Goal: Task Accomplishment & Management: Use online tool/utility

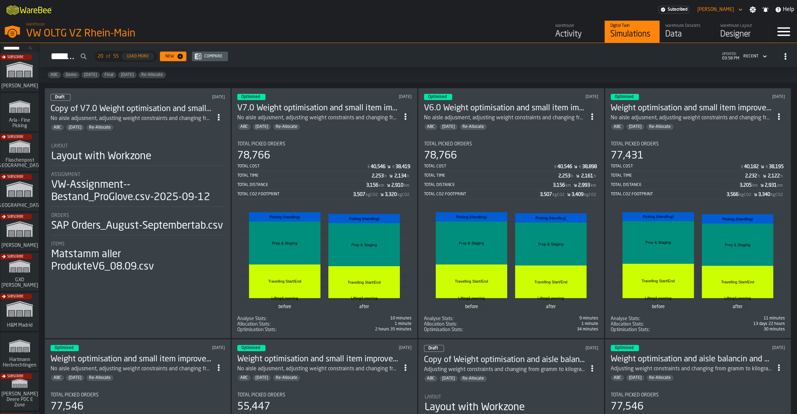
click at [714, 120] on div "No aisle adjusment, adjusting weight constraints and changing from gramm to kil…" at bounding box center [692, 118] width 162 height 8
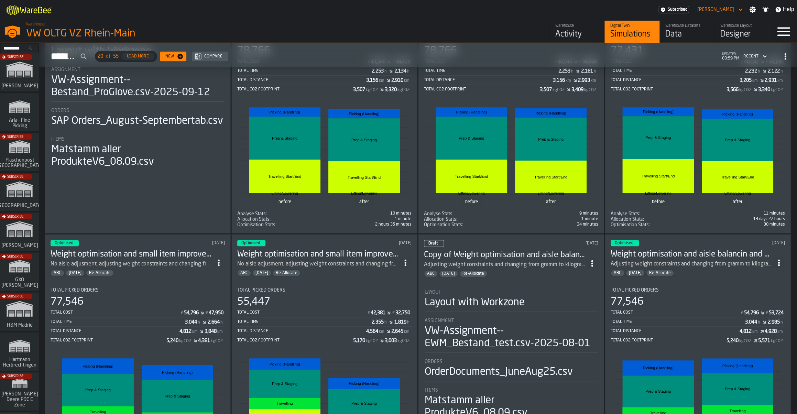
scroll to position [142, 0]
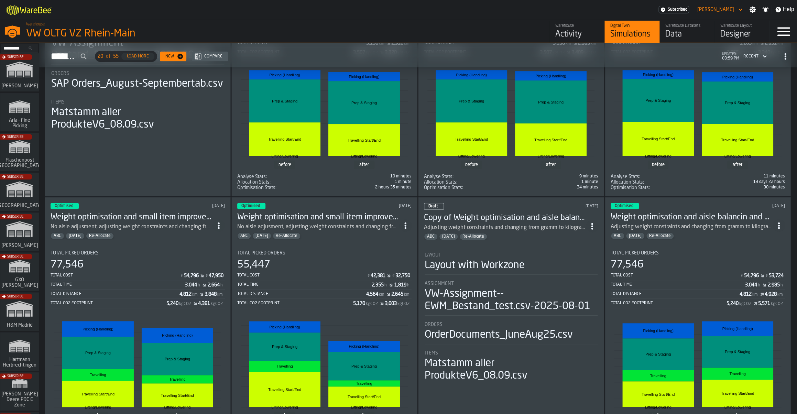
click at [136, 221] on h3 "Weight optimisation and small item improvement V.4.0" at bounding box center [132, 217] width 162 height 11
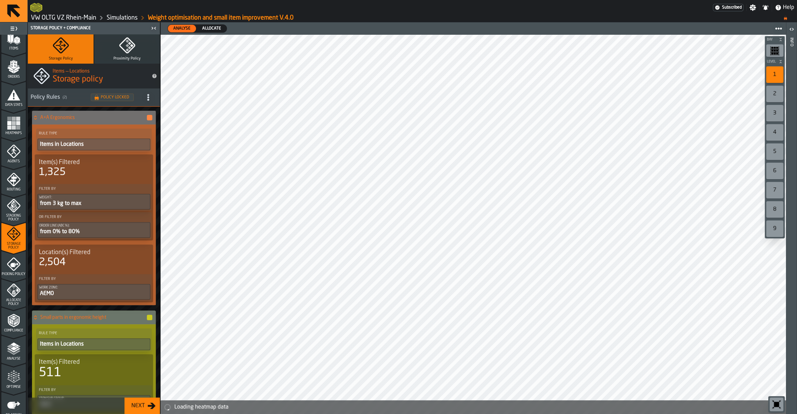
scroll to position [105, 0]
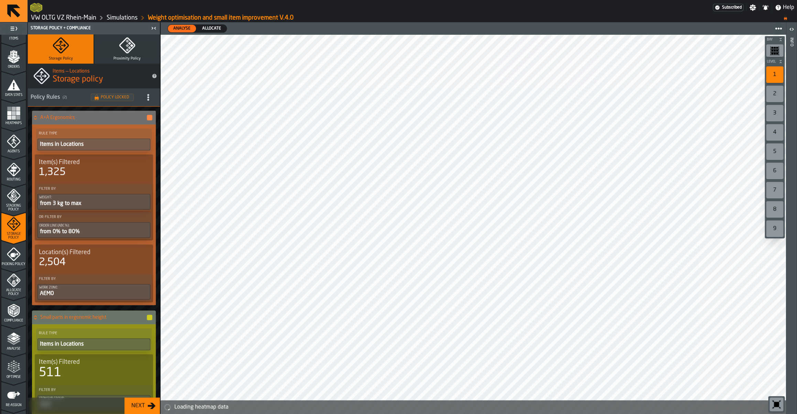
click at [17, 286] on icon "menu Allocate Policy" at bounding box center [14, 281] width 14 height 14
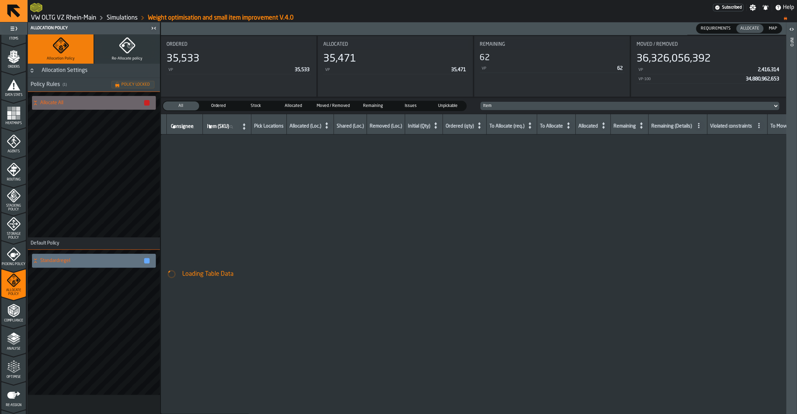
click at [19, 361] on icon "menu Optimise" at bounding box center [14, 367] width 14 height 14
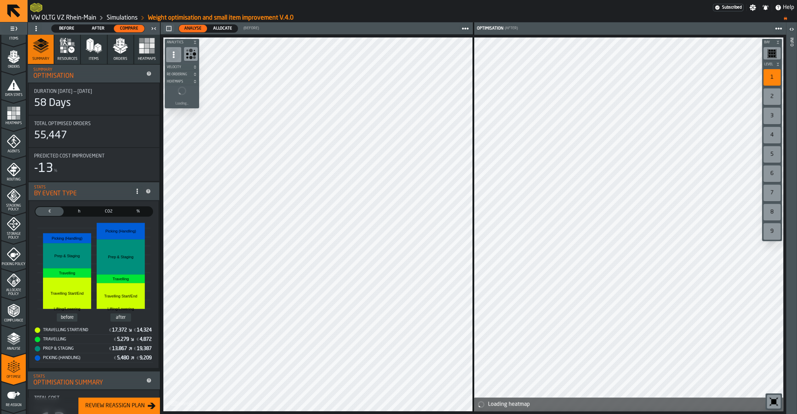
click at [222, 32] on div "Allocate" at bounding box center [223, 29] width 30 height 8
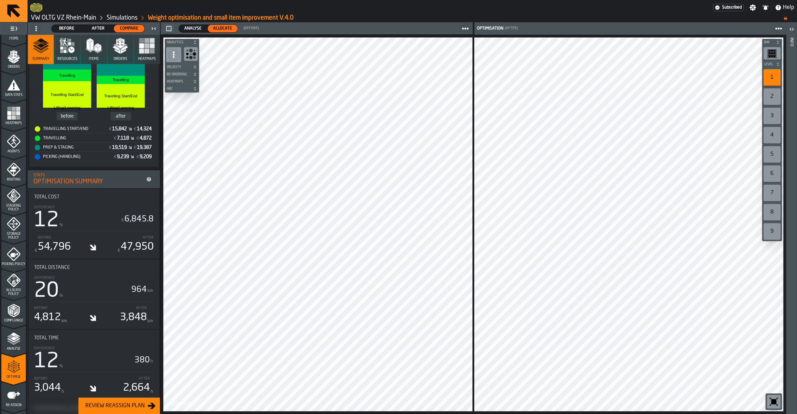
scroll to position [0, 0]
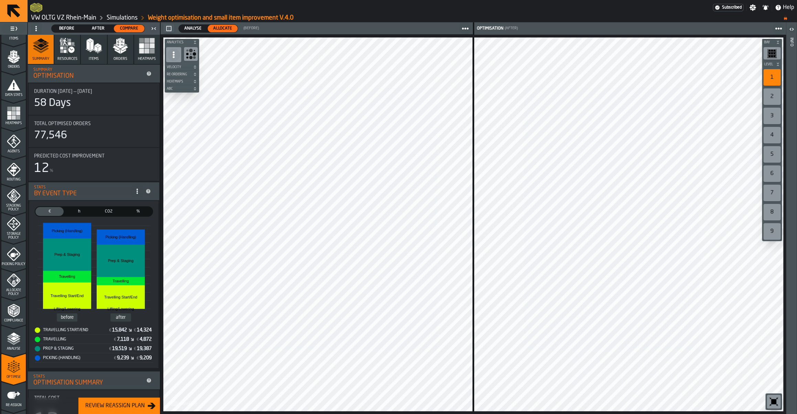
click at [54, 15] on link "VW OLTG VZ Rhein-Main" at bounding box center [63, 18] width 65 height 8
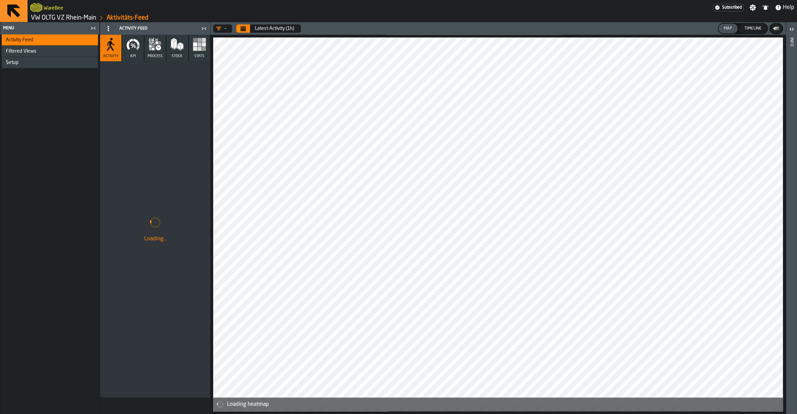
click at [244, 29] on icon "Calendar" at bounding box center [243, 29] width 5 height 3
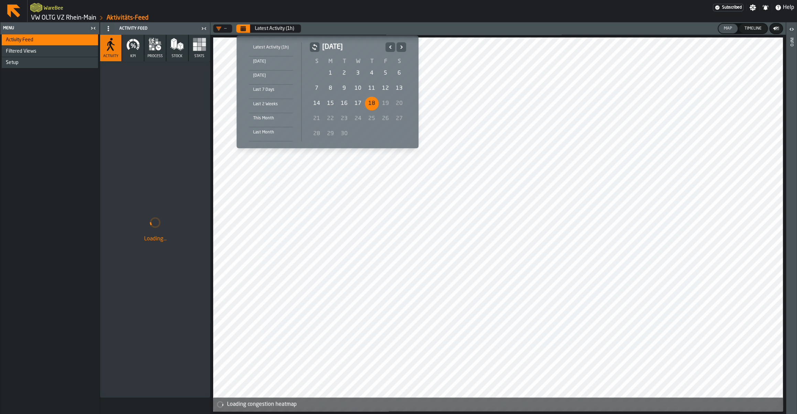
click at [328, 77] on div "1" at bounding box center [331, 73] width 14 height 14
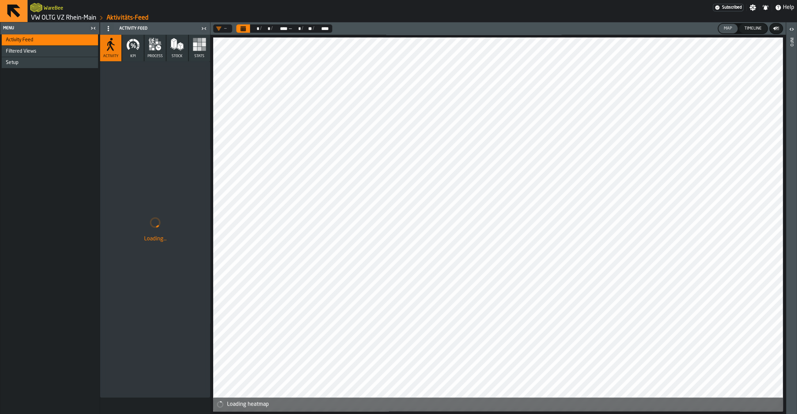
click at [137, 54] on button "KPI" at bounding box center [132, 48] width 21 height 26
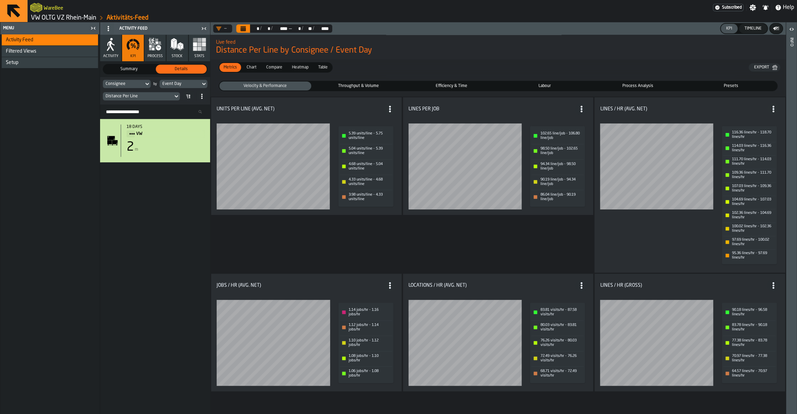
click at [255, 72] on div "Chart" at bounding box center [252, 67] width 18 height 9
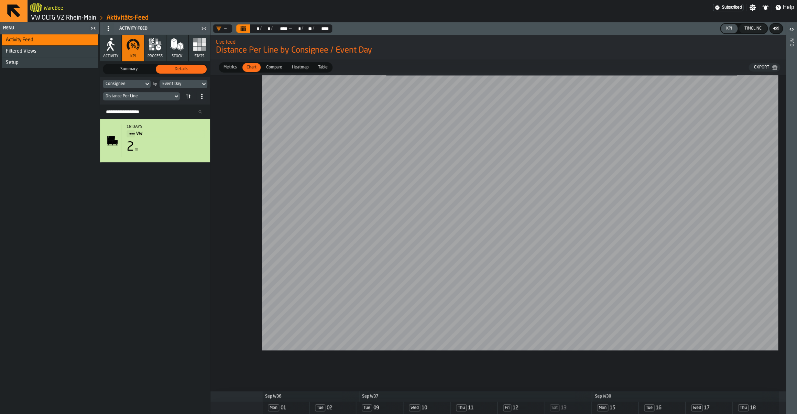
drag, startPoint x: 712, startPoint y: 379, endPoint x: 793, endPoint y: 375, distance: 80.9
click at [796, 376] on main "Menu Activity Feed Filtered Views Shift Management Employee Management Setup Ac…" at bounding box center [398, 218] width 797 height 392
click at [46, 22] on ol "VW OLTG VZ Rhein-Main Aktivitäts-Feed" at bounding box center [221, 18] width 382 height 8
click at [46, 21] on link "VW OLTG VZ Rhein-Main" at bounding box center [63, 18] width 65 height 8
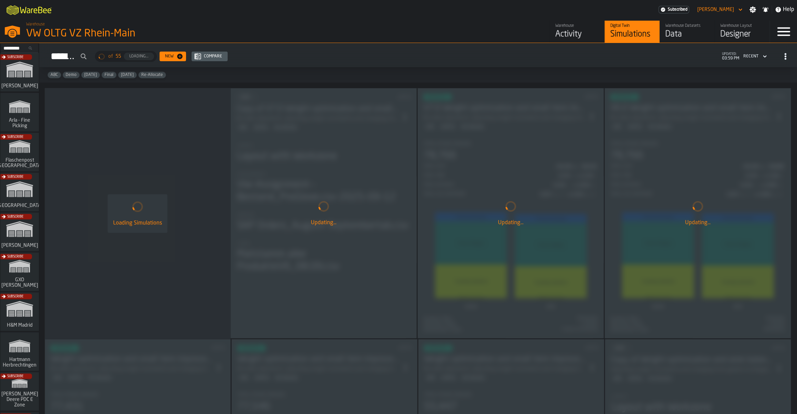
click at [673, 35] on div "Data" at bounding box center [688, 34] width 44 height 11
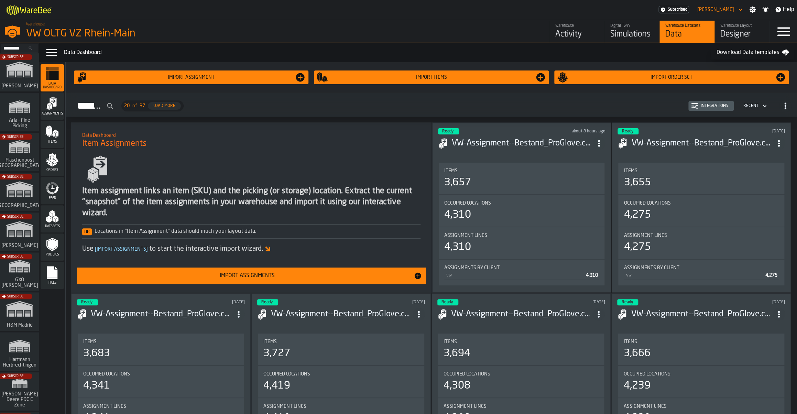
click at [714, 108] on div "Integrations" at bounding box center [714, 106] width 33 height 5
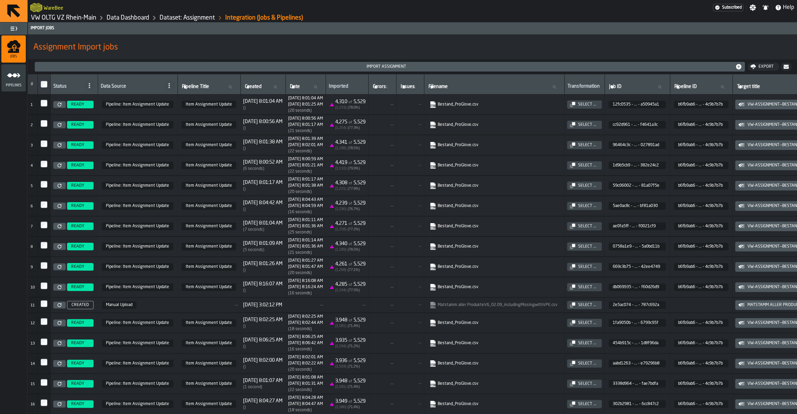
click at [127, 20] on link "Data Dashboard" at bounding box center [128, 18] width 43 height 8
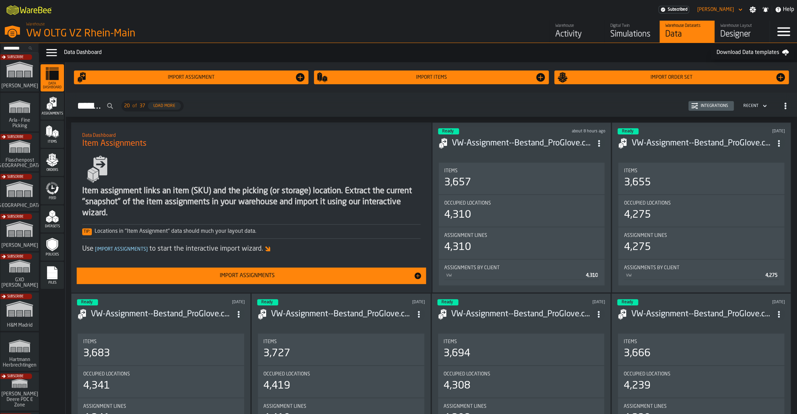
click at [55, 194] on icon "menu Feed" at bounding box center [52, 188] width 14 height 14
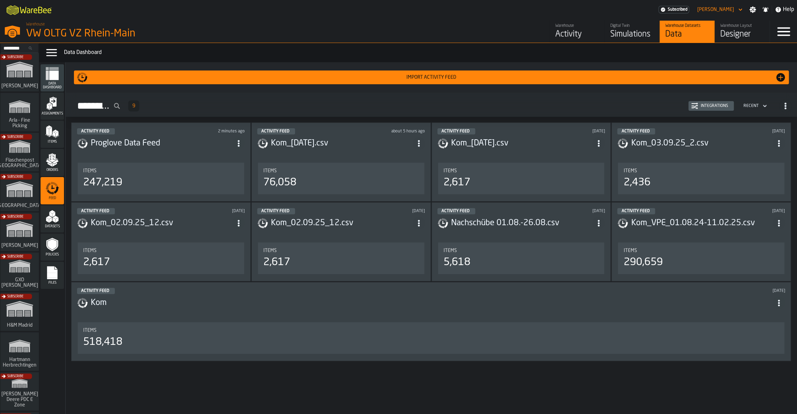
click at [713, 108] on div "Integrations" at bounding box center [714, 106] width 33 height 5
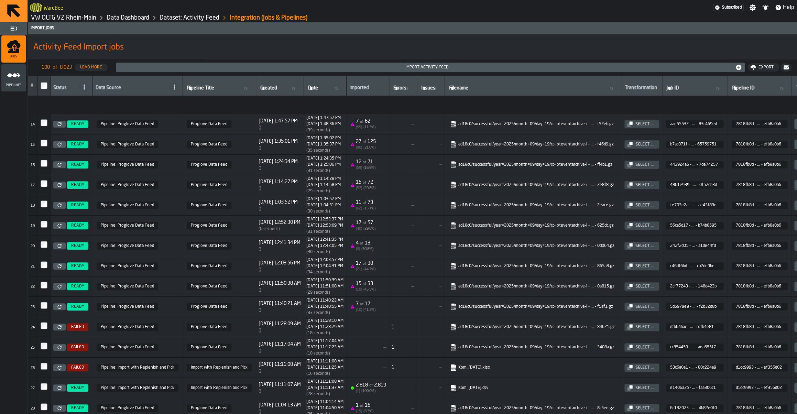
scroll to position [326, 0]
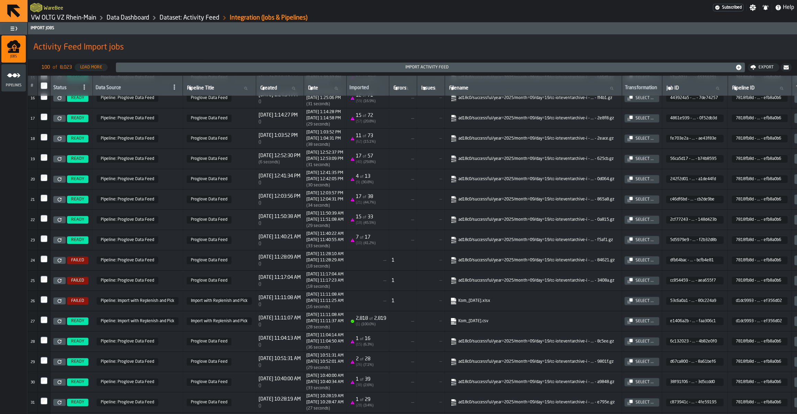
click at [657, 324] on div "Select ..." at bounding box center [645, 321] width 24 height 5
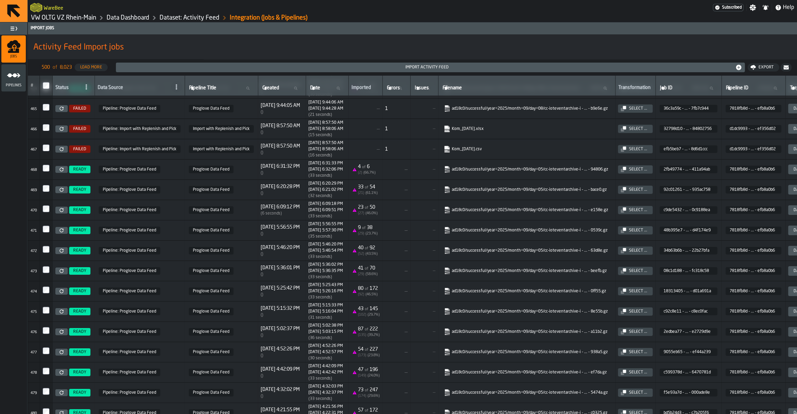
scroll to position [9178, 0]
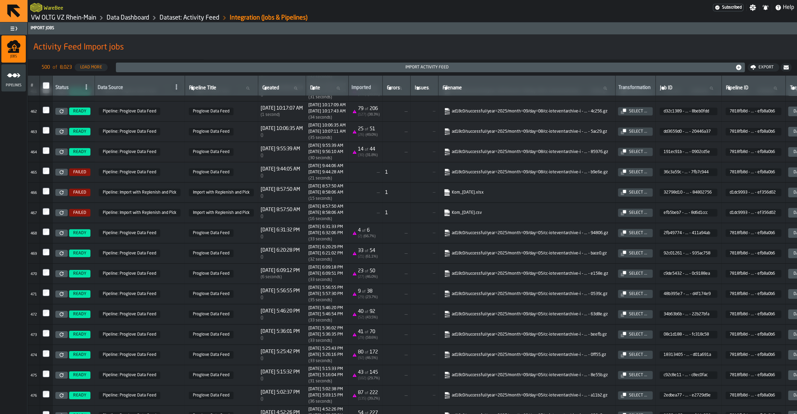
drag, startPoint x: 492, startPoint y: 224, endPoint x: 62, endPoint y: 226, distance: 430.0
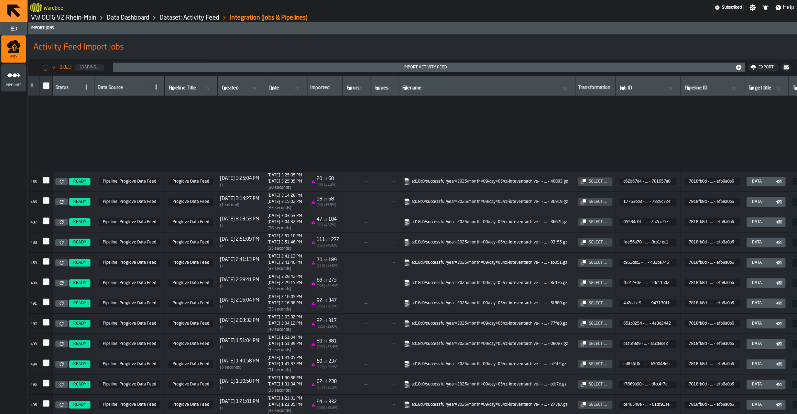
scroll to position [9740, 0]
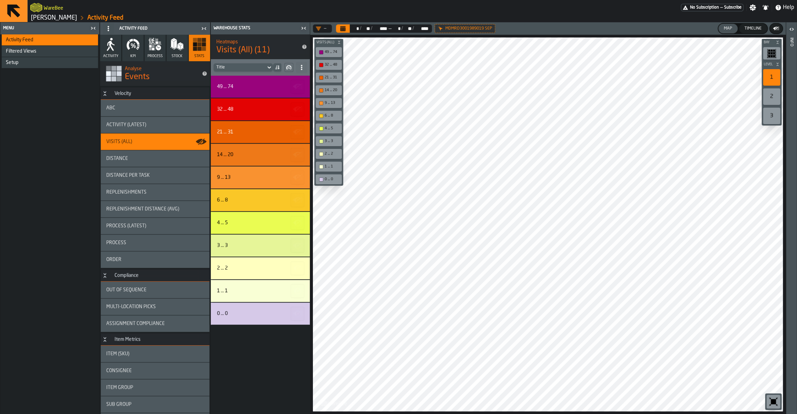
click at [0, 0] on icon at bounding box center [0, 0] width 0 height 0
click at [111, 163] on div "Distance" at bounding box center [155, 158] width 109 height 17
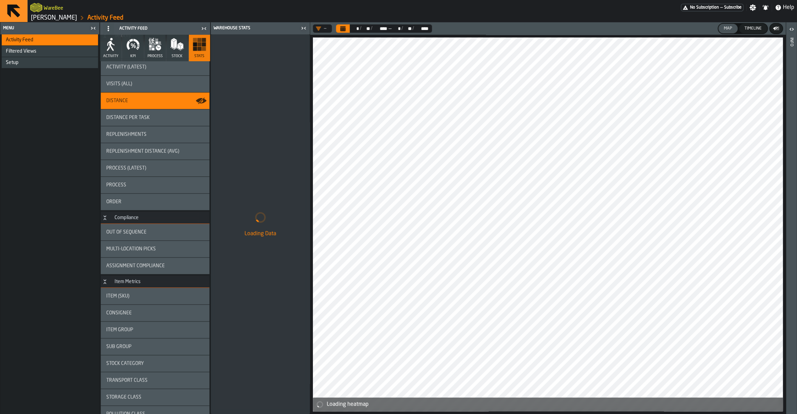
scroll to position [58, 0]
click at [136, 332] on div "Item Group" at bounding box center [155, 329] width 98 height 6
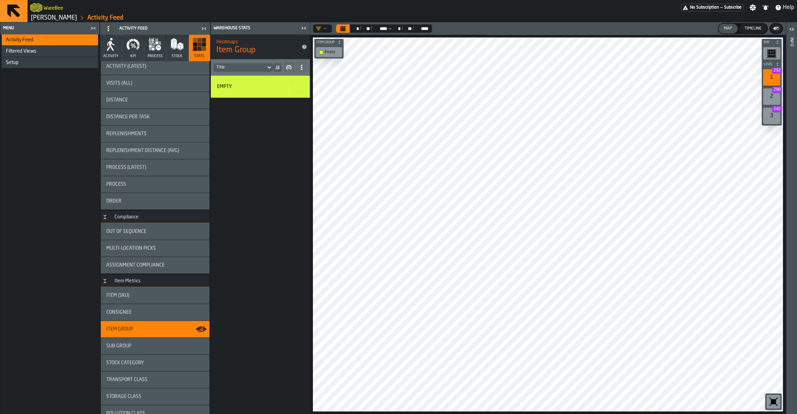
click at [146, 366] on div "Stock Category" at bounding box center [155, 363] width 109 height 17
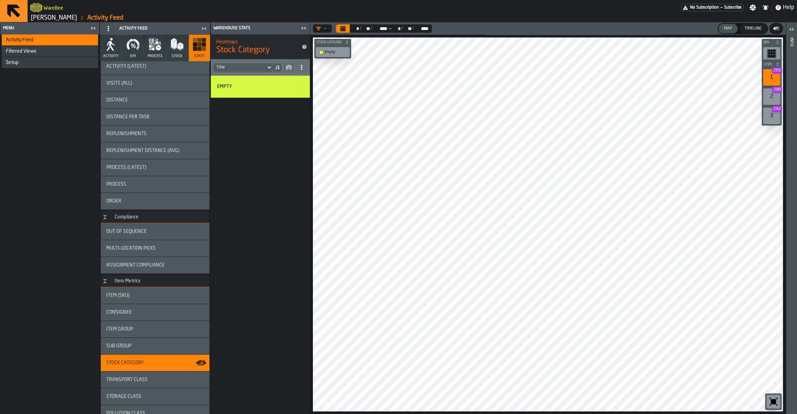
scroll to position [100, 0]
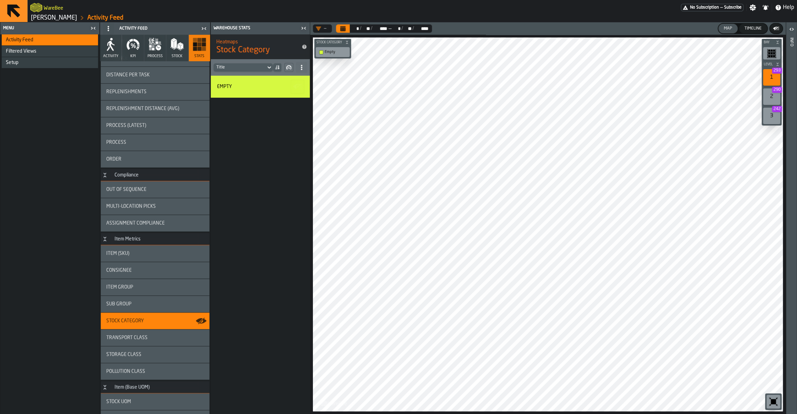
click at [120, 339] on span "Transport Class" at bounding box center [126, 338] width 41 height 6
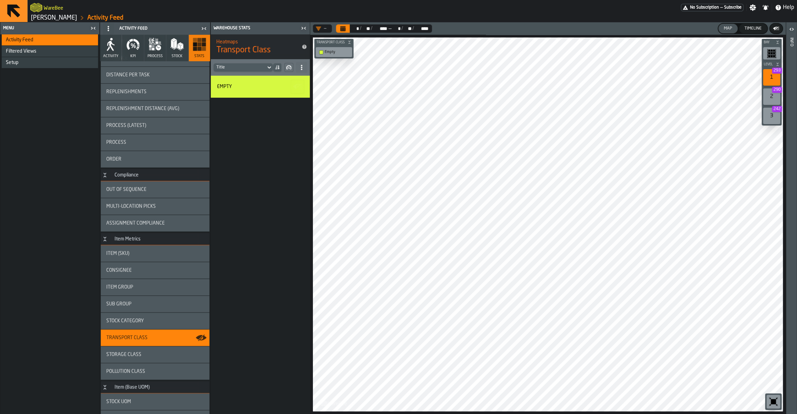
click at [131, 355] on span "Storage Class" at bounding box center [123, 355] width 35 height 6
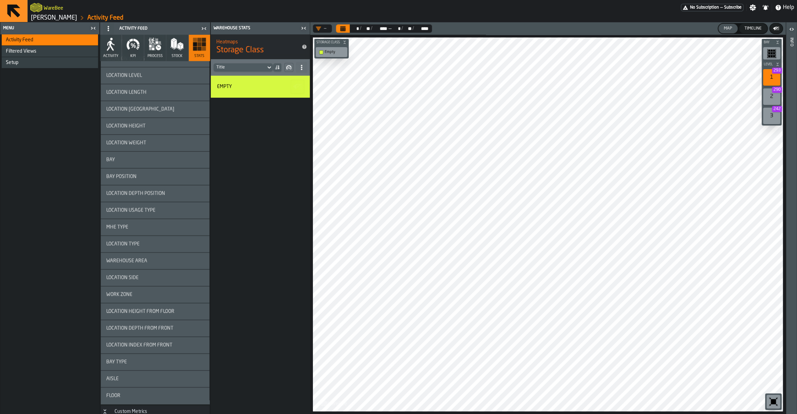
scroll to position [1045, 0]
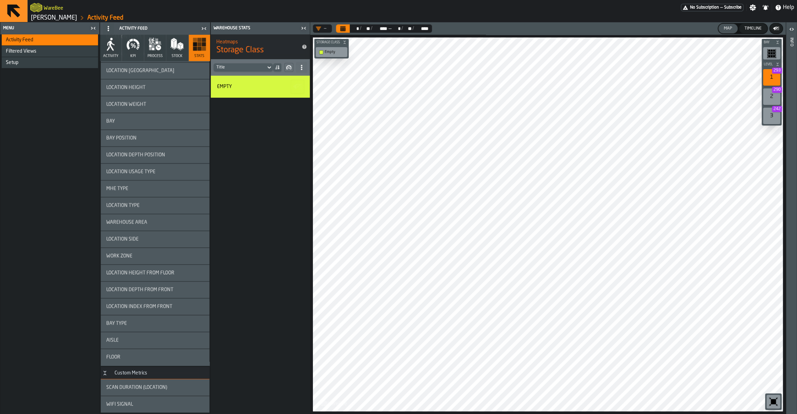
click at [126, 385] on span "Scan Duration (Location)" at bounding box center [136, 388] width 61 height 6
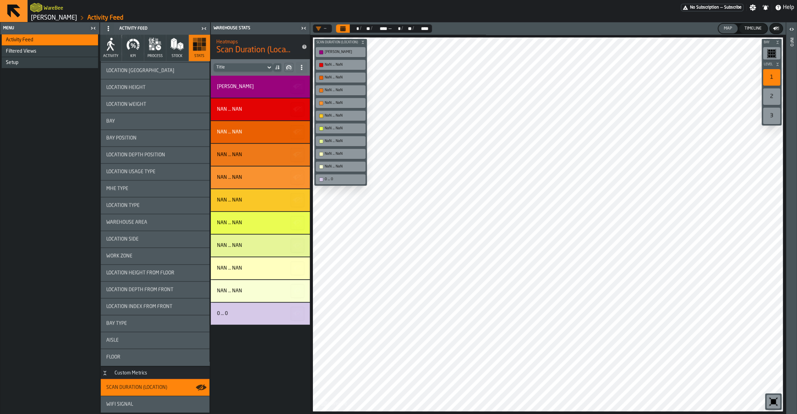
click at [51, 18] on link "[PERSON_NAME]" at bounding box center [54, 18] width 46 height 8
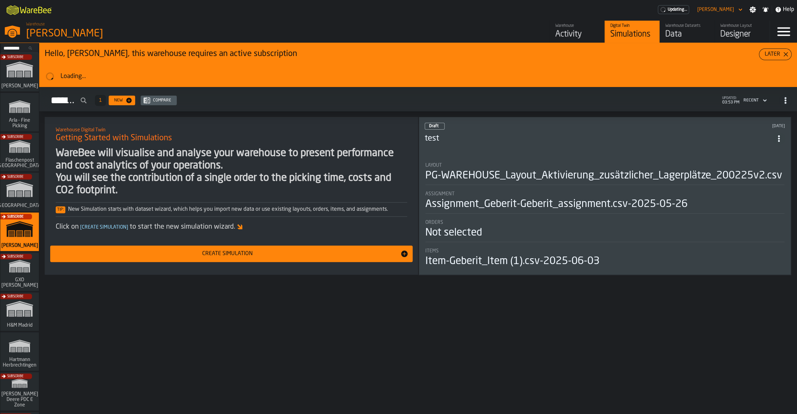
click at [566, 23] on link "Warehouse Activity" at bounding box center [577, 32] width 55 height 22
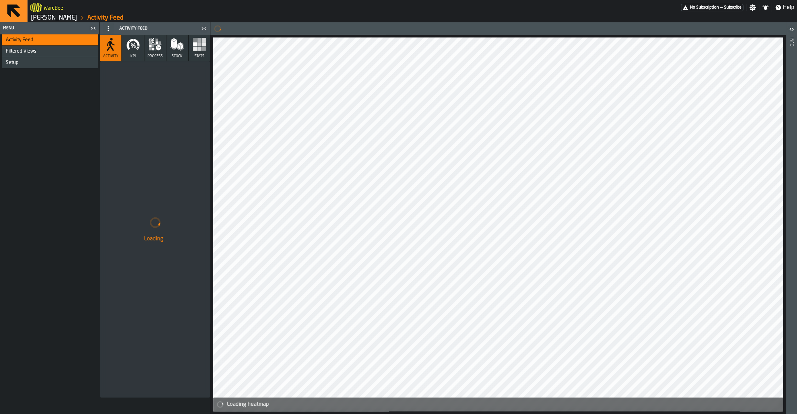
click at [39, 19] on link "[PERSON_NAME]" at bounding box center [54, 18] width 46 height 8
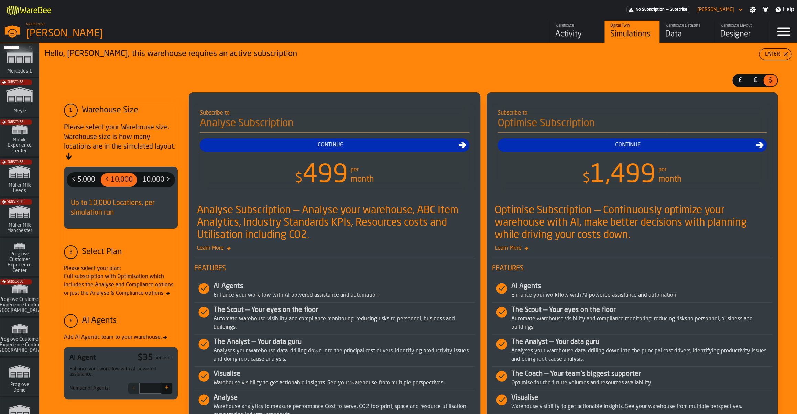
scroll to position [470, 0]
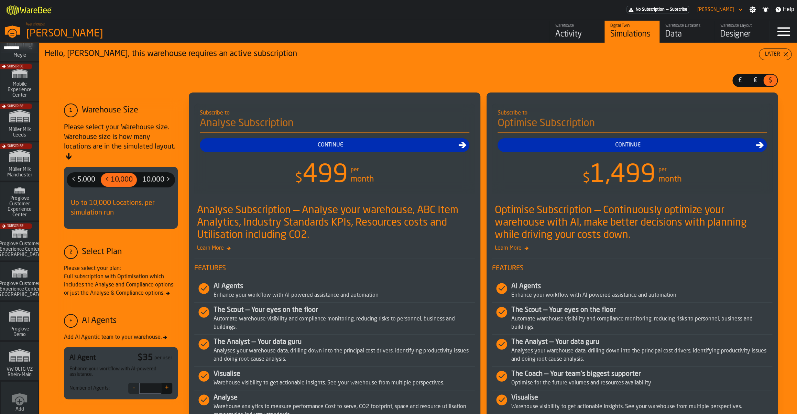
click at [22, 349] on icon "link-to-/wh/i/44979e6c-6f66-405e-9874-c1e29f02a54a/simulations" at bounding box center [19, 355] width 33 height 22
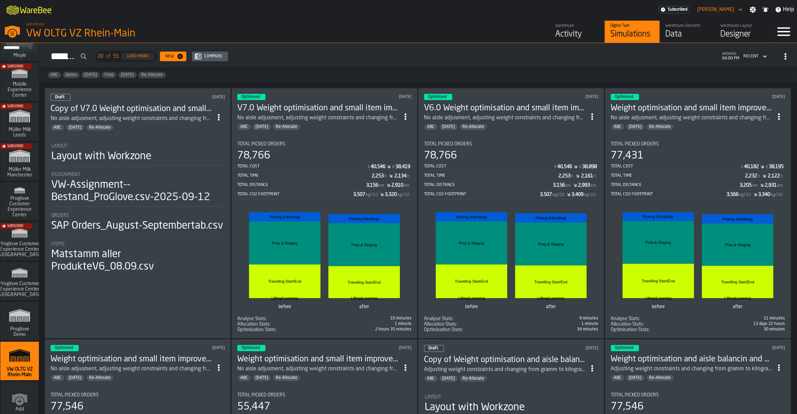
click at [706, 112] on h3 "Weight optimisation and small item improvement V.5.0" at bounding box center [692, 108] width 162 height 11
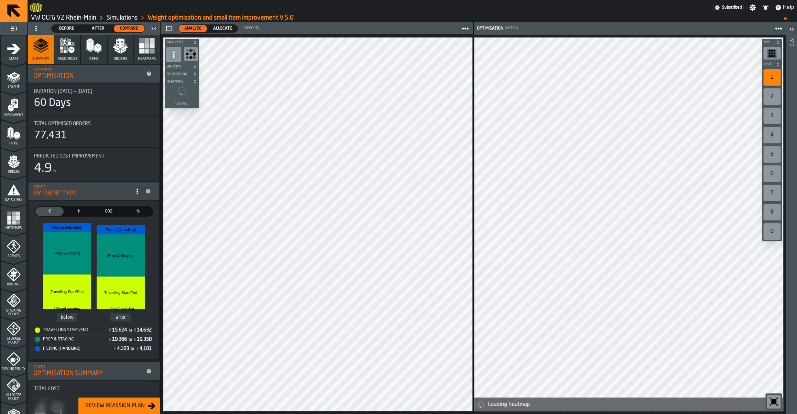
click at [220, 30] on span "Allocate" at bounding box center [223, 28] width 24 height 6
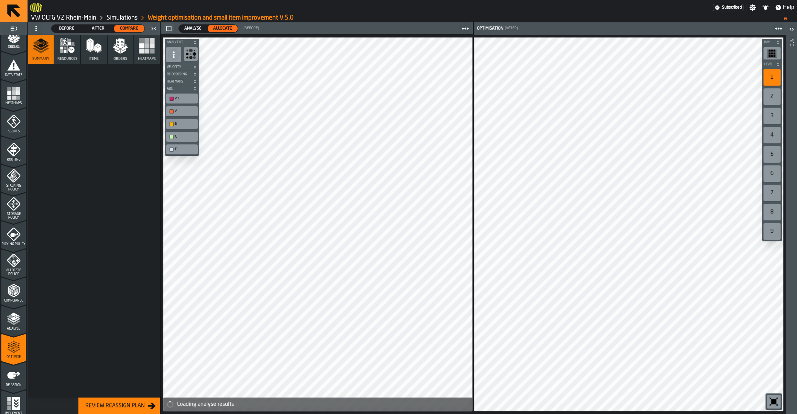
scroll to position [126, 0]
click at [16, 324] on icon "menu Analyse" at bounding box center [14, 318] width 14 height 14
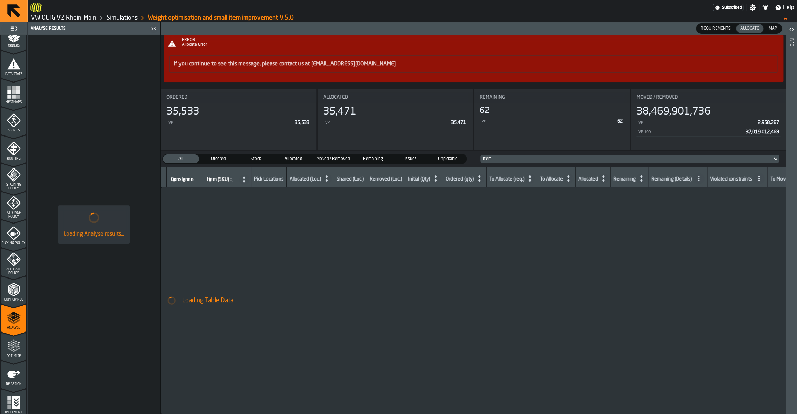
click at [17, 357] on span "Optimise" at bounding box center [13, 356] width 24 height 4
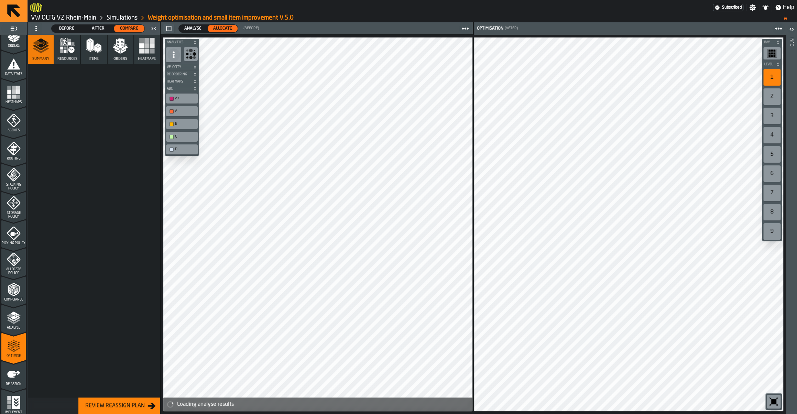
click at [15, 374] on icon "menu Re-assign" at bounding box center [13, 374] width 13 height 7
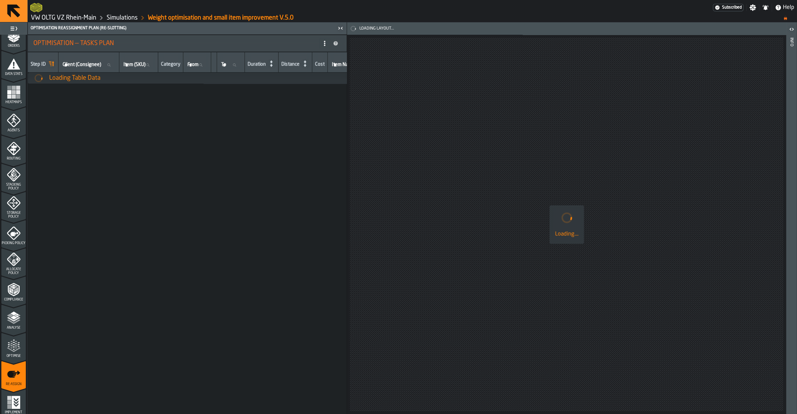
click at [15, 349] on icon "menu Optimise" at bounding box center [14, 346] width 14 height 14
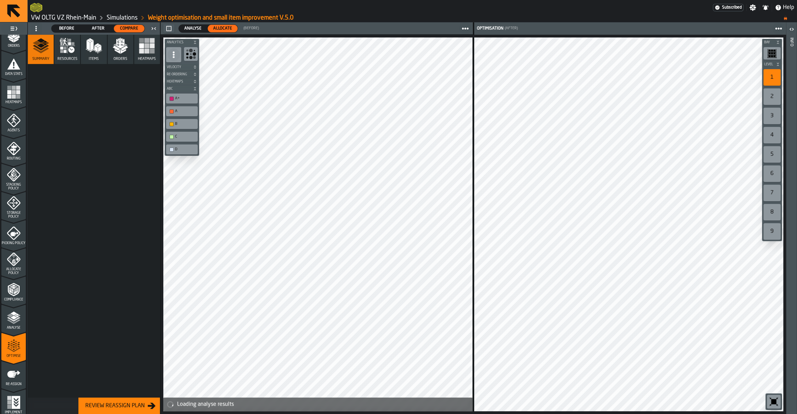
click at [84, 17] on link "VW OLTG VZ Rhein-Main" at bounding box center [63, 18] width 65 height 8
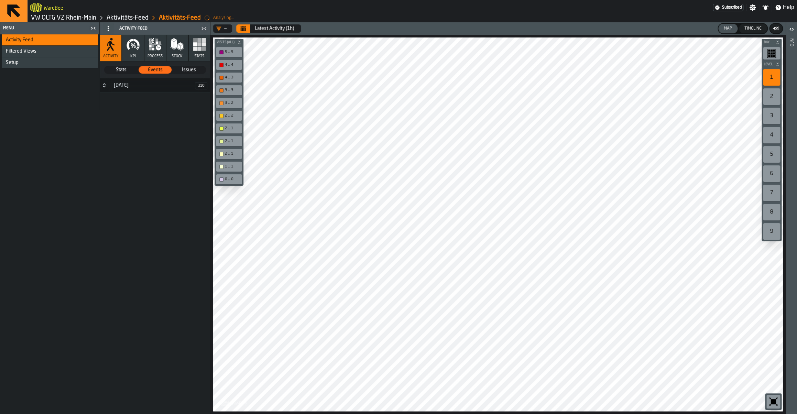
click at [134, 43] on icon "button" at bounding box center [133, 44] width 14 height 14
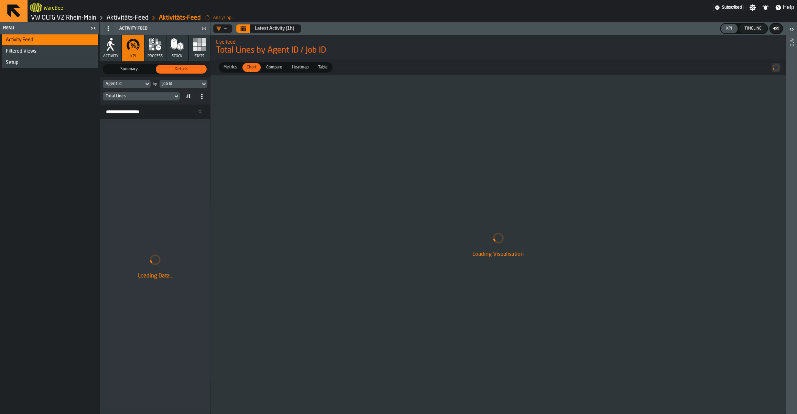
click at [249, 30] on button "Calendar" at bounding box center [243, 28] width 14 height 8
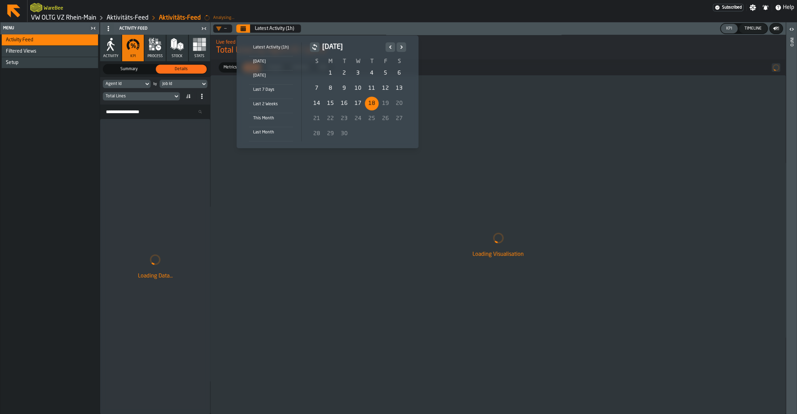
click at [329, 71] on div "1" at bounding box center [331, 73] width 14 height 14
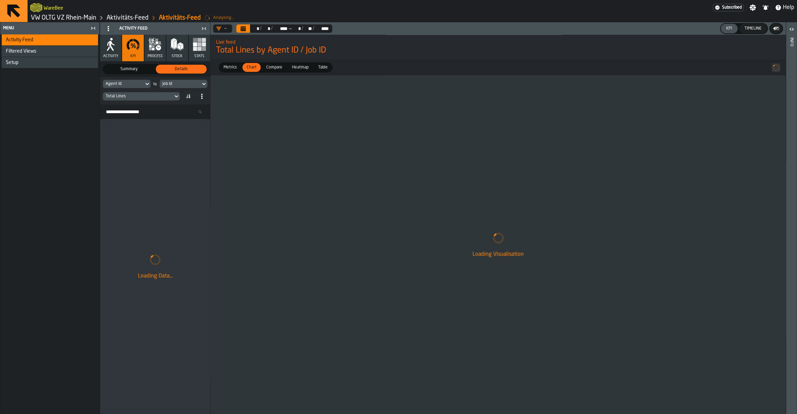
click at [169, 86] on div "Job Id" at bounding box center [179, 84] width 35 height 5
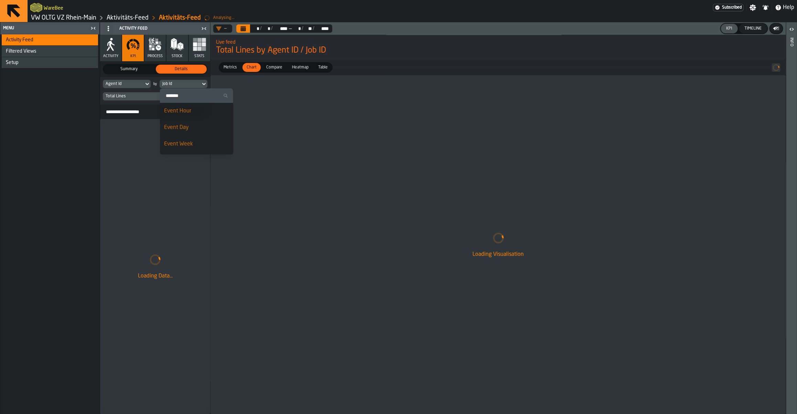
click at [182, 122] on li "Event Day" at bounding box center [196, 127] width 73 height 17
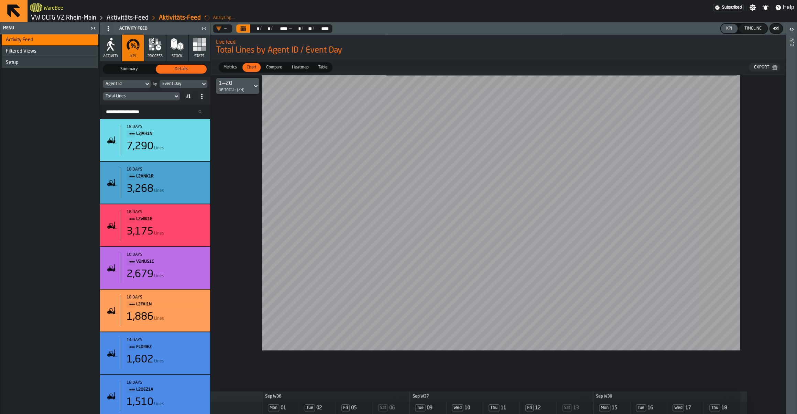
click at [249, 29] on button "Calendar" at bounding box center [243, 28] width 14 height 8
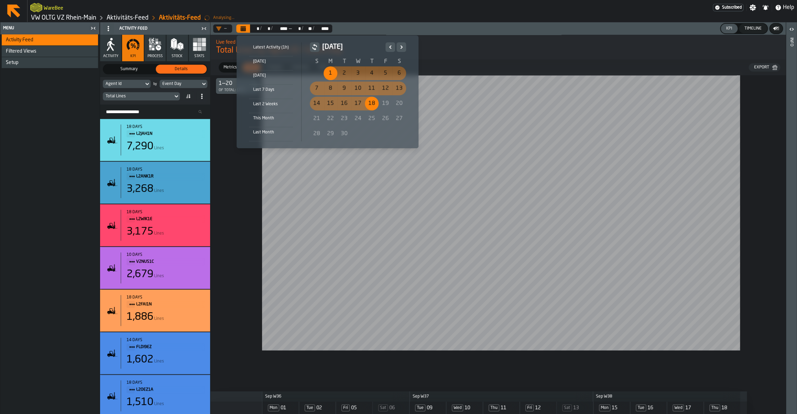
click at [389, 49] on icon "Previous" at bounding box center [390, 47] width 7 height 8
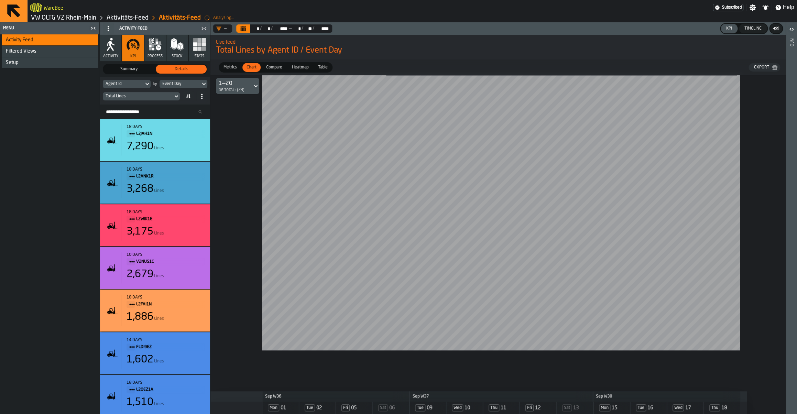
click at [698, 12] on div "WareBee" at bounding box center [371, 7] width 683 height 12
click at [244, 27] on icon "Calendar" at bounding box center [243, 26] width 5 height 1
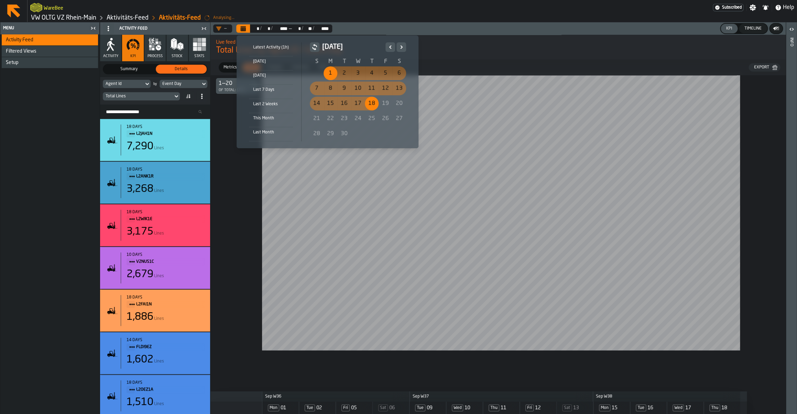
click at [390, 46] on icon "Previous" at bounding box center [390, 47] width 7 height 8
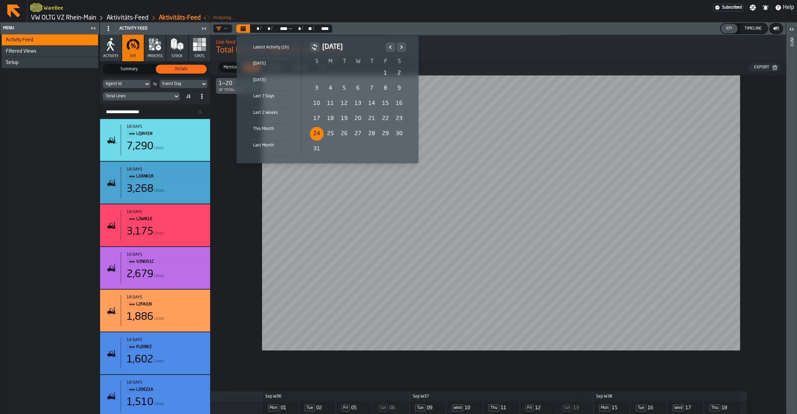
click at [312, 135] on div "24" at bounding box center [317, 134] width 14 height 14
click at [402, 44] on icon "Next" at bounding box center [401, 47] width 7 height 8
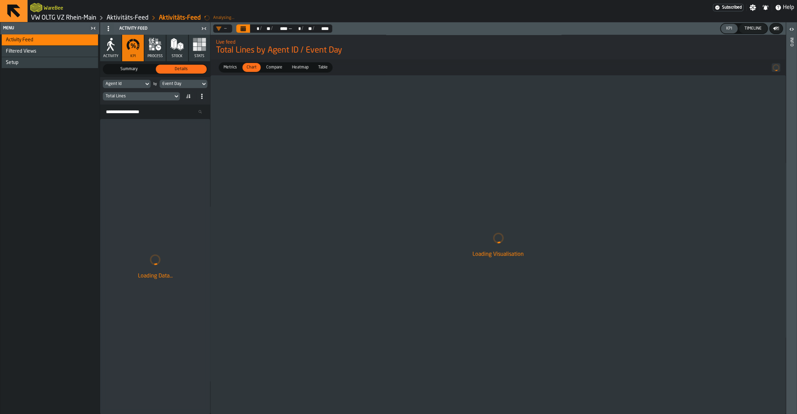
click at [242, 29] on icon "Calendar" at bounding box center [243, 29] width 5 height 3
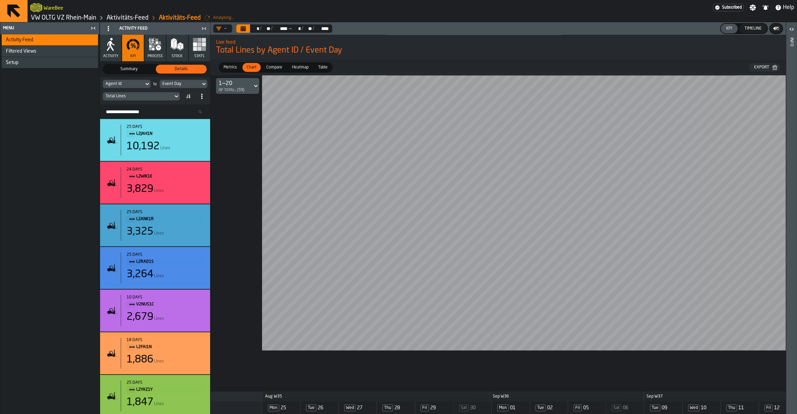
click at [246, 28] on icon "Calendar" at bounding box center [243, 29] width 5 height 3
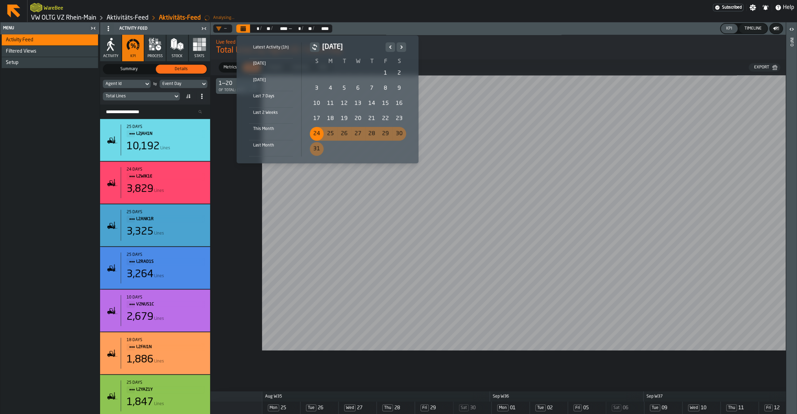
click at [315, 117] on div "17" at bounding box center [317, 119] width 14 height 14
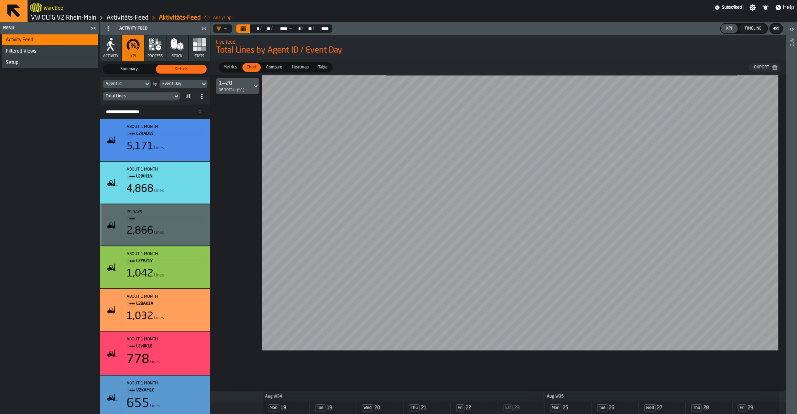
click at [247, 31] on button "Calendar" at bounding box center [243, 28] width 14 height 8
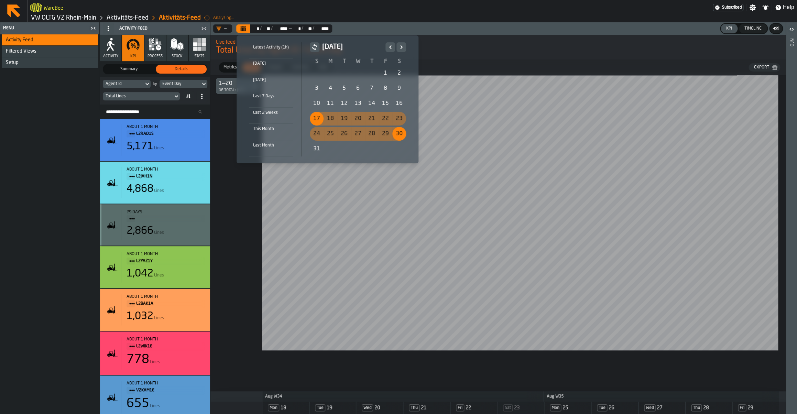
click at [313, 101] on div "10" at bounding box center [317, 104] width 14 height 14
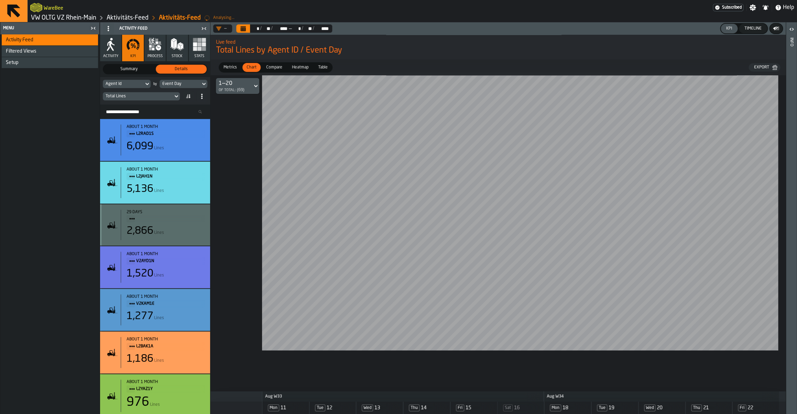
click at [246, 28] on icon "Calendar" at bounding box center [243, 29] width 6 height 6
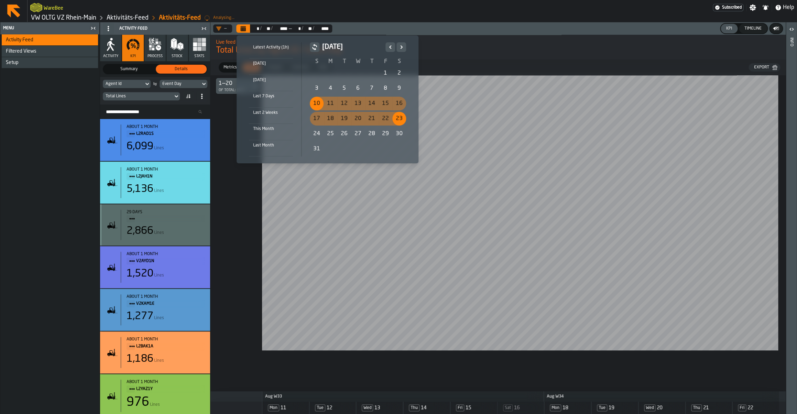
click at [320, 89] on div "3" at bounding box center [317, 89] width 14 height 14
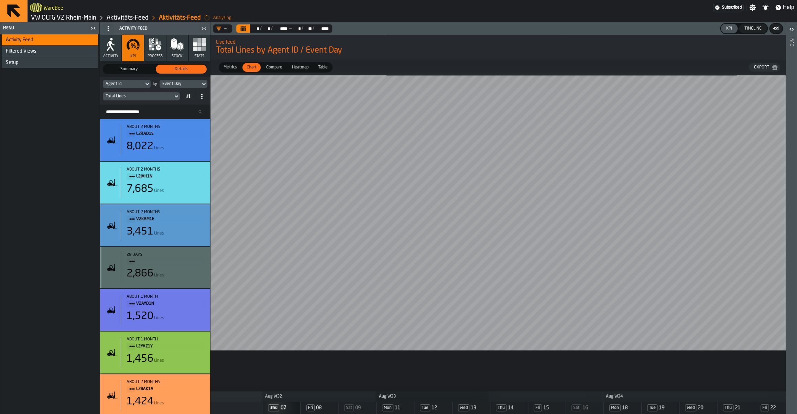
scroll to position [0, 127]
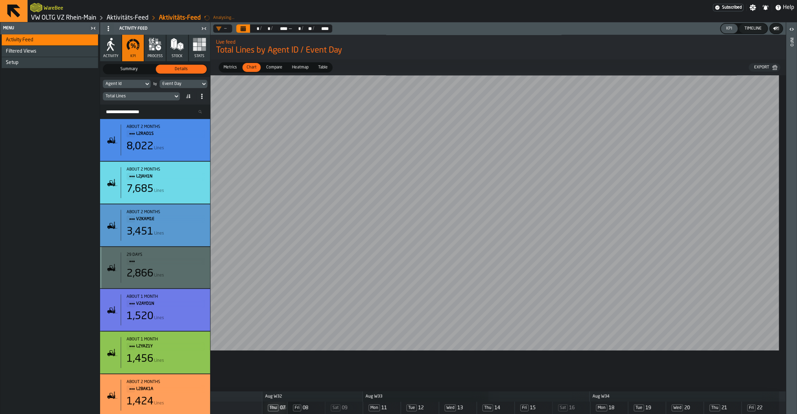
click at [247, 28] on button "Calendar" at bounding box center [243, 28] width 14 height 8
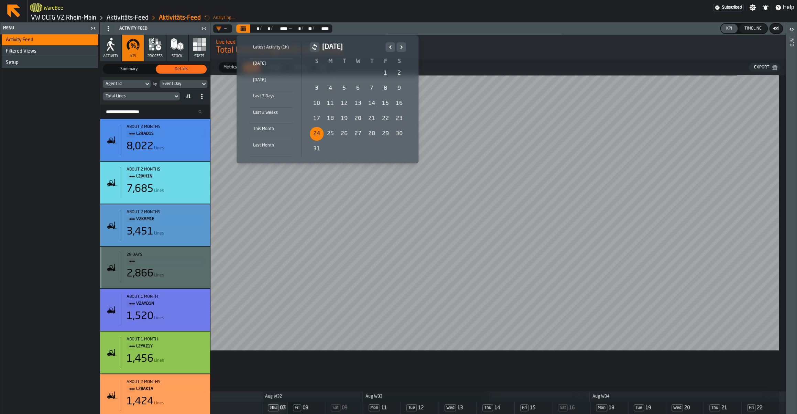
click at [316, 133] on div "24" at bounding box center [317, 134] width 14 height 14
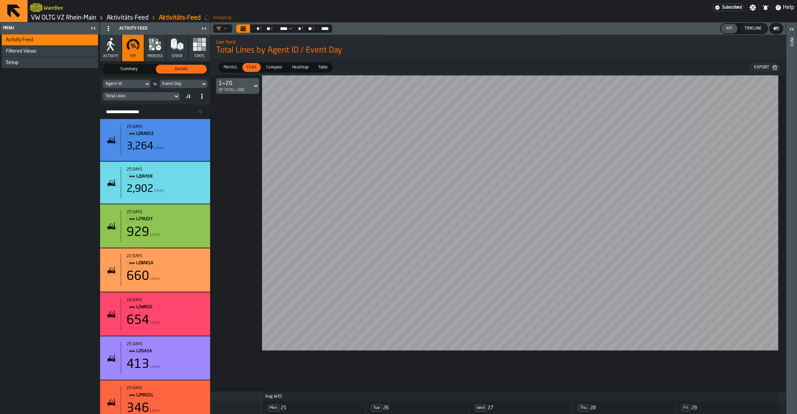
click at [244, 29] on icon "Calendar" at bounding box center [243, 29] width 6 height 6
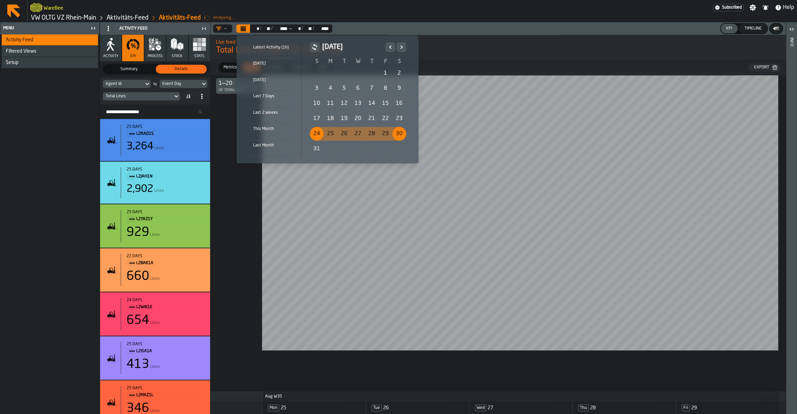
click at [402, 50] on icon "Next" at bounding box center [401, 47] width 7 height 8
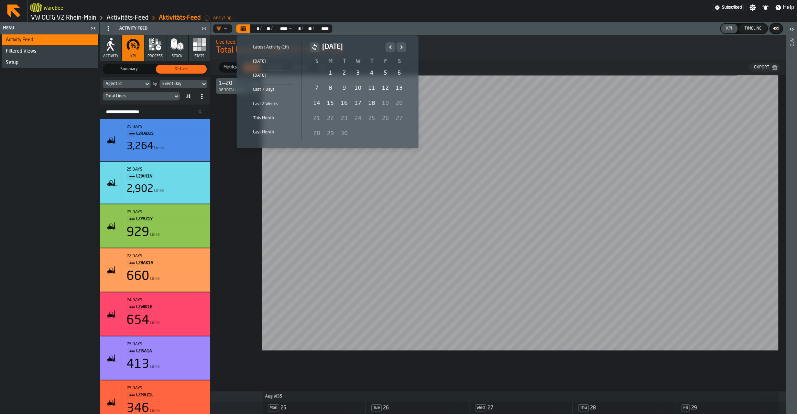
click at [332, 74] on div "1" at bounding box center [331, 73] width 14 height 14
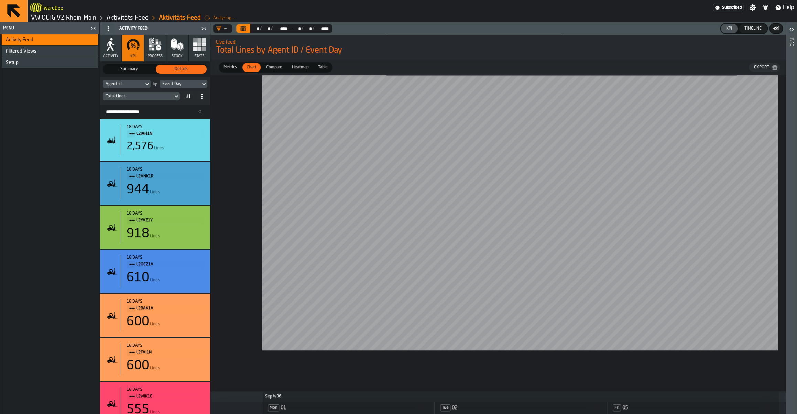
click at [248, 29] on button "Calendar" at bounding box center [243, 28] width 14 height 8
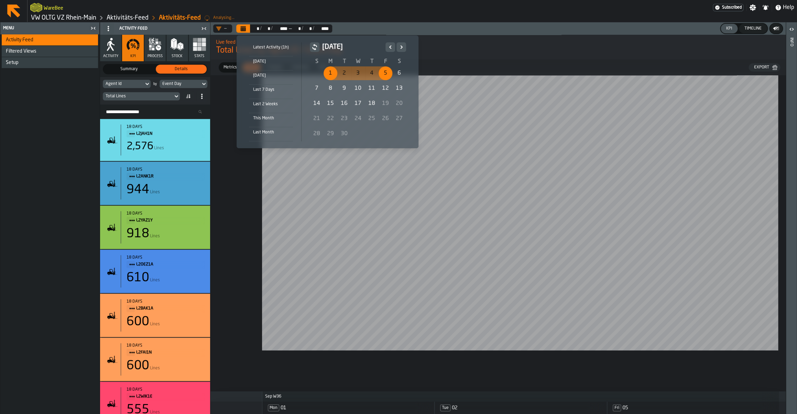
click at [334, 90] on div "8" at bounding box center [331, 89] width 14 height 14
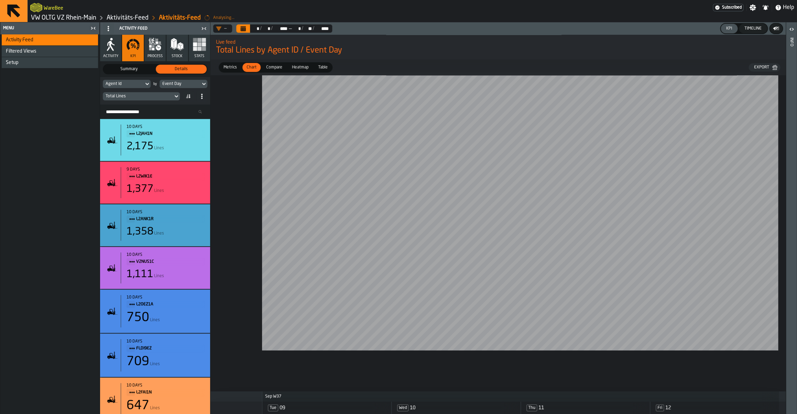
click at [244, 28] on icon "Calendar" at bounding box center [243, 29] width 5 height 3
click at [246, 25] on button "Calendar" at bounding box center [243, 28] width 14 height 8
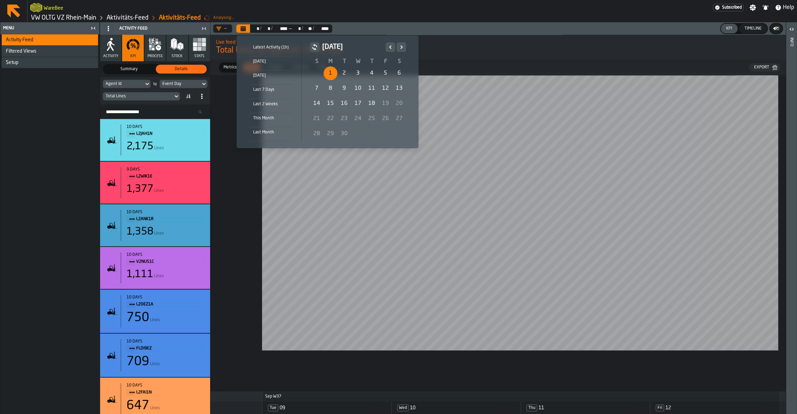
click at [326, 74] on div "1" at bounding box center [331, 73] width 14 height 14
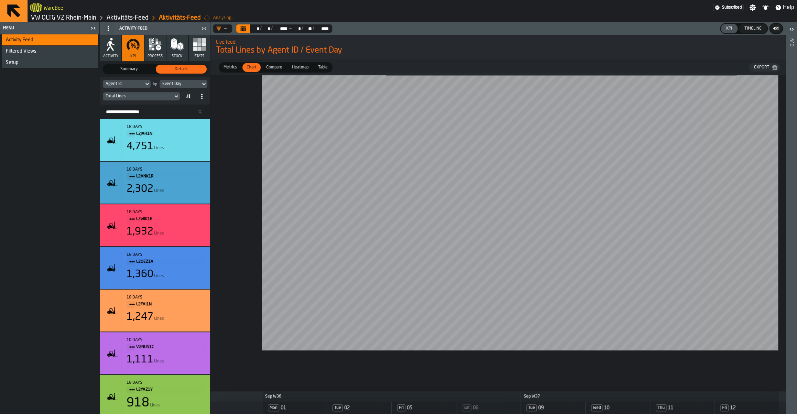
click at [243, 29] on icon "Calendar" at bounding box center [243, 29] width 5 height 3
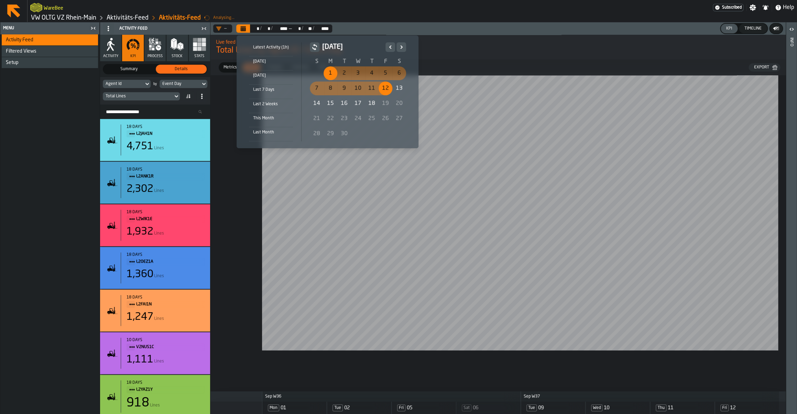
click at [388, 48] on icon "Previous" at bounding box center [390, 47] width 7 height 8
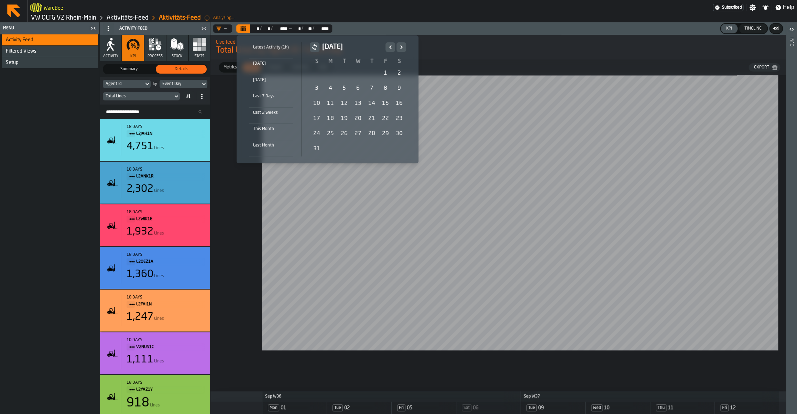
click at [332, 88] on div "4" at bounding box center [331, 89] width 14 height 14
click at [399, 44] on icon "Next" at bounding box center [401, 47] width 7 height 8
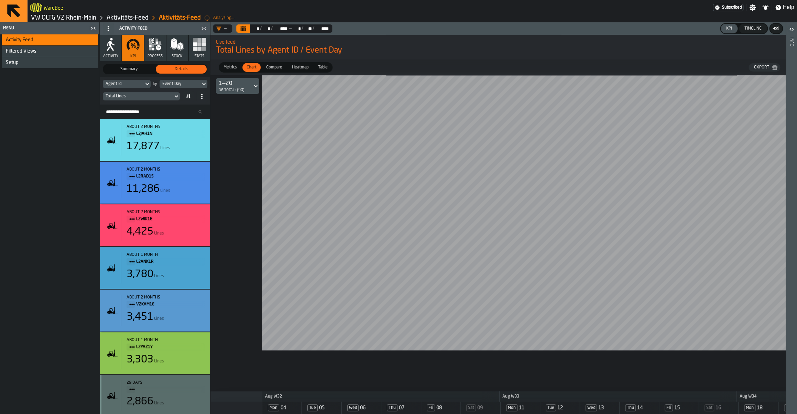
click at [789, 135] on main "Menu Activity Feed Filtered Views Shift Management Employee Management Setup Ac…" at bounding box center [398, 218] width 797 height 392
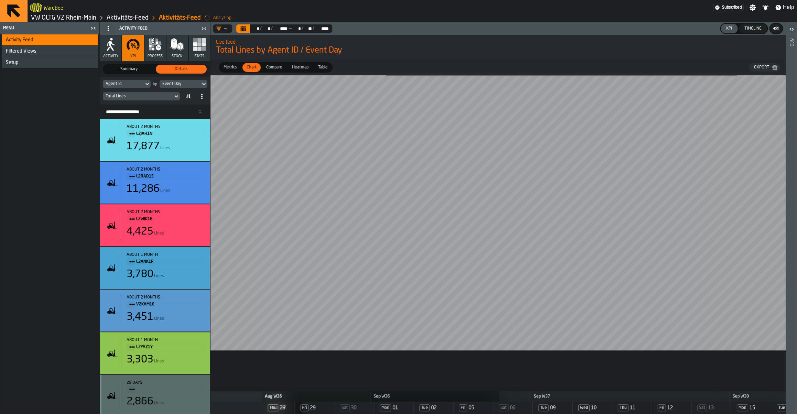
scroll to position [0, 952]
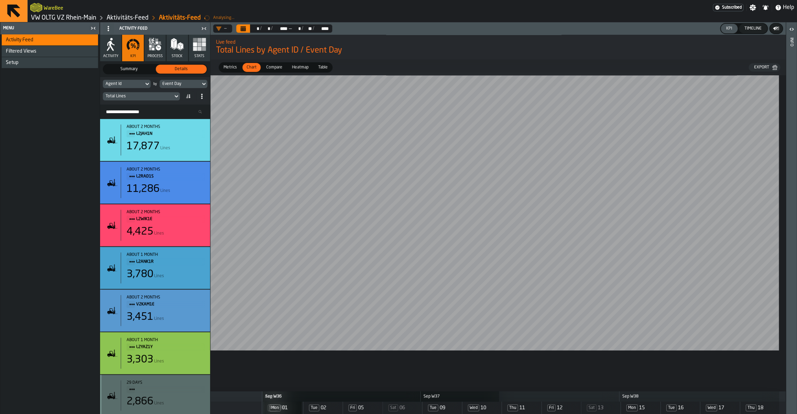
click at [93, 31] on icon "button-toggle-Close me" at bounding box center [93, 28] width 8 height 8
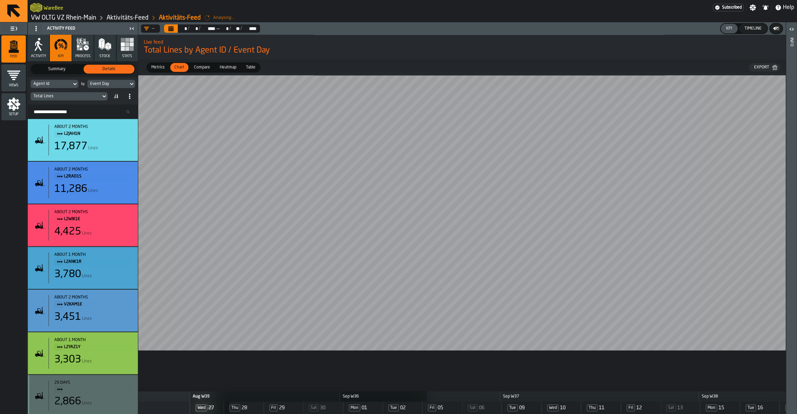
scroll to position [0, 880]
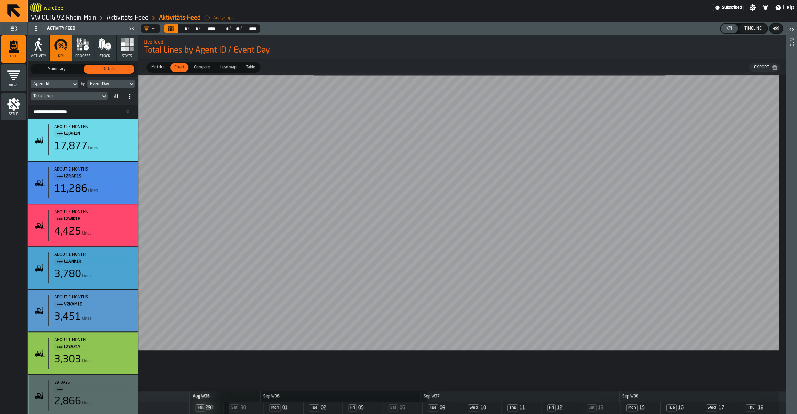
click at [172, 31] on icon "Calendar" at bounding box center [171, 29] width 5 height 3
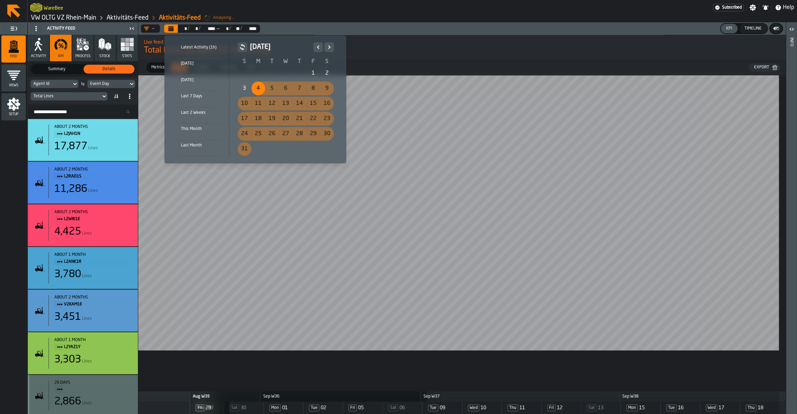
click at [259, 88] on div "4" at bounding box center [258, 89] width 14 height 14
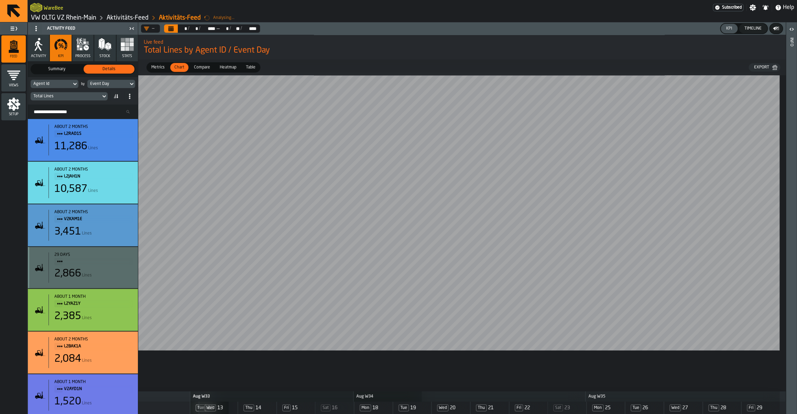
scroll to position [0, 302]
click at [175, 29] on button "Calendar" at bounding box center [171, 28] width 14 height 8
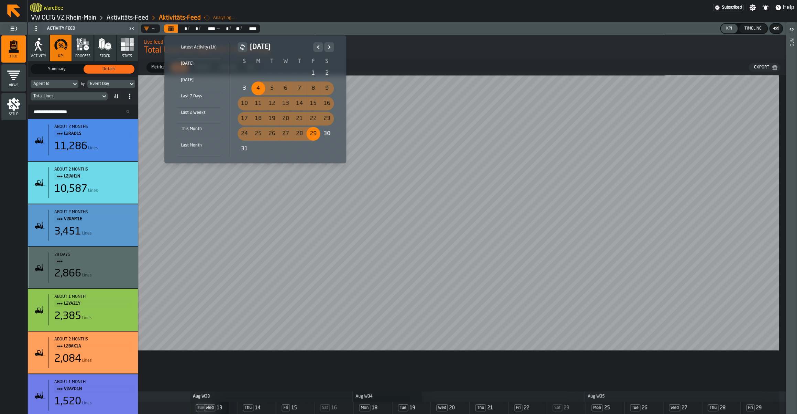
click at [330, 48] on icon "Next" at bounding box center [329, 47] width 7 height 8
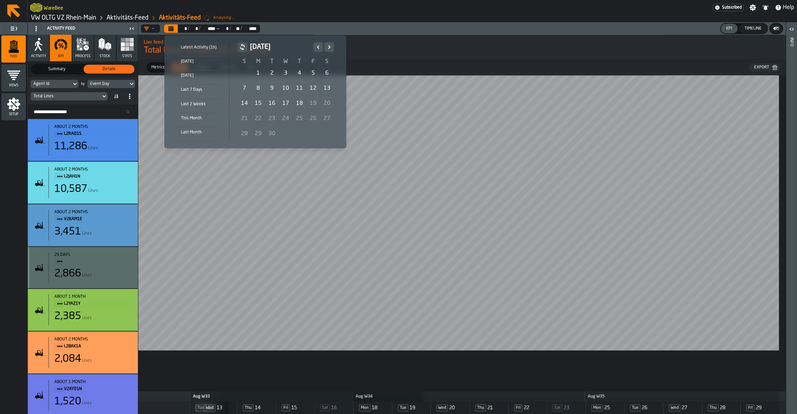
click at [261, 76] on div "1" at bounding box center [258, 73] width 14 height 14
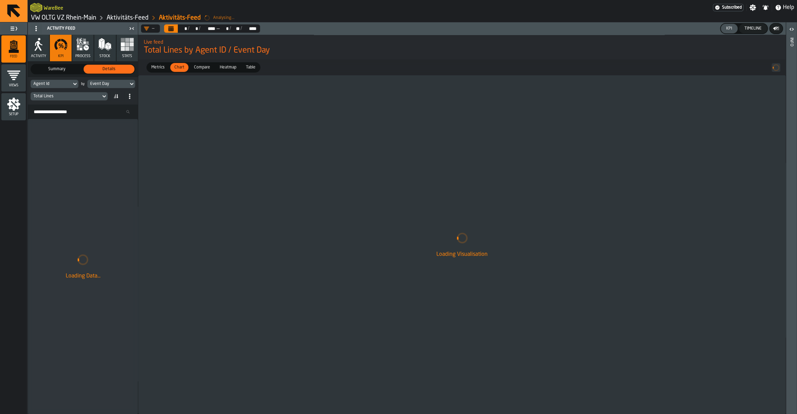
scroll to position [0, 0]
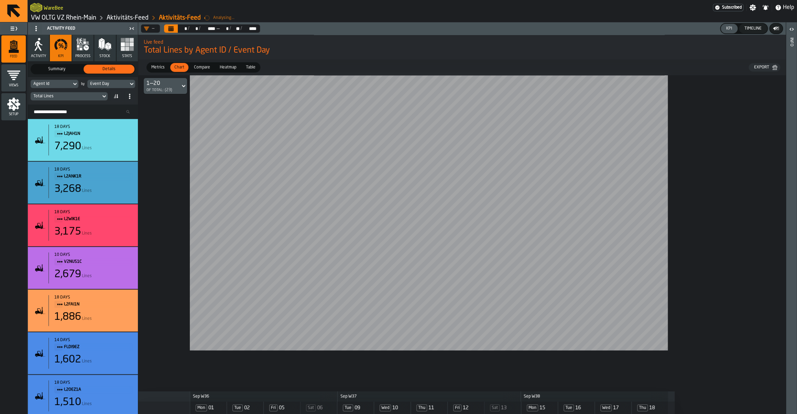
drag, startPoint x: 342, startPoint y: 383, endPoint x: 173, endPoint y: 303, distance: 186.5
click at [146, 318] on div at bounding box center [406, 233] width 537 height 316
click at [176, 27] on button "Calendar" at bounding box center [171, 28] width 14 height 8
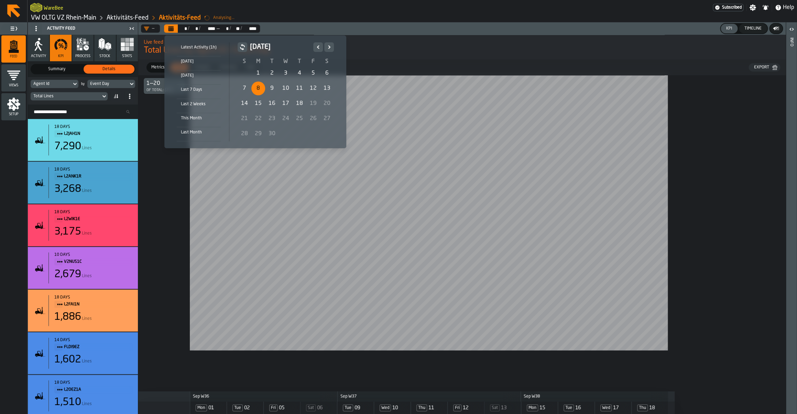
click at [256, 89] on div "8" at bounding box center [258, 89] width 14 height 14
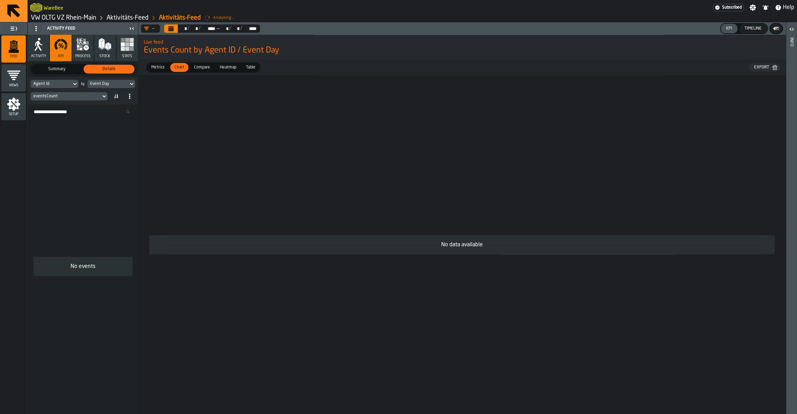
click at [177, 30] on button "Calendar" at bounding box center [171, 28] width 14 height 8
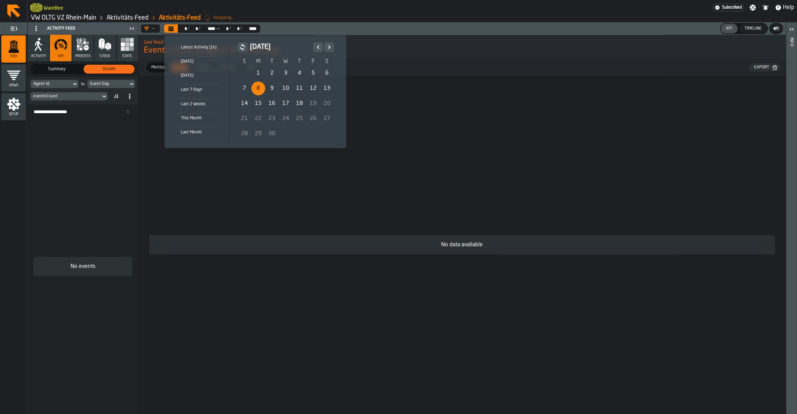
click at [318, 50] on icon "Previous" at bounding box center [318, 47] width 7 height 8
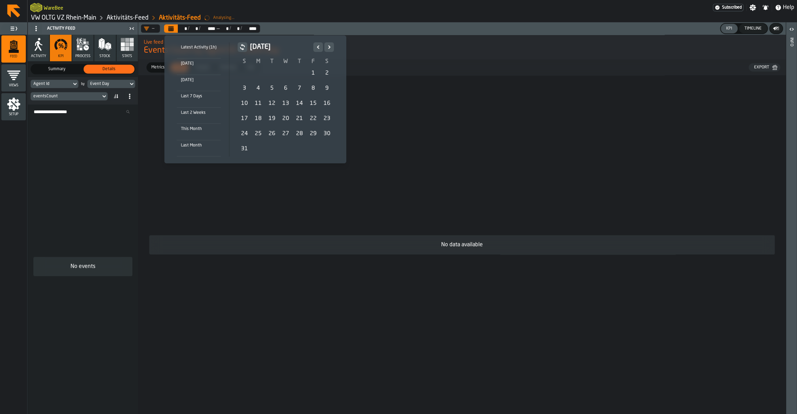
click at [296, 132] on div "28" at bounding box center [300, 134] width 14 height 14
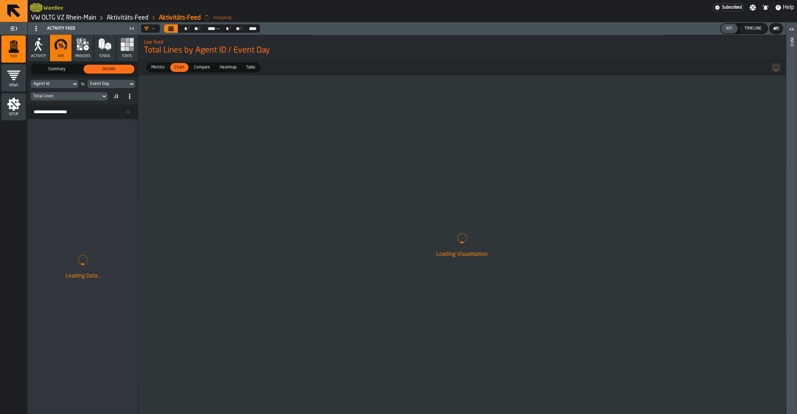
click at [174, 28] on button "Calendar" at bounding box center [171, 28] width 14 height 8
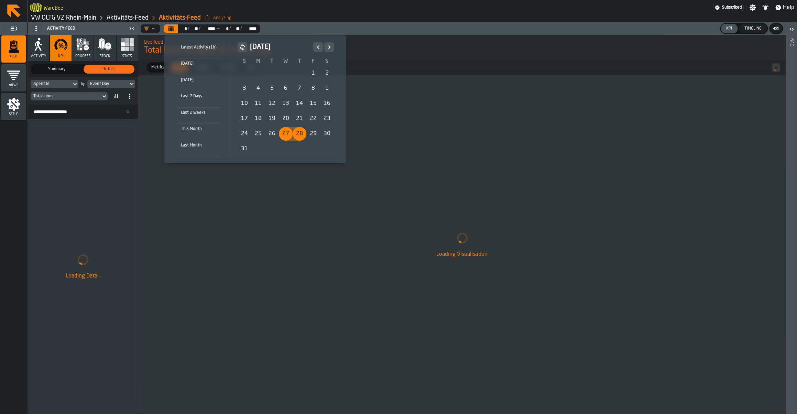
click at [283, 135] on div "27" at bounding box center [286, 134] width 14 height 14
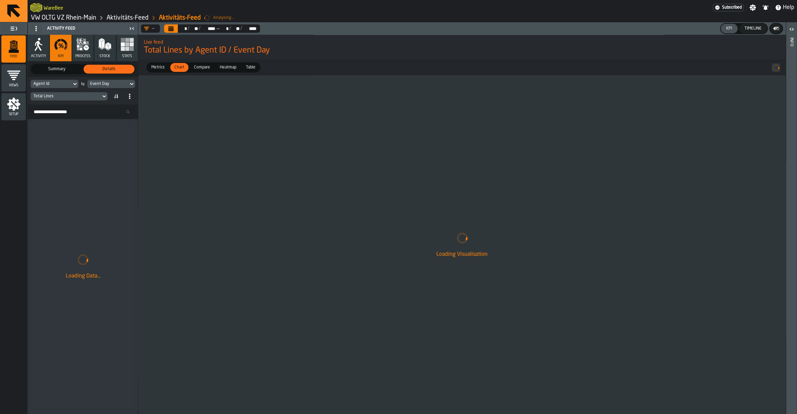
click at [177, 29] on button "Calendar" at bounding box center [171, 28] width 14 height 8
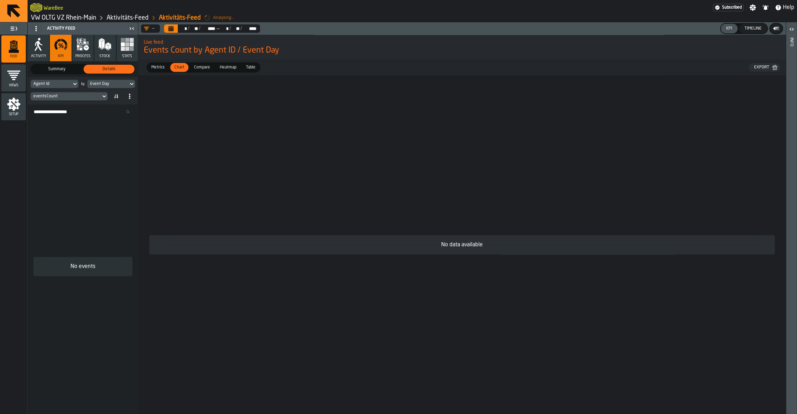
click at [88, 18] on link "VW OLTG VZ Rhein-Main" at bounding box center [63, 18] width 65 height 8
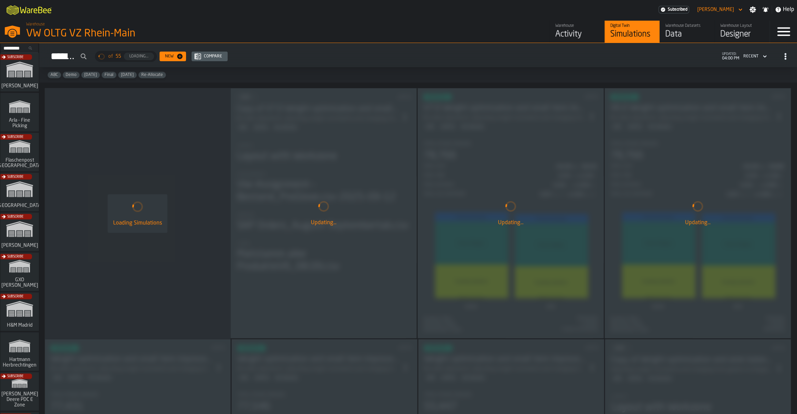
click at [680, 39] on div "Data" at bounding box center [688, 34] width 44 height 11
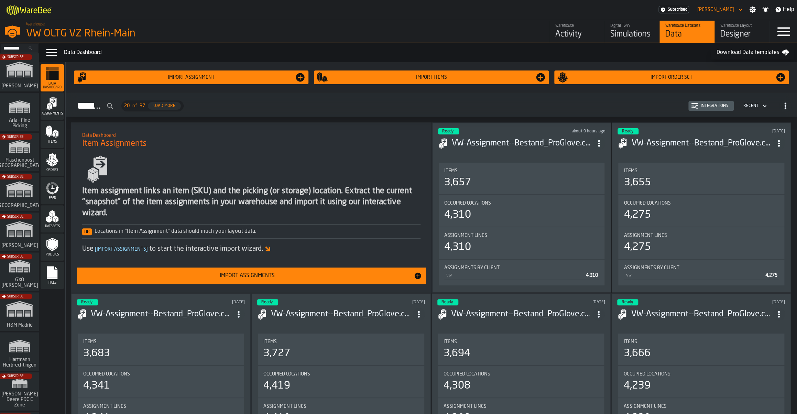
click at [708, 106] on div "Integrations" at bounding box center [714, 106] width 33 height 5
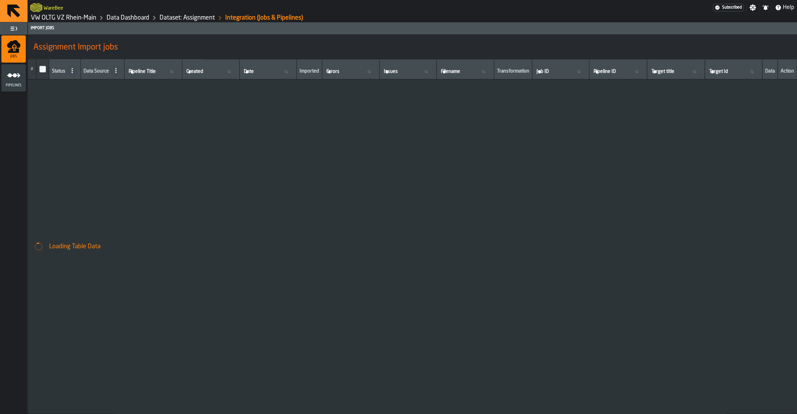
click at [74, 18] on link "VW OLTG VZ Rhein-Main" at bounding box center [63, 18] width 65 height 8
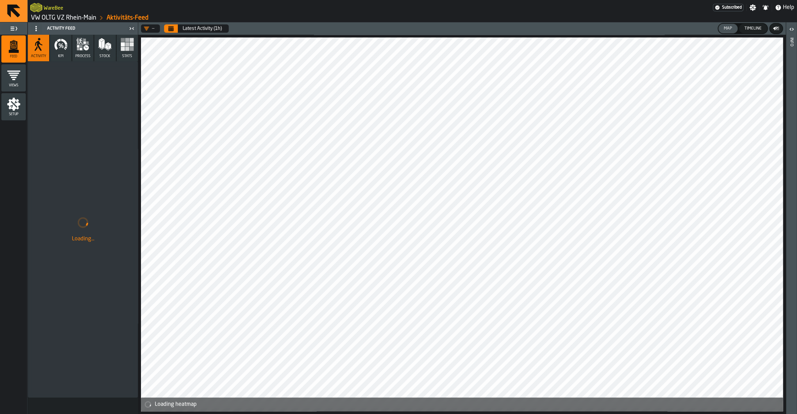
click at [93, 14] on ol "VW OLTG VZ Rhein-Main Aktivitäts-Feed" at bounding box center [221, 18] width 382 height 8
click at [90, 17] on link "VW OLTG VZ Rhein-Main" at bounding box center [63, 18] width 65 height 8
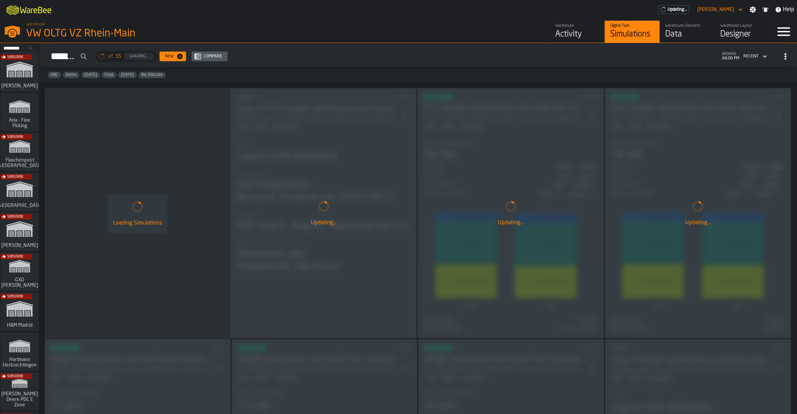
click at [685, 36] on div "Data" at bounding box center [688, 34] width 44 height 11
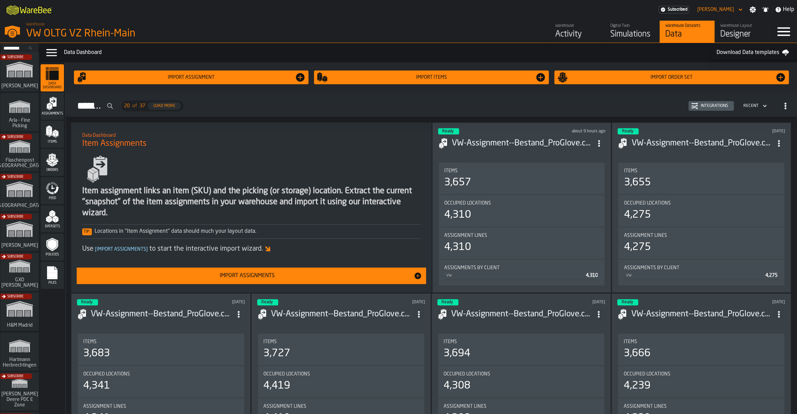
click at [58, 187] on icon "menu Feed" at bounding box center [57, 190] width 6 height 8
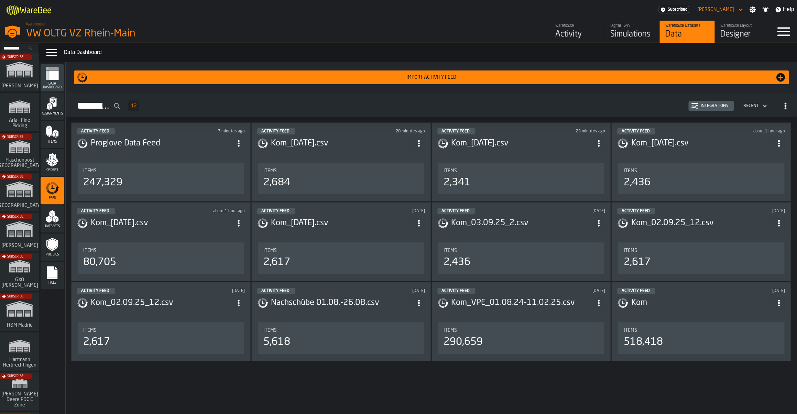
click at [715, 107] on div "Integrations" at bounding box center [714, 106] width 33 height 5
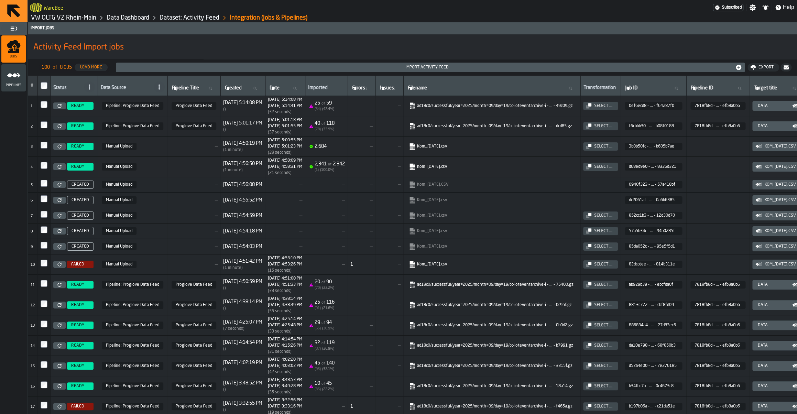
click at [84, 16] on link "VW OLTG VZ Rhein-Main" at bounding box center [63, 18] width 65 height 8
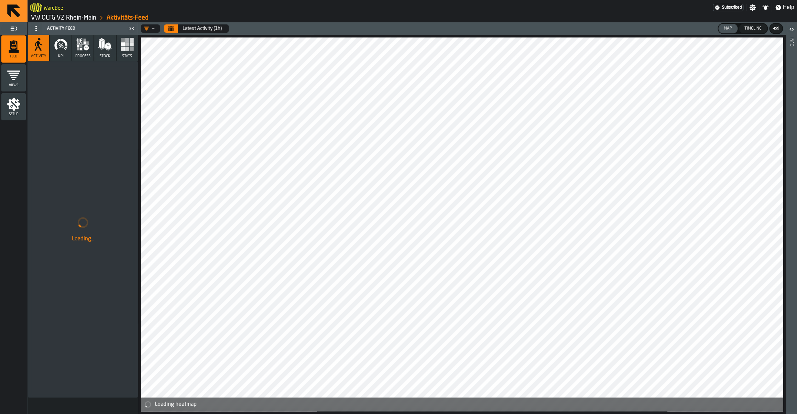
click at [170, 28] on icon "Calendar" at bounding box center [171, 29] width 6 height 6
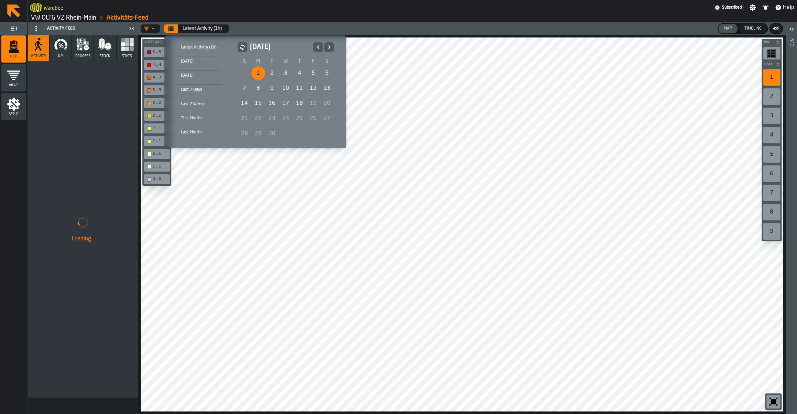
click at [256, 74] on div "1" at bounding box center [258, 73] width 14 height 14
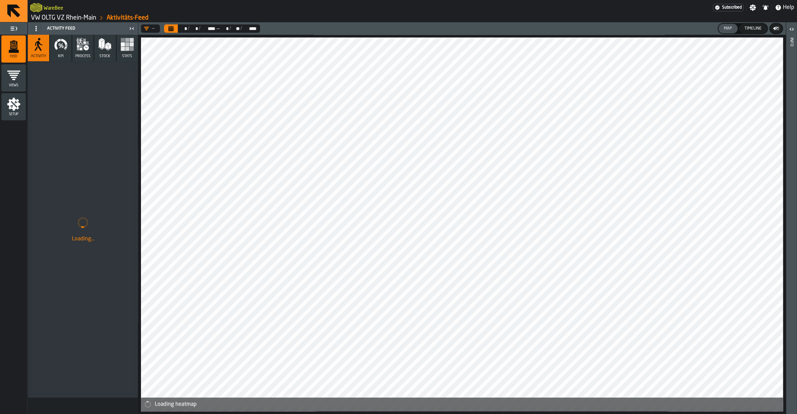
click at [67, 48] on icon "button" at bounding box center [61, 44] width 14 height 14
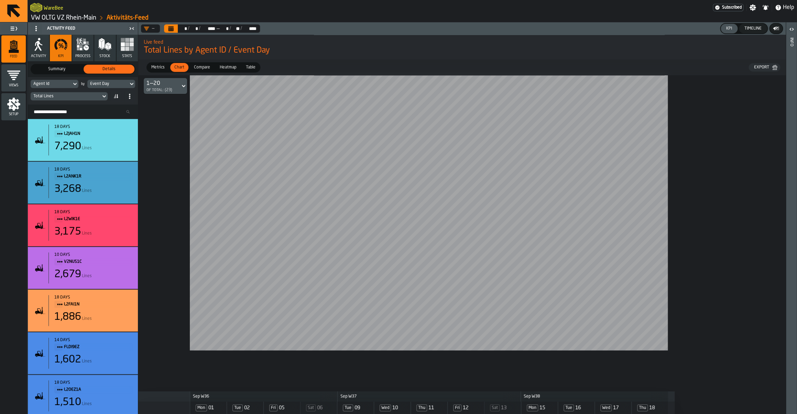
click at [176, 32] on button "Calendar" at bounding box center [171, 28] width 14 height 8
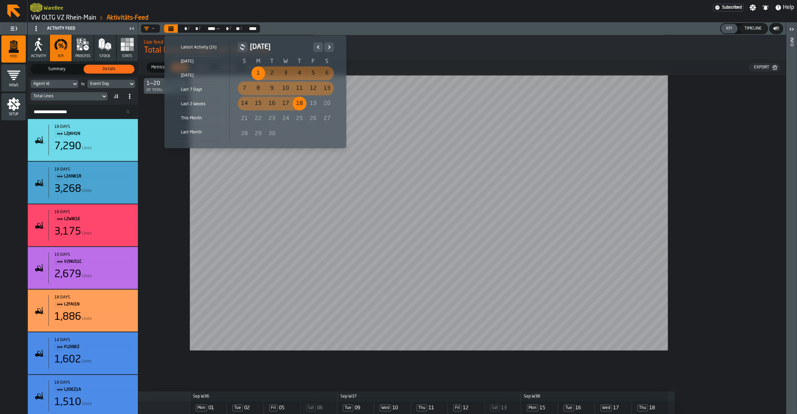
click at [317, 49] on icon "Previous" at bounding box center [318, 47] width 7 height 8
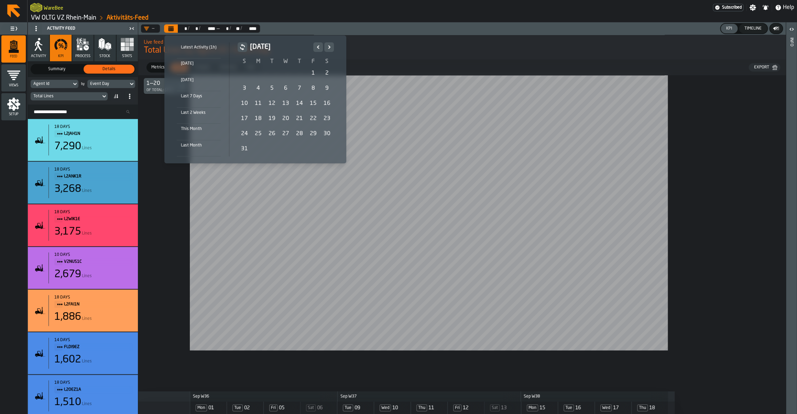
click at [258, 86] on div "4" at bounding box center [258, 89] width 14 height 14
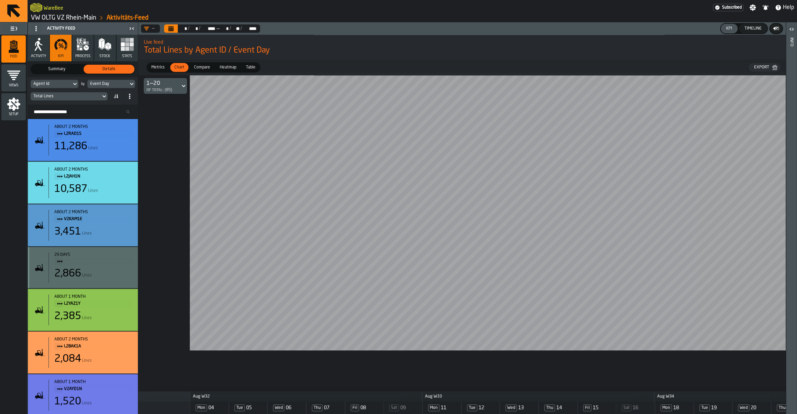
click at [171, 31] on icon "Calendar" at bounding box center [171, 29] width 5 height 3
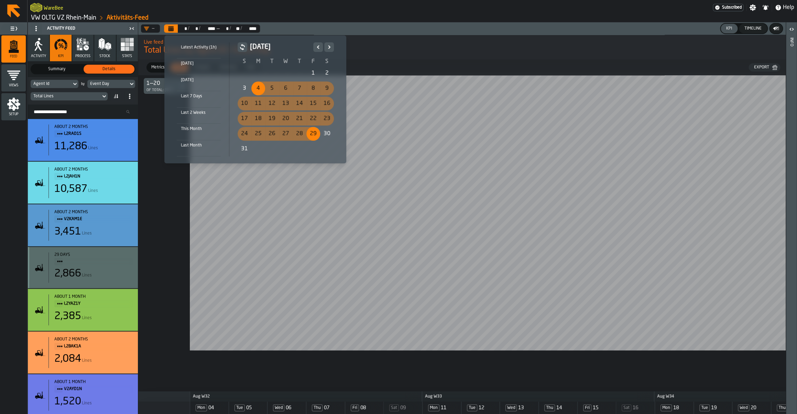
click at [281, 136] on div "27" at bounding box center [286, 134] width 14 height 14
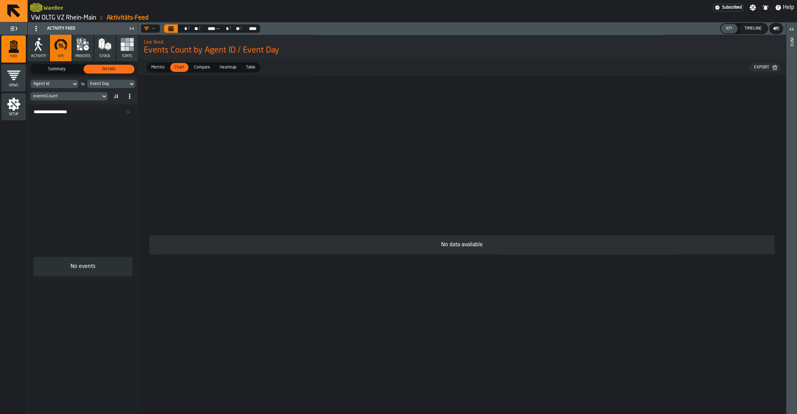
click at [178, 29] on button "Calendar" at bounding box center [171, 28] width 14 height 8
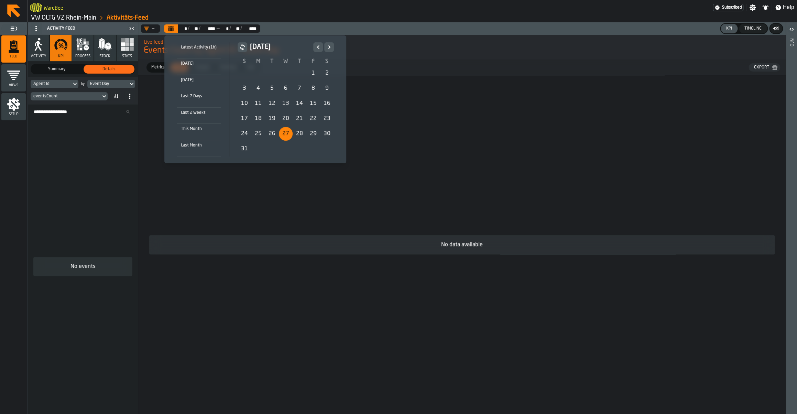
click at [326, 49] on icon "Next" at bounding box center [329, 47] width 7 height 8
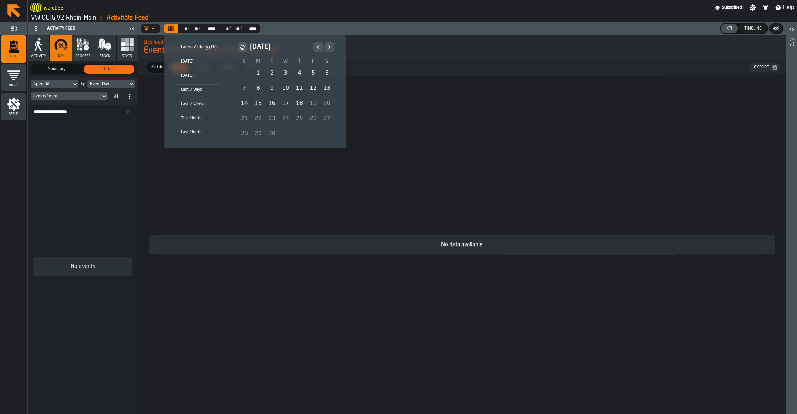
click at [258, 76] on div "1" at bounding box center [258, 73] width 14 height 14
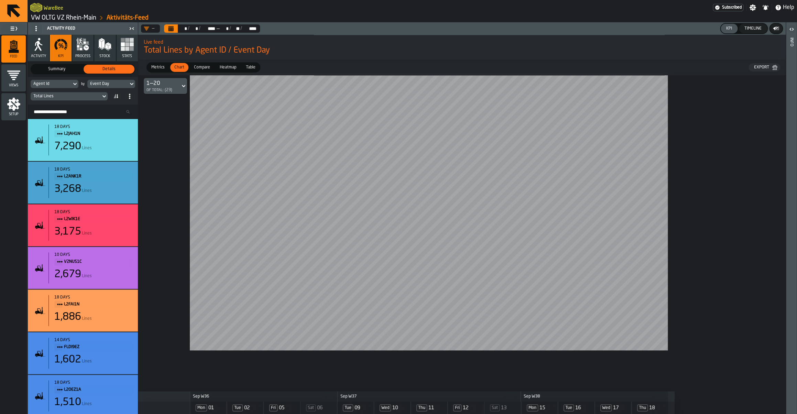
click at [79, 17] on link "VW OLTG VZ Rhein-Main" at bounding box center [63, 18] width 65 height 8
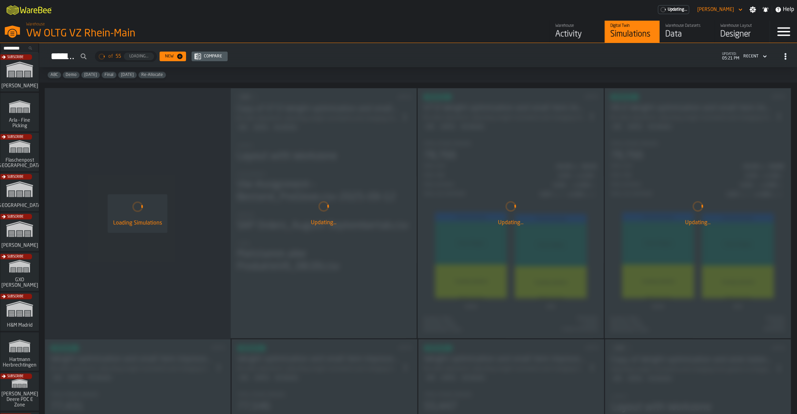
click at [676, 38] on div "Data" at bounding box center [688, 34] width 44 height 11
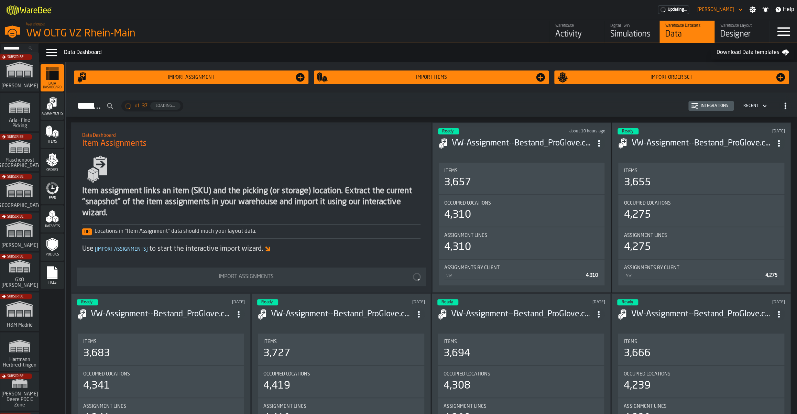
click at [52, 191] on icon "menu Feed" at bounding box center [52, 188] width 14 height 14
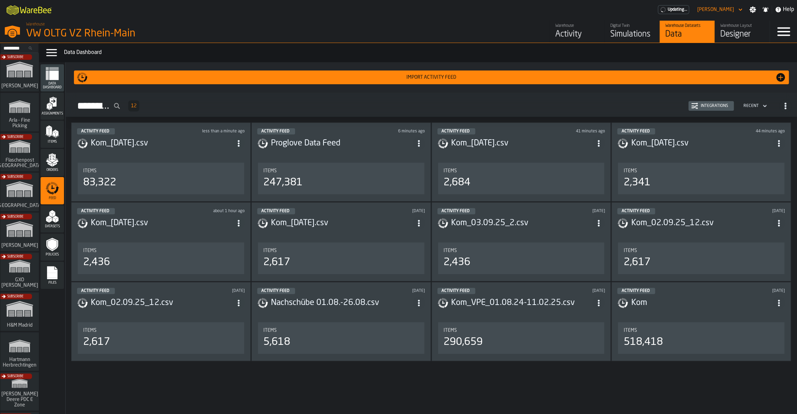
click at [169, 160] on div "Activity Feed less than a minute ago Kom_22.08.25.csv Items 83,322" at bounding box center [161, 161] width 180 height 79
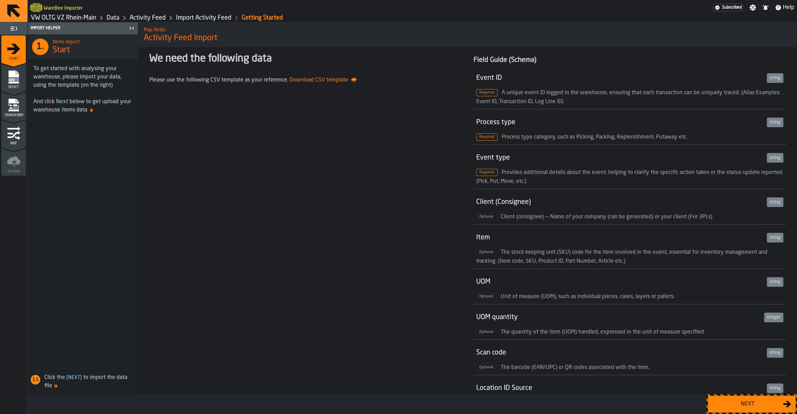
click at [743, 404] on div "Next" at bounding box center [747, 404] width 71 height 8
click at [726, 400] on div "Next" at bounding box center [747, 404] width 71 height 8
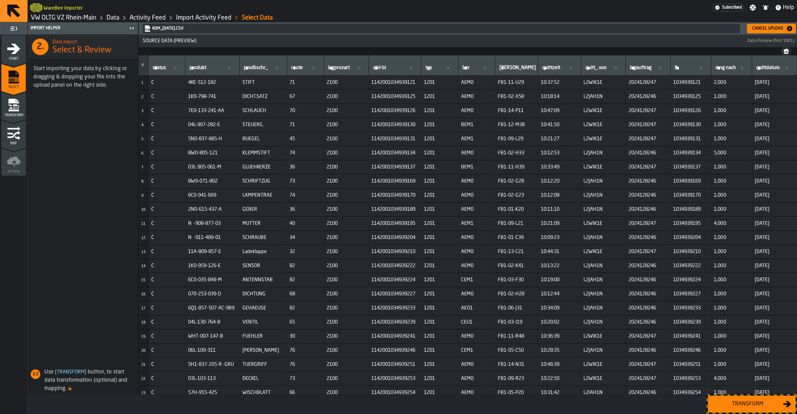
click at [726, 400] on div "Transform" at bounding box center [747, 404] width 71 height 8
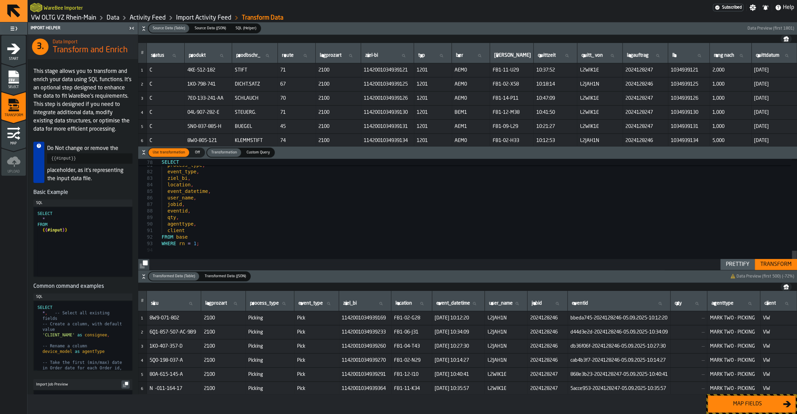
click at [769, 265] on div "Transform" at bounding box center [776, 264] width 37 height 8
click at [754, 404] on div "Map fields" at bounding box center [747, 404] width 71 height 8
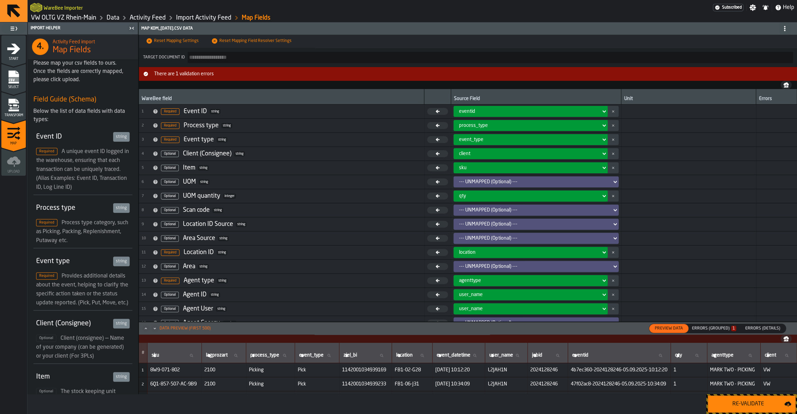
click at [754, 404] on div "Re-Validate" at bounding box center [748, 404] width 72 height 8
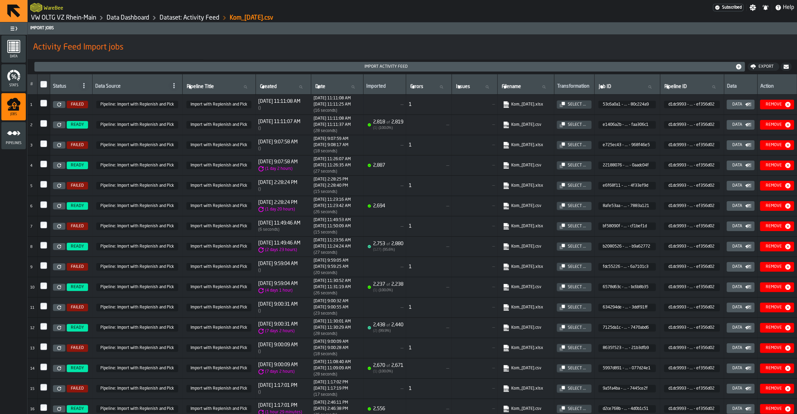
click at [186, 17] on link "Dataset: Activity Feed" at bounding box center [190, 18] width 60 height 8
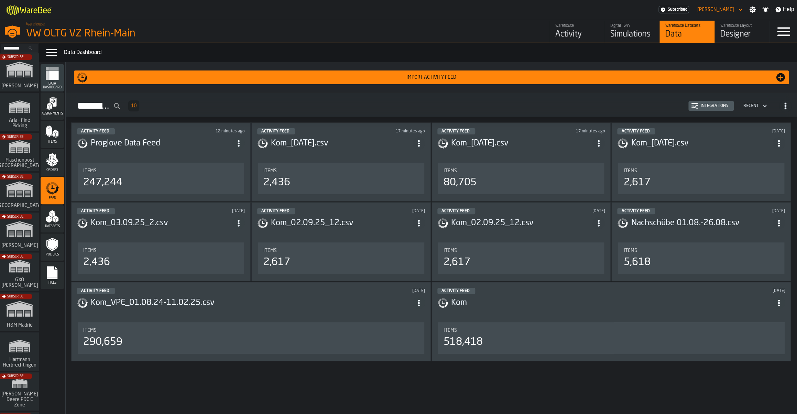
click at [503, 160] on div "Activity Feed 17 minutes ago Kom_22.08.25.csv Items 80,705" at bounding box center [522, 161] width 180 height 79
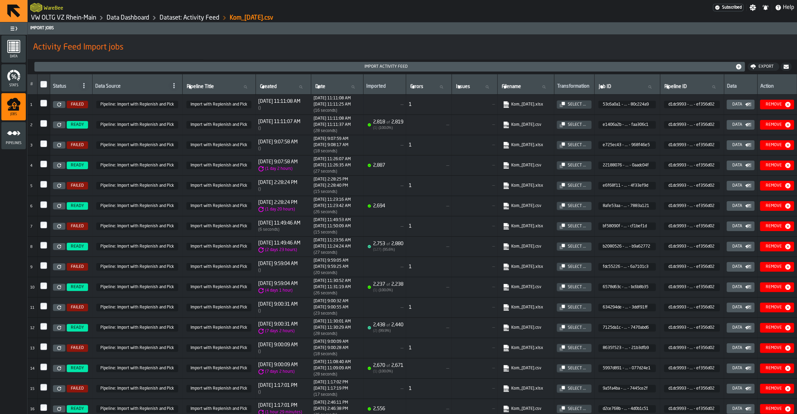
click at [109, 68] on div "Import Activity Feed" at bounding box center [386, 66] width 698 height 5
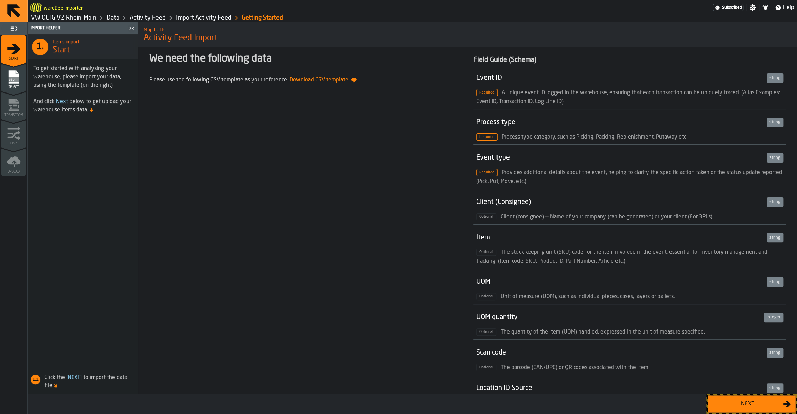
click at [117, 17] on link "Data" at bounding box center [113, 18] width 13 height 8
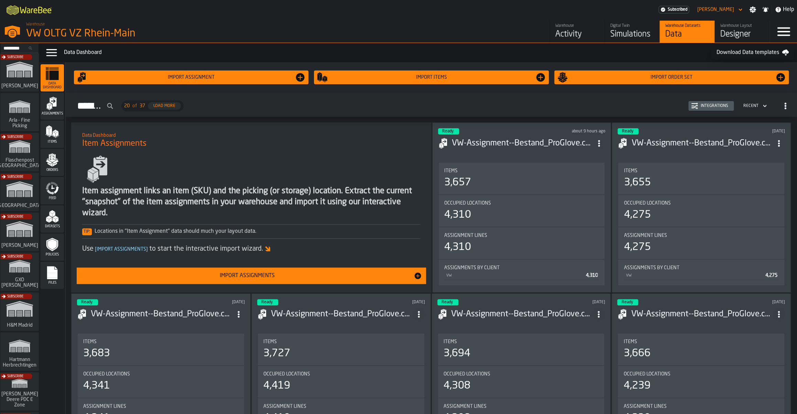
click at [46, 186] on icon "menu Feed" at bounding box center [52, 188] width 14 height 14
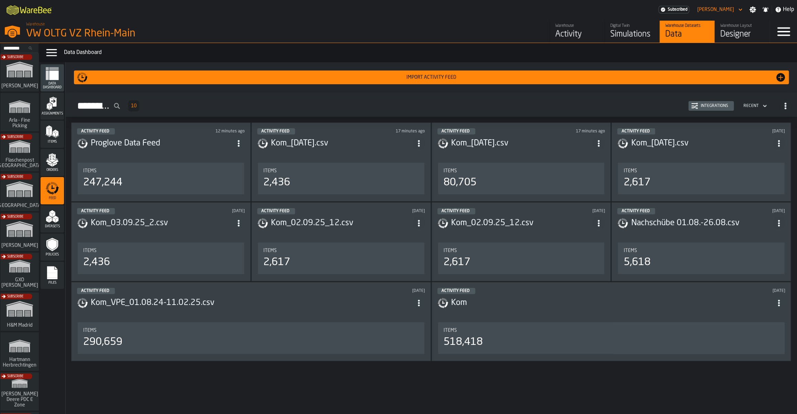
click at [531, 153] on header "Activity Feed 17 minutes ago Kom_22.08.25.csv" at bounding box center [522, 142] width 168 height 28
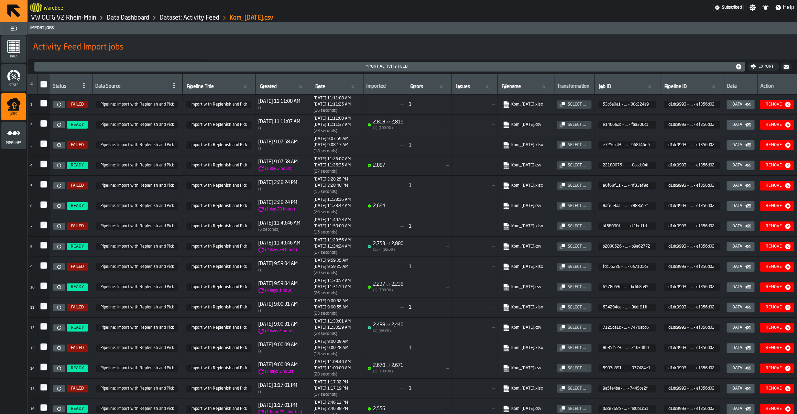
click at [308, 70] on div "Import Activity Feed" at bounding box center [389, 66] width 705 height 7
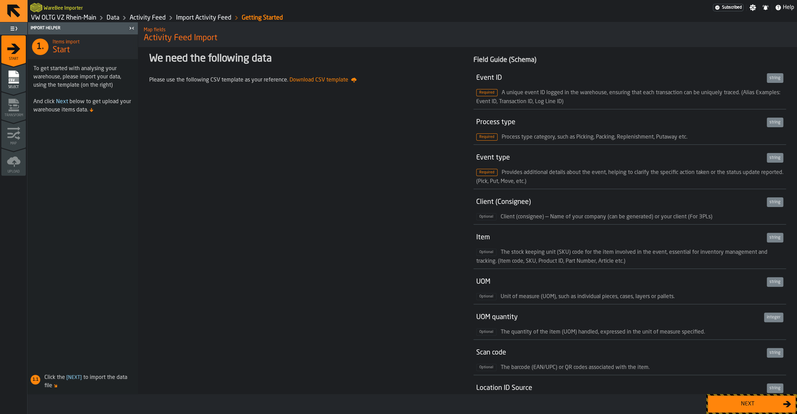
click at [745, 405] on div "Next" at bounding box center [747, 404] width 71 height 8
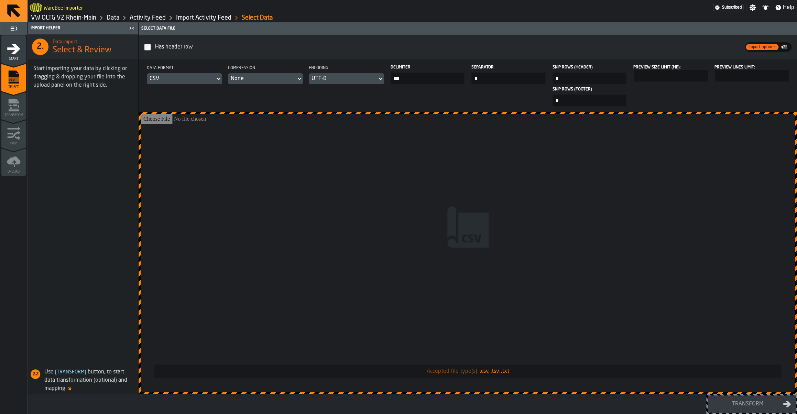
click at [370, 255] on input "Accepted file type(s): .csv, .tsv, .txt" at bounding box center [468, 253] width 655 height 278
type input "**********"
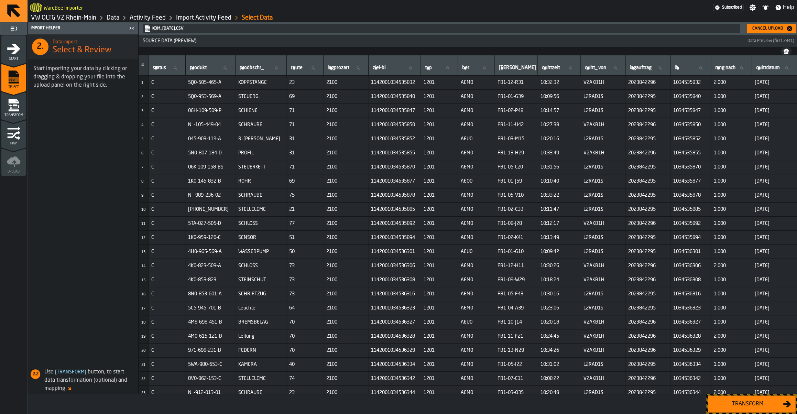
click at [749, 402] on div "Transform" at bounding box center [747, 404] width 71 height 8
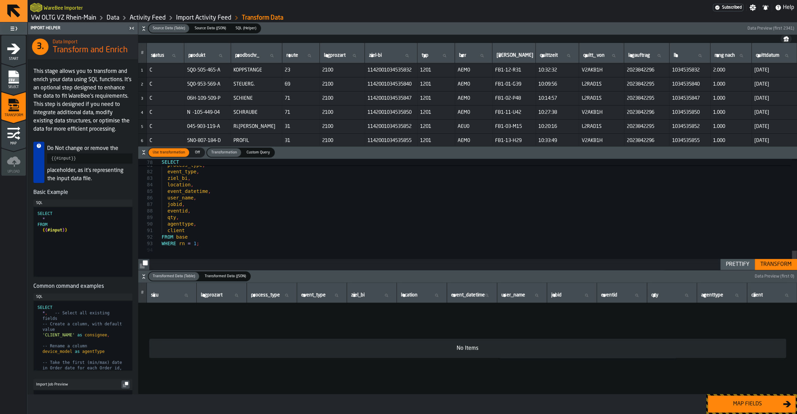
click at [767, 263] on div "Transform" at bounding box center [776, 264] width 37 height 8
click at [783, 267] on div "Transform" at bounding box center [776, 264] width 37 height 8
click at [779, 264] on div "Transform" at bounding box center [776, 264] width 37 height 8
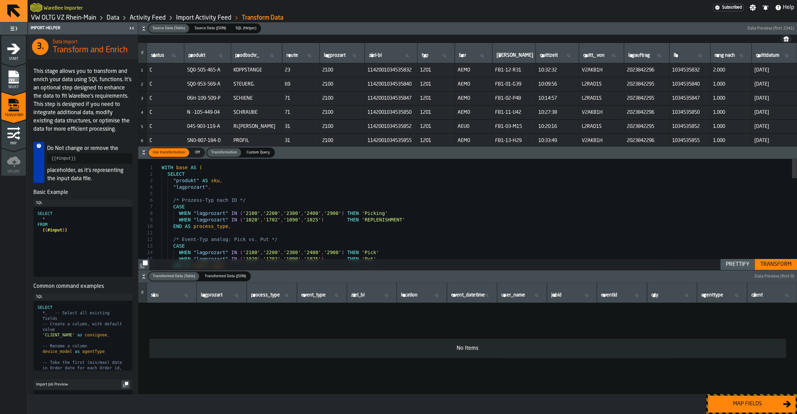
click at [786, 405] on icon "button-Map fields" at bounding box center [787, 404] width 8 height 8
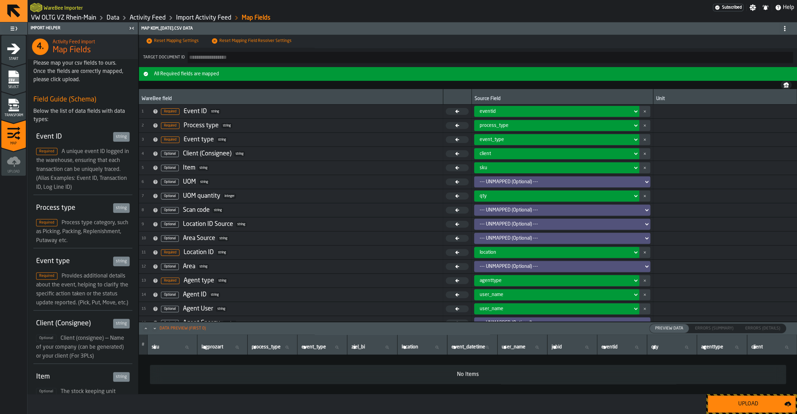
click at [786, 405] on icon "button-Upload" at bounding box center [788, 403] width 7 height 4
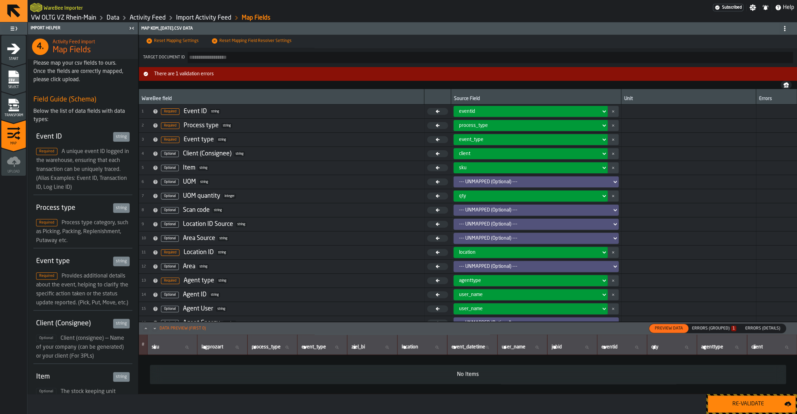
click at [731, 330] on div "Errors (Grouped) 1" at bounding box center [714, 328] width 44 height 5
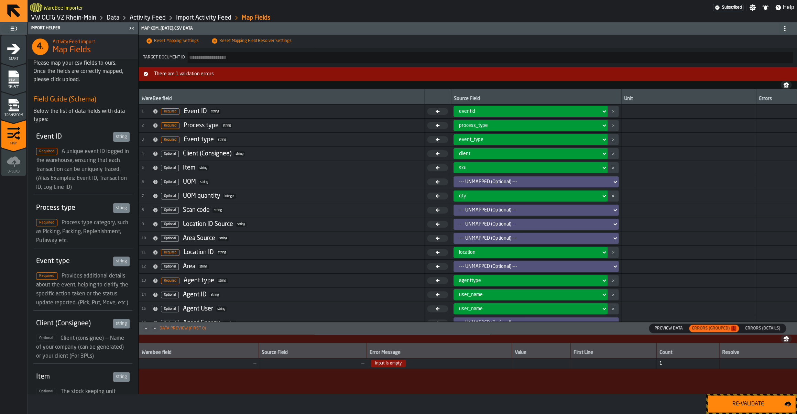
click at [19, 106] on icon "menu Transform" at bounding box center [14, 105] width 14 height 14
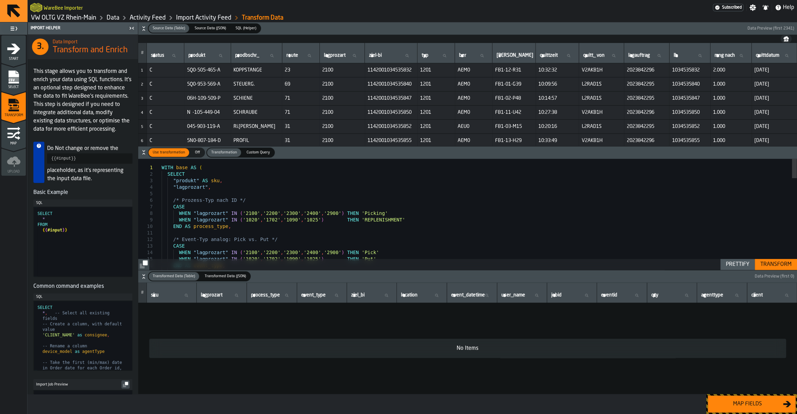
click at [10, 54] on icon "menu Start" at bounding box center [14, 49] width 14 height 14
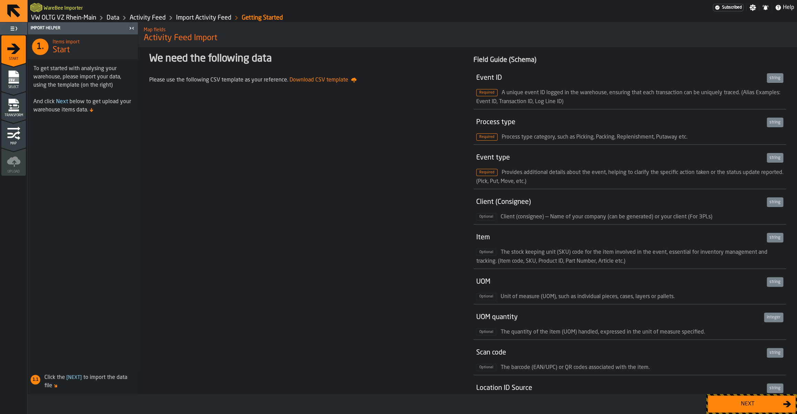
click at [10, 78] on rect "menu Select" at bounding box center [13, 79] width 10 height 5
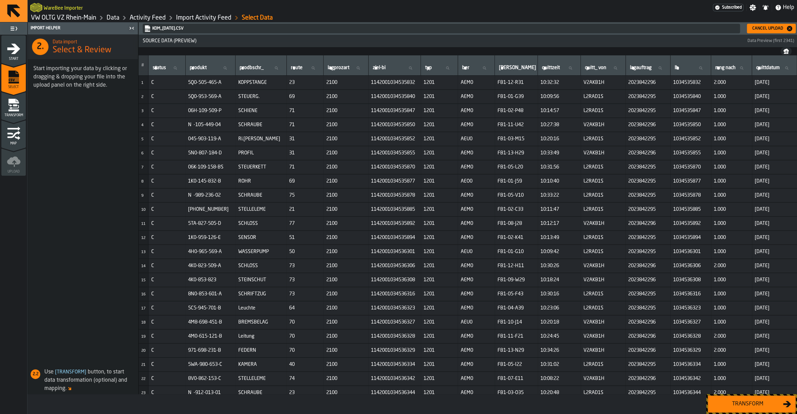
click at [744, 407] on div "Transform" at bounding box center [747, 404] width 71 height 8
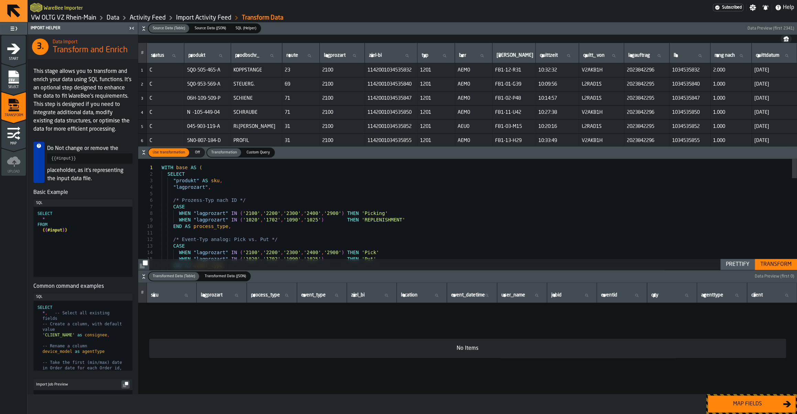
click at [775, 269] on button "Transform" at bounding box center [776, 264] width 42 height 11
click at [207, 18] on link "Import Activity Feed" at bounding box center [203, 18] width 55 height 8
click at [213, 19] on link "Import Activity Feed" at bounding box center [203, 18] width 55 height 8
click at [18, 82] on rect "menu Select" at bounding box center [13, 79] width 10 height 5
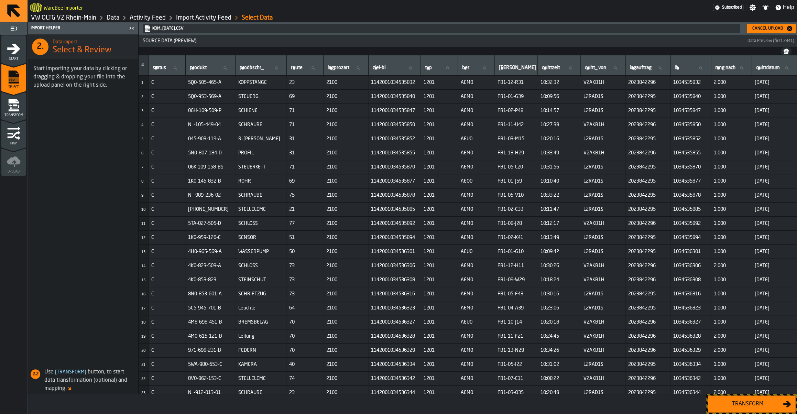
click at [757, 29] on div "Cancel Upload" at bounding box center [768, 28] width 36 height 5
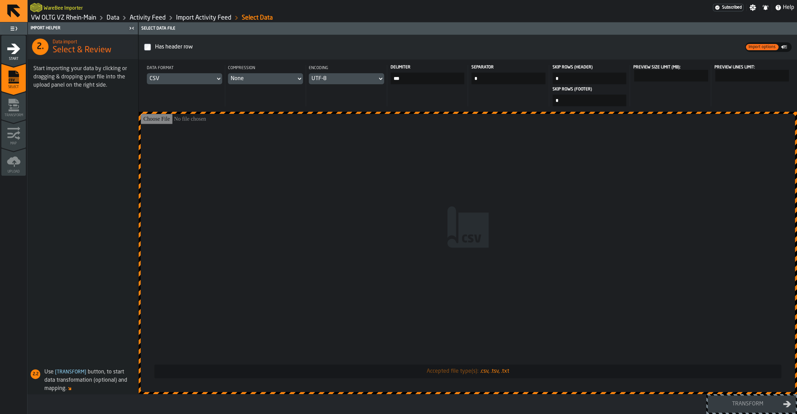
click at [383, 142] on input "Accepted file type(s): .csv, .tsv, .txt" at bounding box center [468, 253] width 655 height 278
type input "**********"
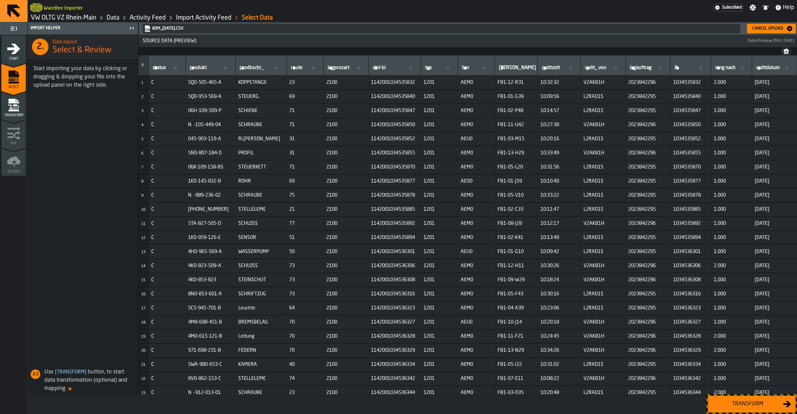
click at [748, 402] on div "Transform" at bounding box center [747, 404] width 71 height 8
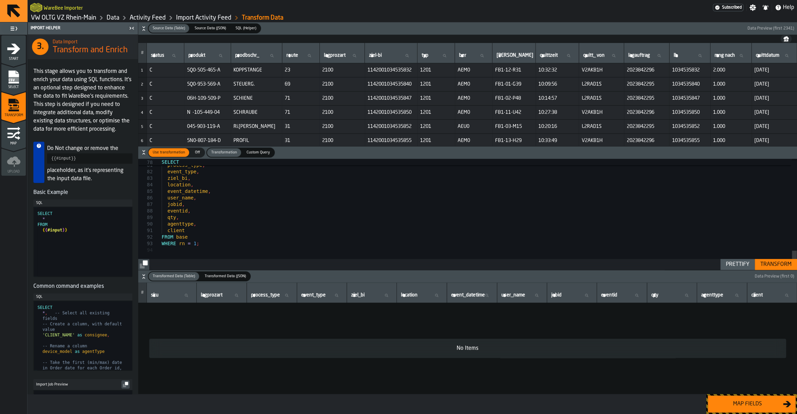
click at [765, 265] on div "Transform" at bounding box center [776, 264] width 37 height 8
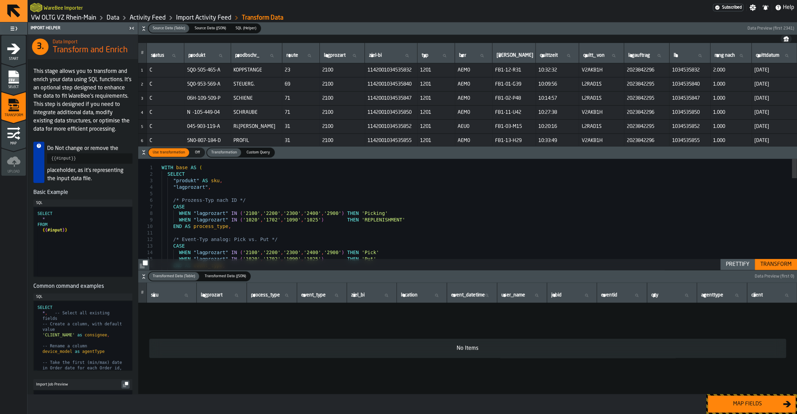
click at [212, 27] on span "Source Data (JSON)" at bounding box center [210, 28] width 37 height 6
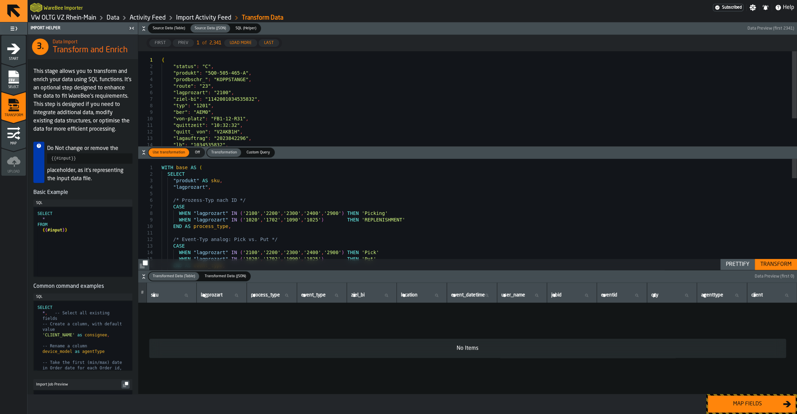
click at [251, 32] on div "SQL (Helper)" at bounding box center [246, 28] width 29 height 9
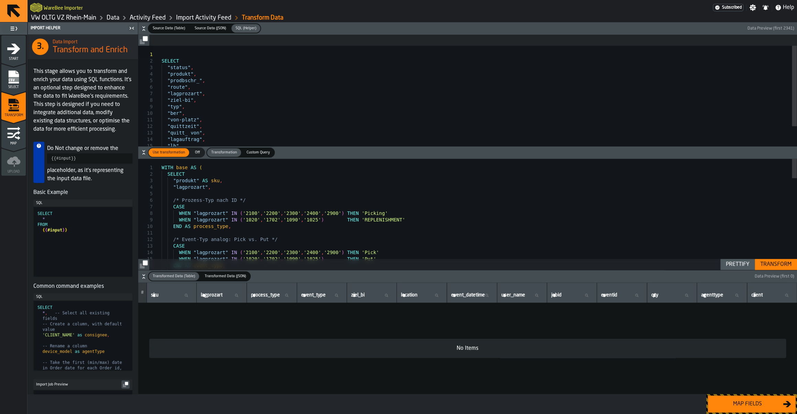
click at [206, 27] on span "Source Data (JSON)" at bounding box center [210, 28] width 37 height 6
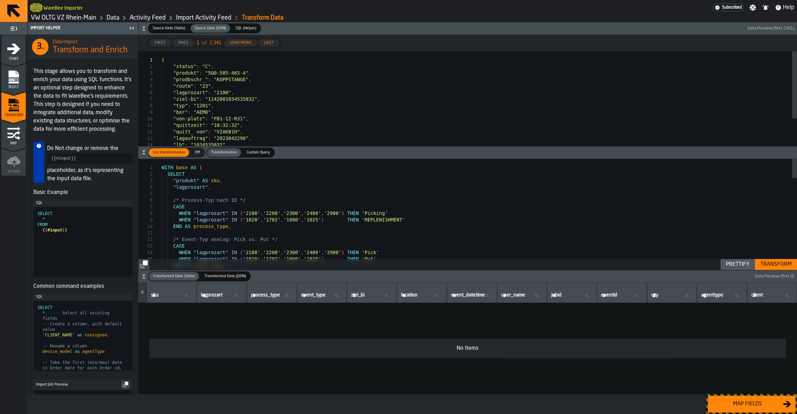
click at [170, 26] on span "Source Data (Table)" at bounding box center [169, 28] width 38 height 6
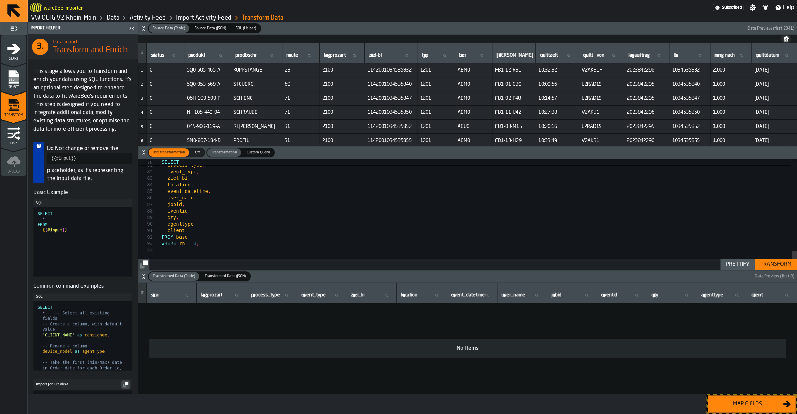
click at [791, 265] on div "Transform" at bounding box center [776, 264] width 37 height 8
click at [21, 82] on div "Select" at bounding box center [13, 79] width 24 height 19
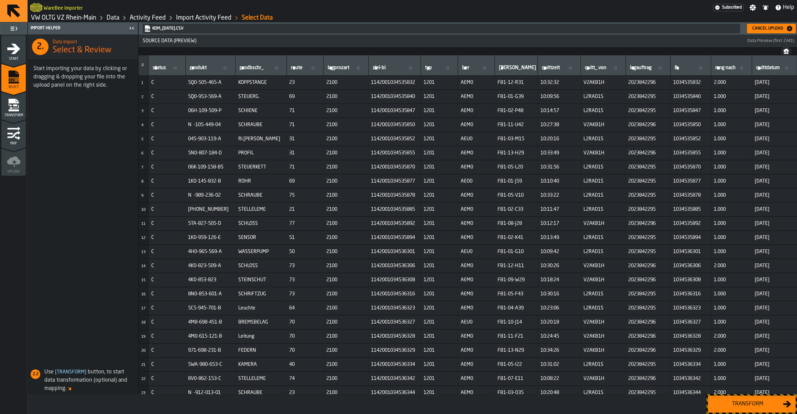
click at [766, 30] on div "Cancel Upload" at bounding box center [768, 28] width 36 height 5
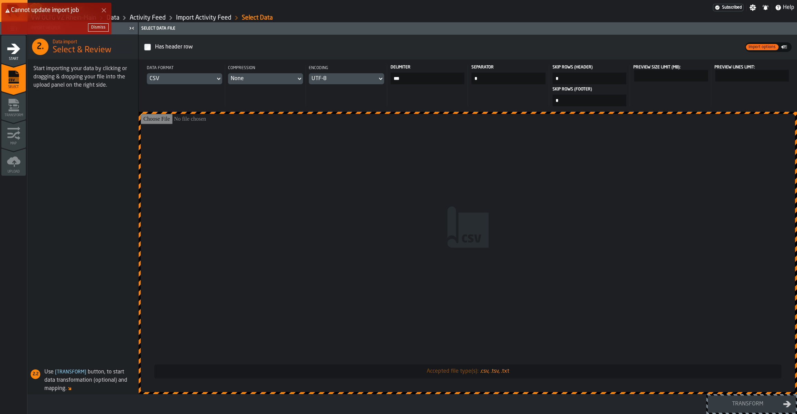
click at [394, 156] on input "Accepted file type(s): .csv, .tsv, .txt" at bounding box center [468, 253] width 655 height 278
type input "**********"
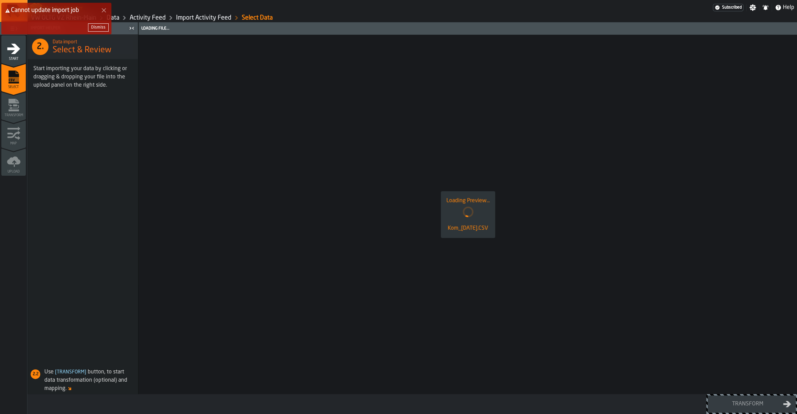
click at [97, 27] on div "Dismiss" at bounding box center [98, 27] width 14 height 5
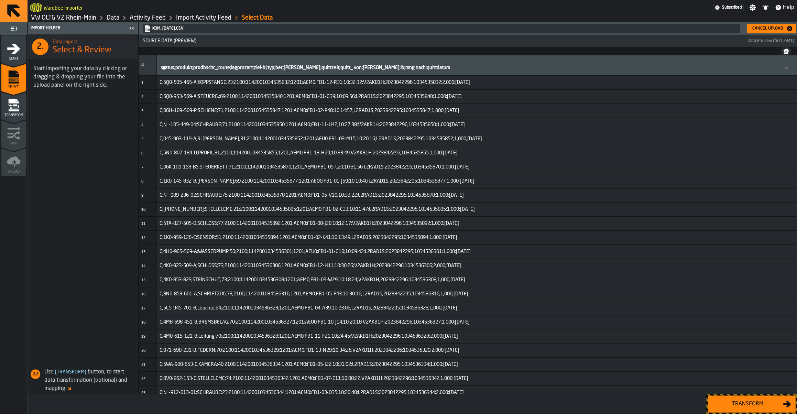
click at [758, 32] on button "Cancel Upload" at bounding box center [771, 29] width 49 height 10
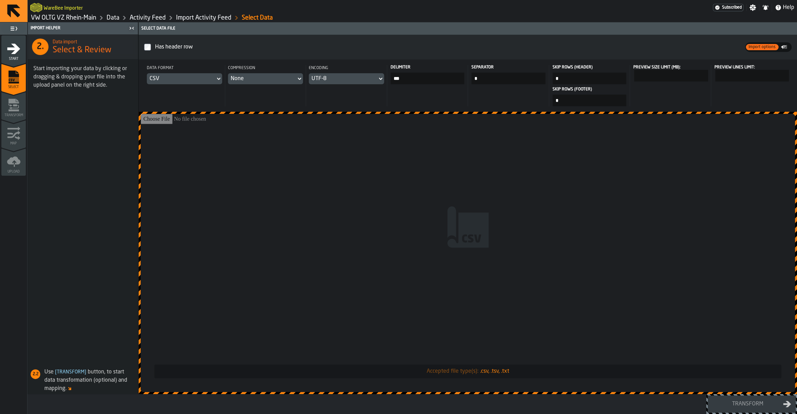
click at [451, 161] on input "Accepted file type(s): .csv, .tsv, .txt" at bounding box center [468, 253] width 655 height 278
type input "**********"
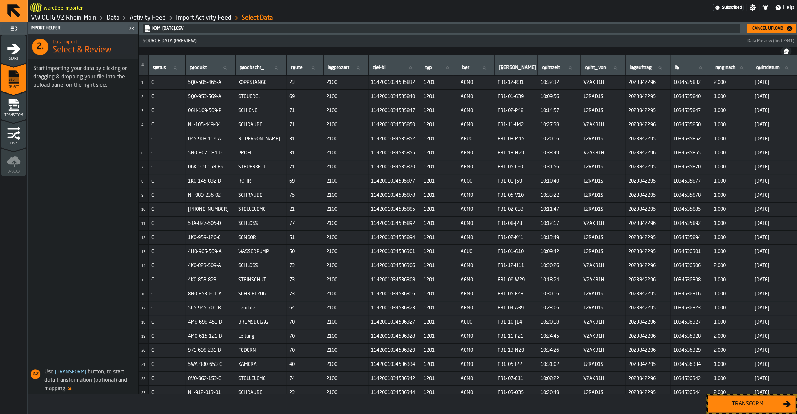
click at [766, 401] on div "Transform" at bounding box center [747, 404] width 71 height 8
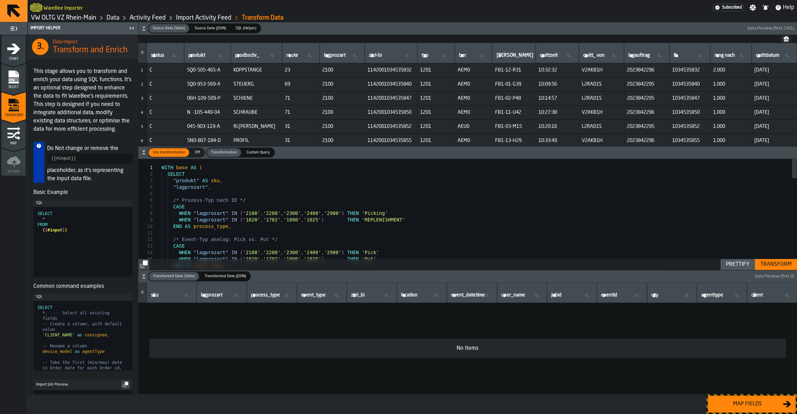
click at [774, 267] on div "Transform" at bounding box center [776, 264] width 37 height 8
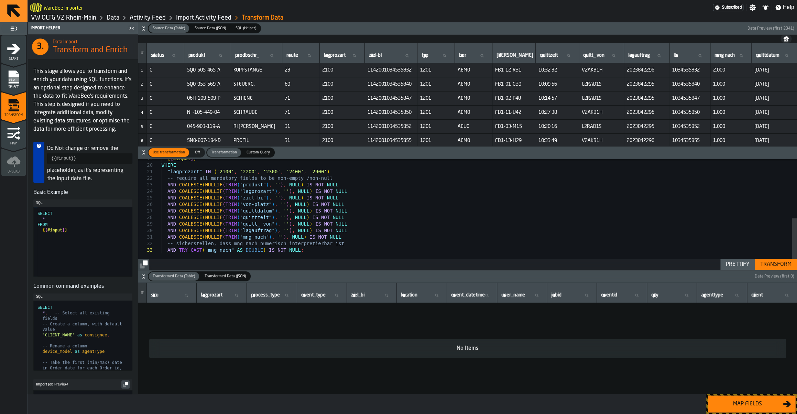
click at [778, 269] on button "Transform" at bounding box center [776, 264] width 42 height 11
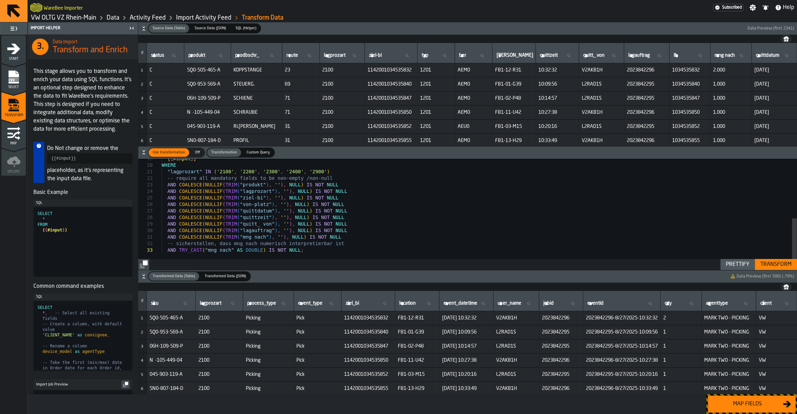
click at [730, 398] on button "Map fields" at bounding box center [752, 404] width 88 height 17
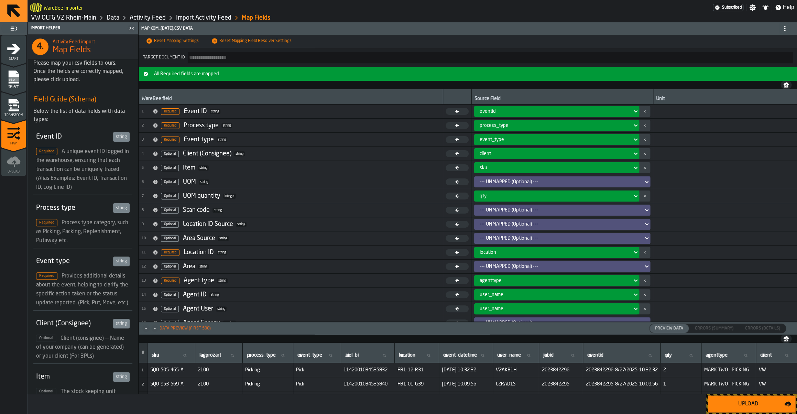
click at [730, 398] on button "Upload" at bounding box center [752, 404] width 88 height 17
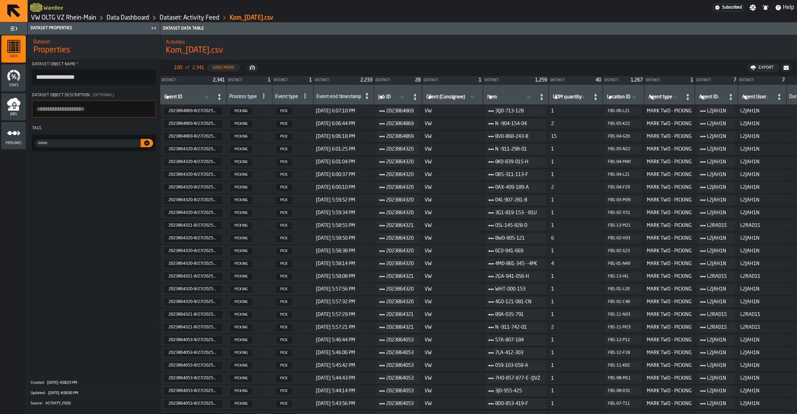
click at [373, 46] on h1 "Kom_27.08.25.csv" at bounding box center [479, 50] width 626 height 11
click at [199, 17] on link "Dataset: Activity Feed" at bounding box center [190, 18] width 60 height 8
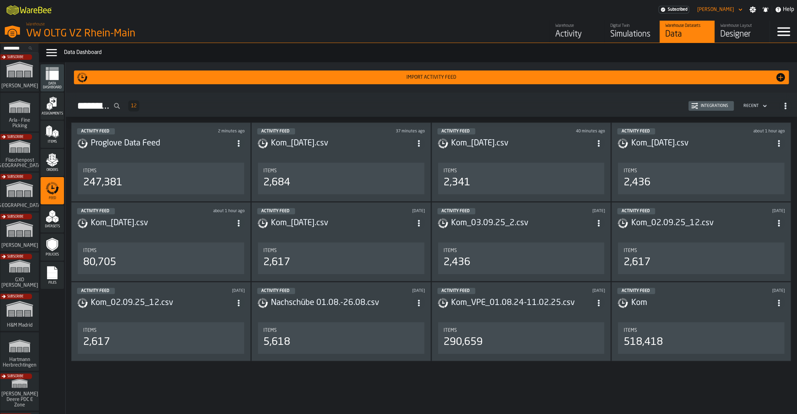
click at [709, 105] on div "Integrations" at bounding box center [714, 106] width 33 height 5
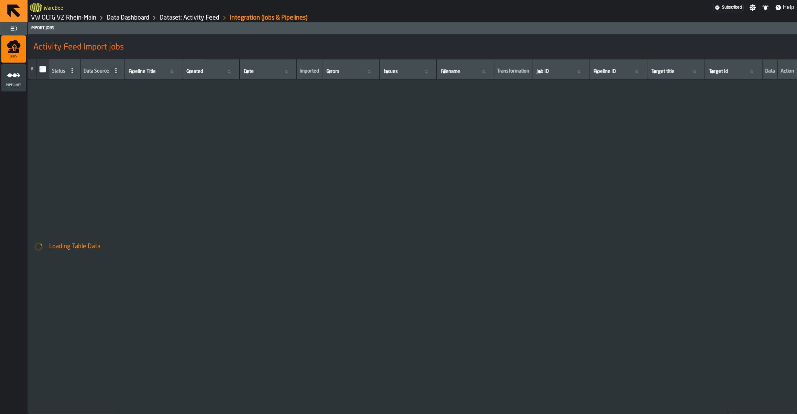
click at [14, 86] on span "Pipelines" at bounding box center [13, 86] width 24 height 4
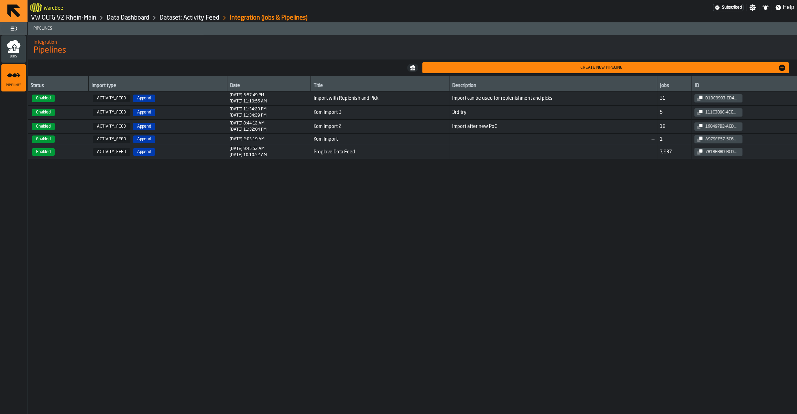
click at [408, 98] on span "Import with Replenish and Pick" at bounding box center [380, 99] width 133 height 6
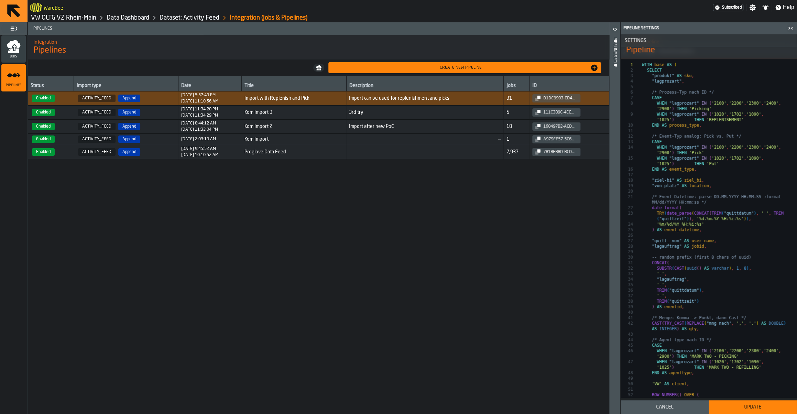
scroll to position [45, 0]
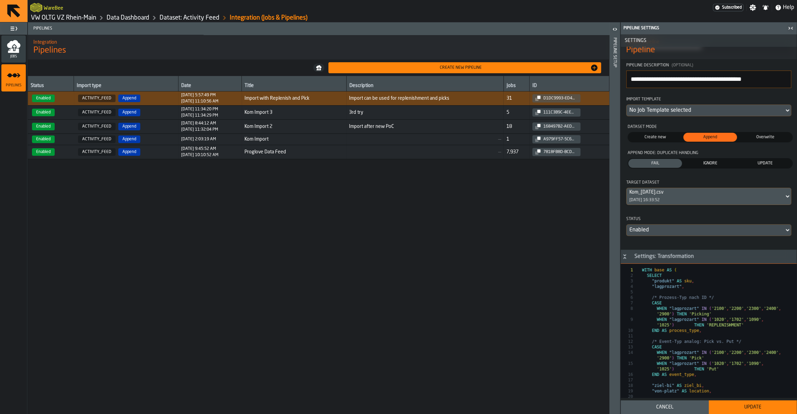
click at [768, 166] on span "UPDATE" at bounding box center [765, 163] width 51 height 6
click at [710, 167] on span "IGNORE" at bounding box center [710, 163] width 51 height 6
click at [666, 167] on span "FAIL" at bounding box center [655, 163] width 51 height 6
click at [703, 167] on span "IGNORE" at bounding box center [710, 163] width 51 height 6
click at [657, 164] on span "FAIL" at bounding box center [655, 163] width 51 height 6
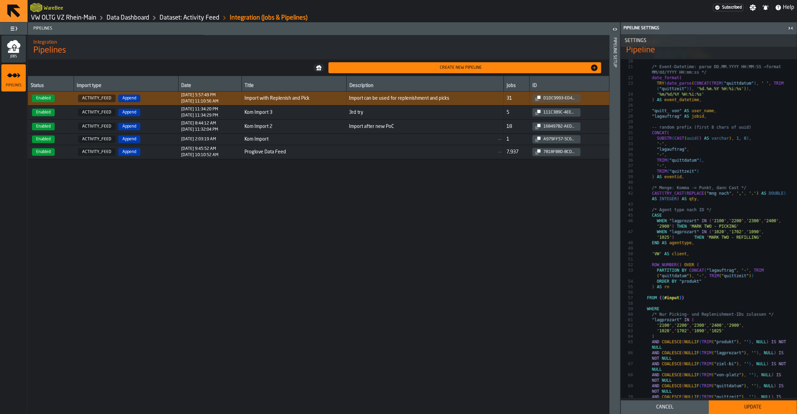
scroll to position [238, 0]
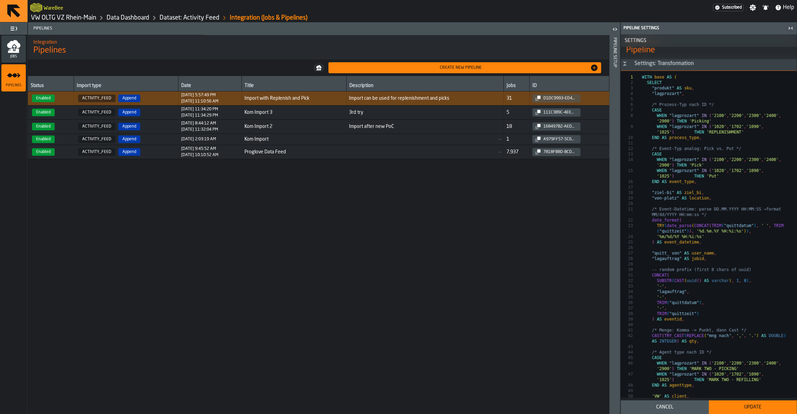
click at [385, 115] on span "3rd try" at bounding box center [425, 113] width 152 height 6
type input "**********"
type textarea "*******"
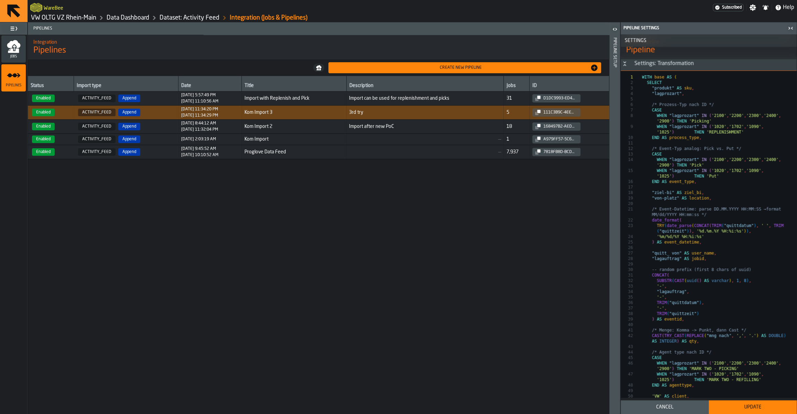
click at [392, 98] on span "Import can be used for replenishment and picks" at bounding box center [425, 99] width 152 height 6
type input "**********"
type textarea "**********"
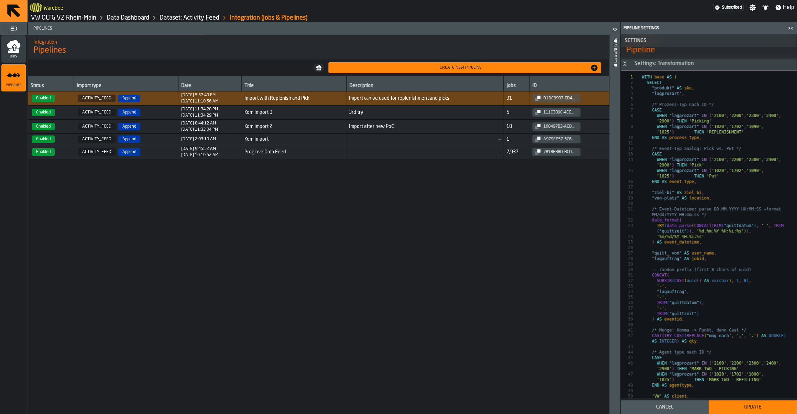
scroll to position [83, 0]
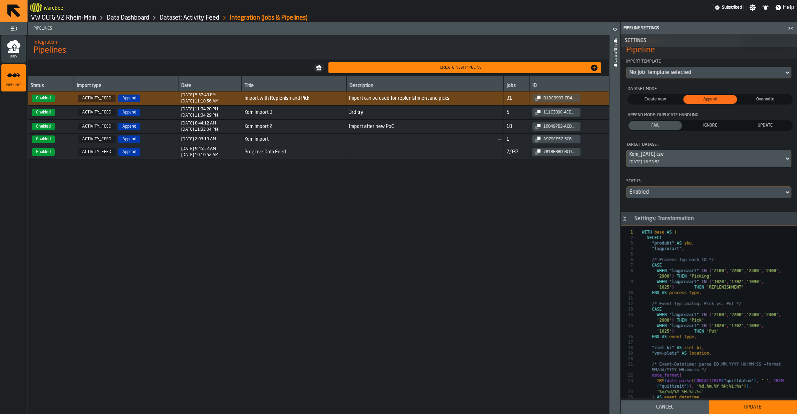
click at [625, 222] on icon "Button-Settings: Transformation-open" at bounding box center [625, 219] width 6 height 6
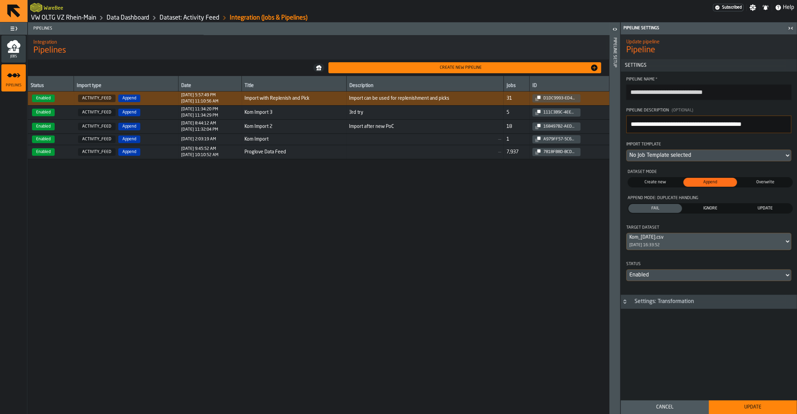
scroll to position [0, 0]
click at [678, 404] on button "Cancel" at bounding box center [665, 407] width 88 height 14
click at [275, 108] on td "Kom Import 3" at bounding box center [294, 113] width 105 height 14
type input "**********"
type textarea "*******"
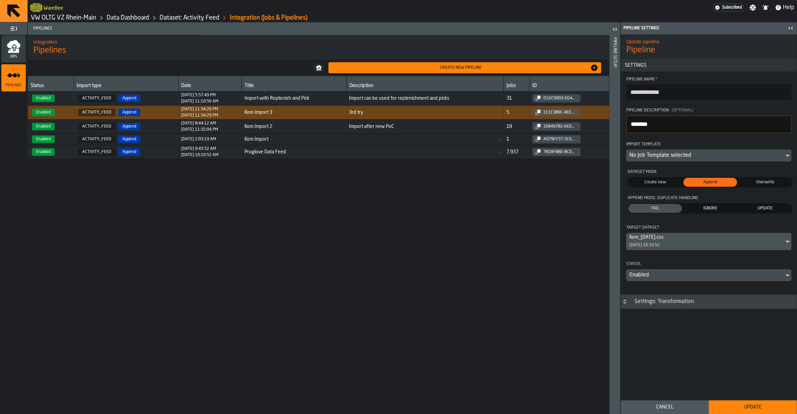
click at [281, 99] on span "Import with Replenish and Pick" at bounding box center [294, 99] width 99 height 6
type input "**********"
type textarea "**********"
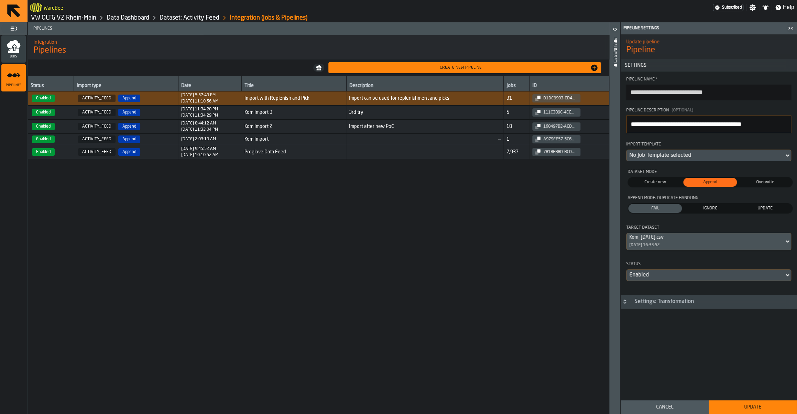
click at [663, 306] on div "Settings: Transformation" at bounding box center [665, 302] width 68 height 8
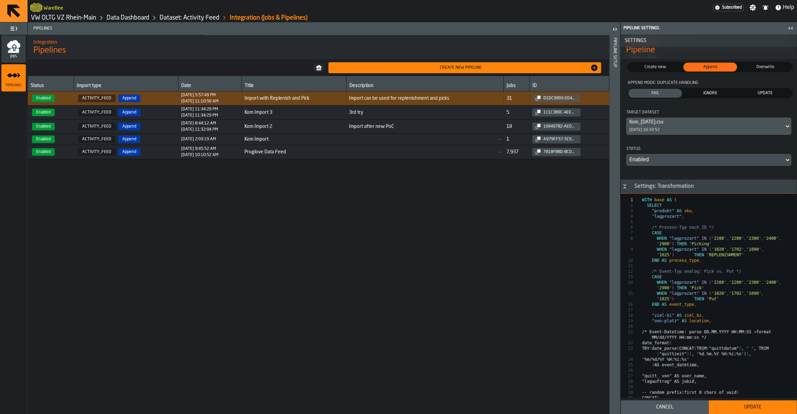
scroll to position [138, 0]
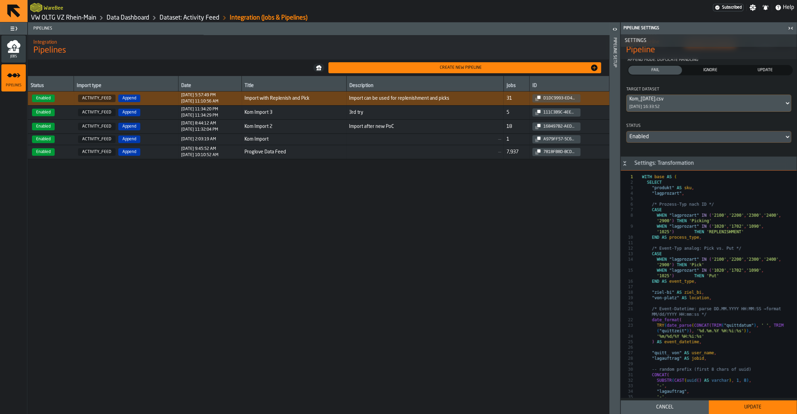
click at [626, 163] on h3 "Settings: Transformation" at bounding box center [709, 164] width 176 height 14
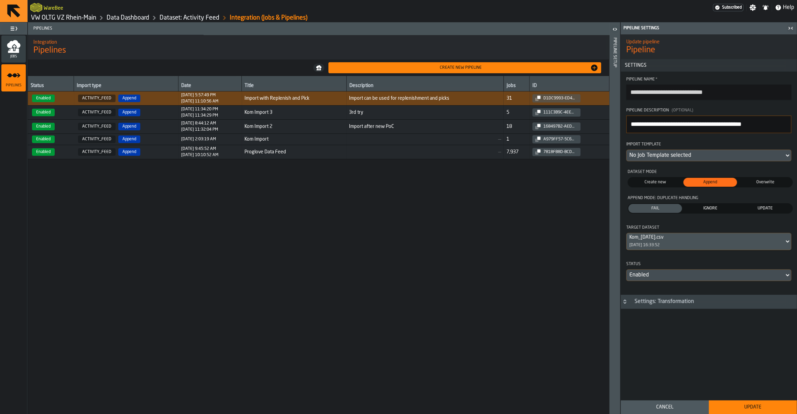
scroll to position [0, 0]
click at [748, 212] on span "UPDATE" at bounding box center [765, 208] width 51 height 6
click at [715, 212] on span "IGNORE" at bounding box center [710, 208] width 51 height 6
click at [660, 407] on div "Cancel" at bounding box center [665, 408] width 80 height 6
click at [626, 405] on div "Cancel" at bounding box center [665, 408] width 80 height 6
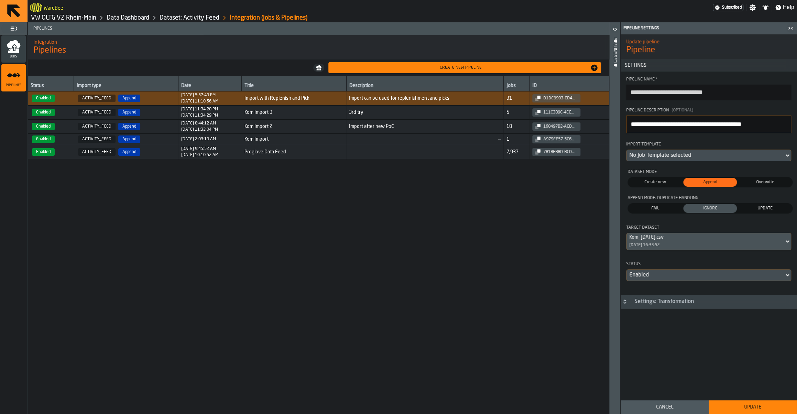
click at [142, 152] on span "ACTIVITY_FEED Append" at bounding box center [126, 152] width 99 height 8
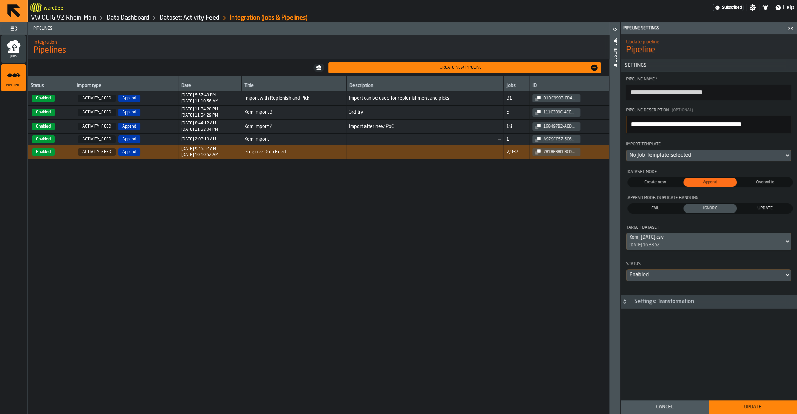
type input "**********"
click at [206, 104] on div "9/19/2025, 11:10:56 AM" at bounding box center [199, 101] width 37 height 5
type input "**********"
type textarea "**********"
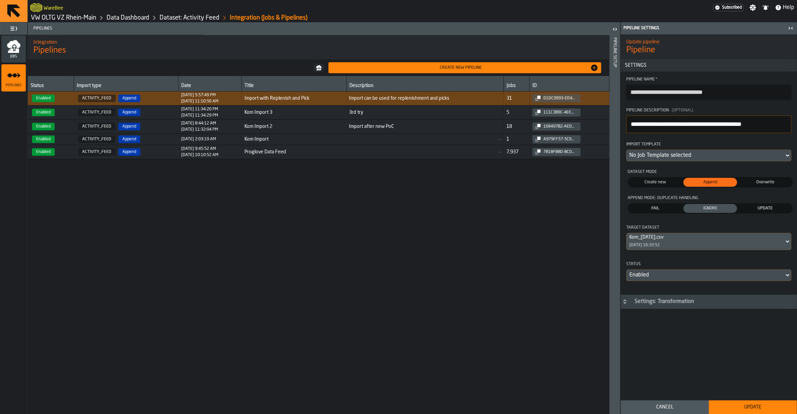
click at [695, 154] on div "No Job Template selected" at bounding box center [706, 155] width 152 height 8
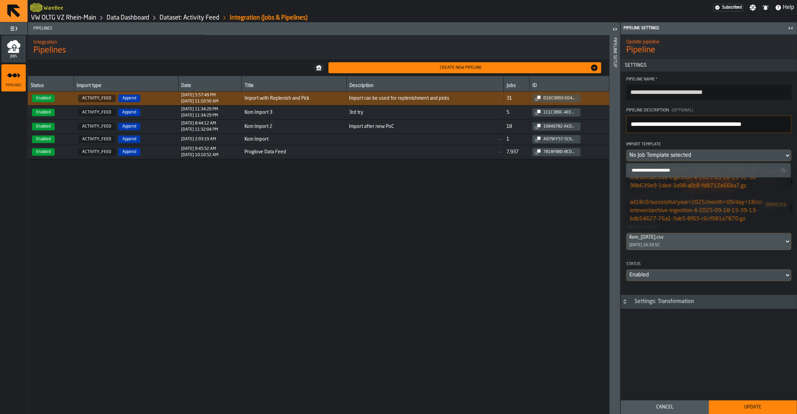
scroll to position [1370, 0]
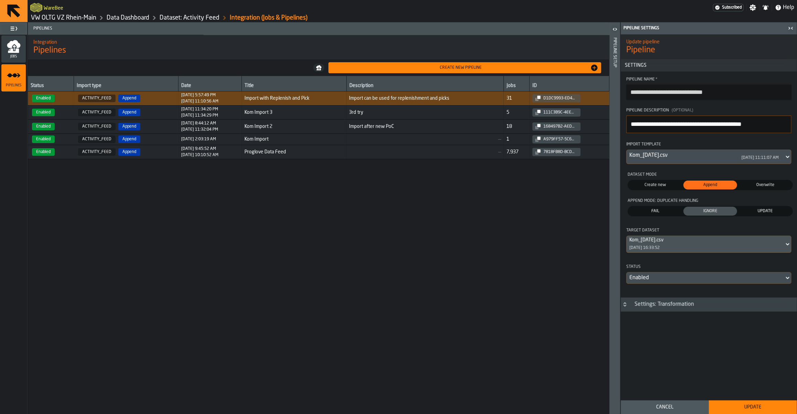
click at [762, 411] on button "Update" at bounding box center [753, 407] width 88 height 14
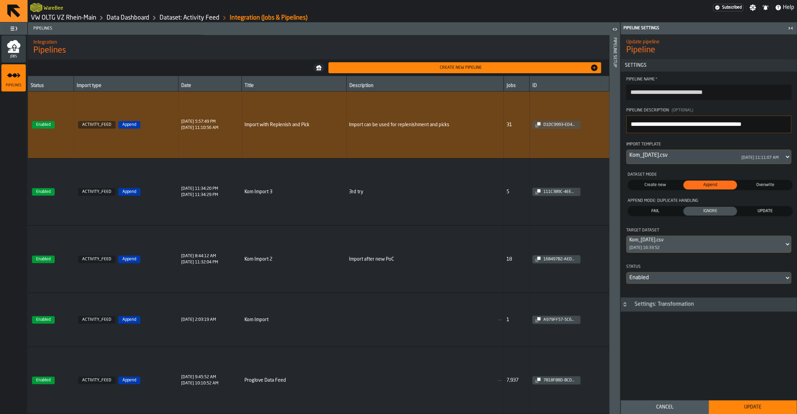
click at [646, 312] on h3 "Settings: Transformation" at bounding box center [709, 305] width 176 height 14
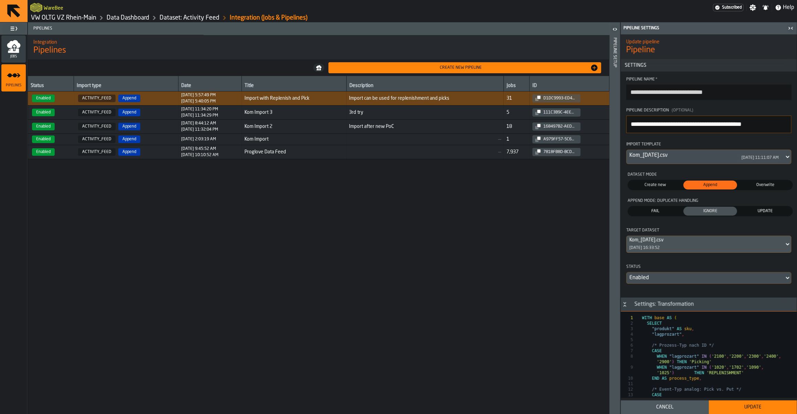
click at [13, 53] on icon "menu Jobs" at bounding box center [13, 51] width 11 height 4
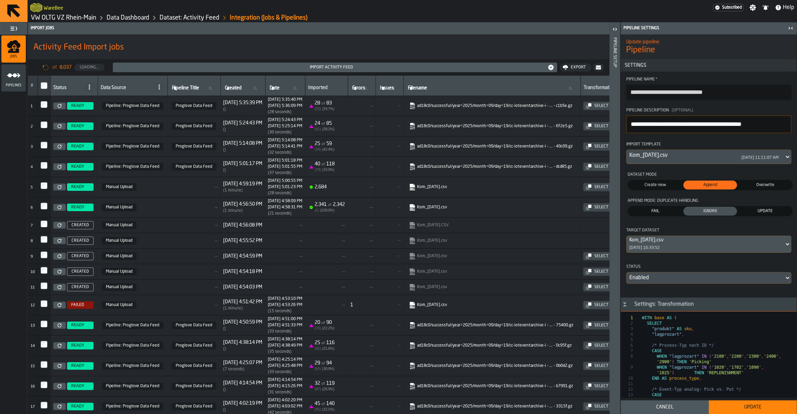
click at [13, 77] on circle "menu Pipelines" at bounding box center [15, 75] width 4 height 4
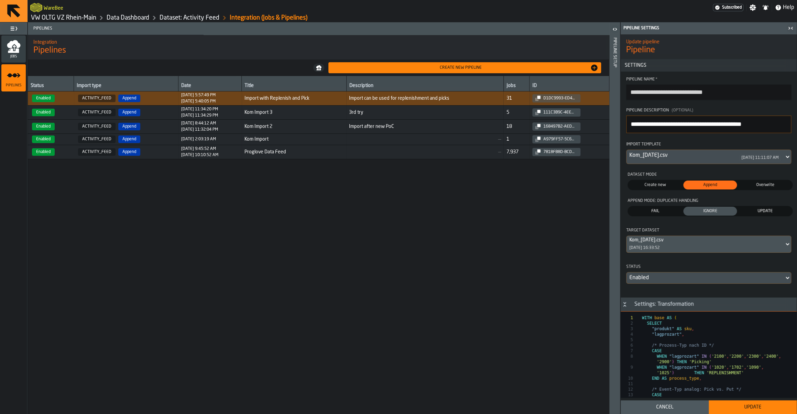
scroll to position [67, 0]
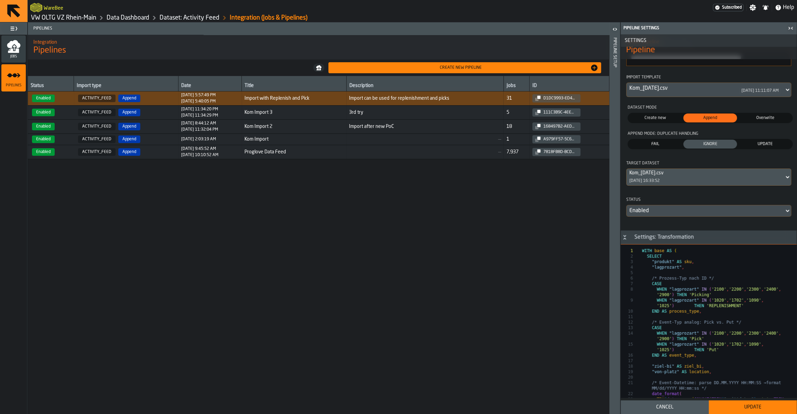
click at [615, 33] on icon "button-toggle-Open" at bounding box center [615, 29] width 8 height 8
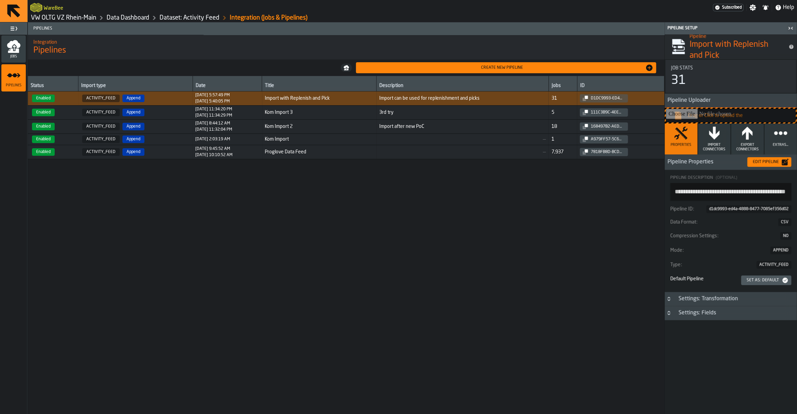
click at [696, 316] on div "Settings: Fields" at bounding box center [698, 313] width 46 height 8
click at [688, 296] on h3 "Settings: Transformation" at bounding box center [731, 299] width 132 height 14
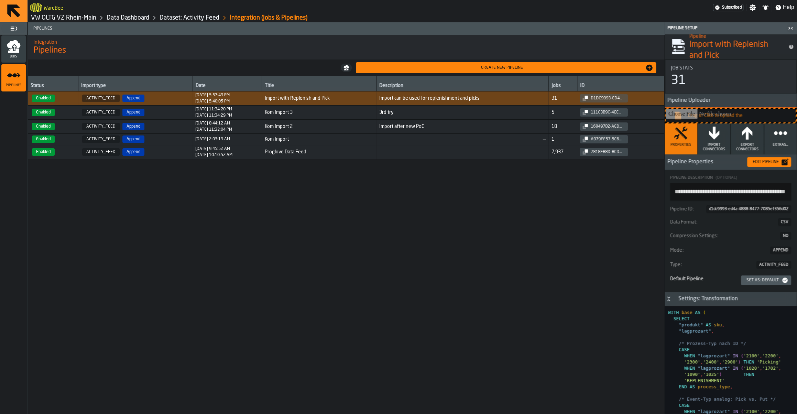
click at [782, 146] on span "Extras..." at bounding box center [780, 145] width 15 height 4
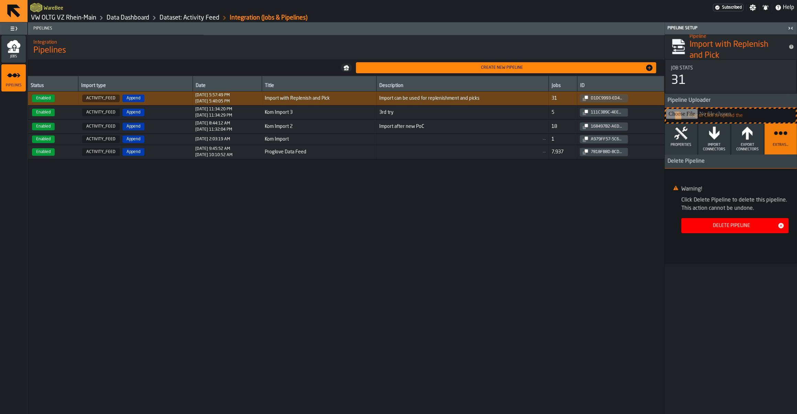
click at [757, 144] on span "Export Connectors" at bounding box center [747, 147] width 27 height 9
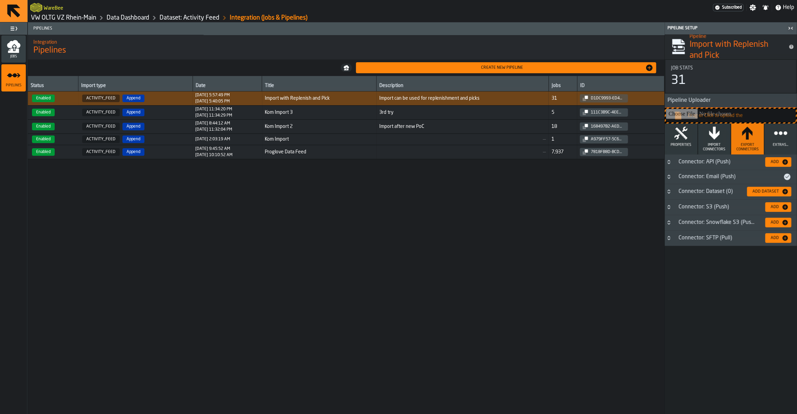
click at [718, 143] on span "Import Connectors" at bounding box center [714, 147] width 27 height 9
click at [748, 145] on span "Export Connectors" at bounding box center [747, 147] width 27 height 9
click at [712, 149] on span "Import Connectors" at bounding box center [714, 147] width 27 height 9
click at [698, 177] on div "Connector: Email (Push)" at bounding box center [729, 177] width 109 height 8
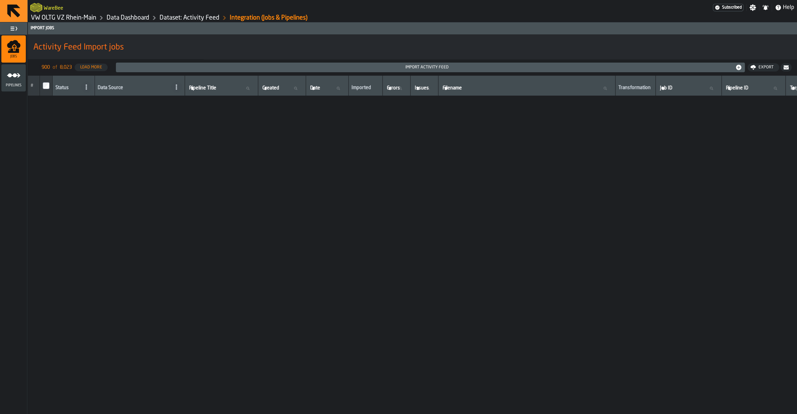
scroll to position [9066, 0]
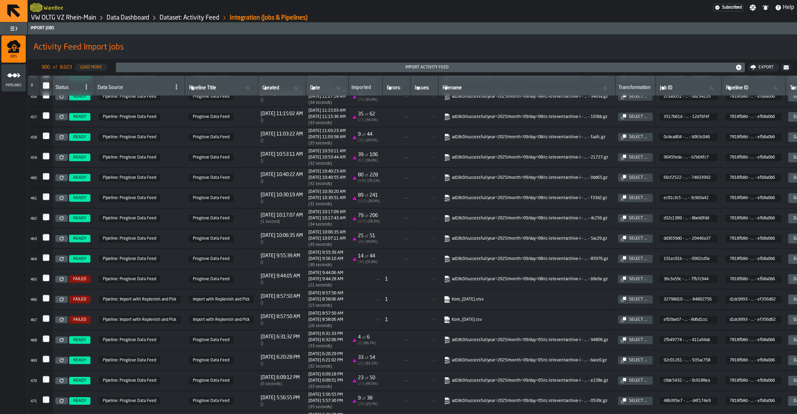
click at [416, 66] on div "Import Activity Feed" at bounding box center [427, 67] width 617 height 5
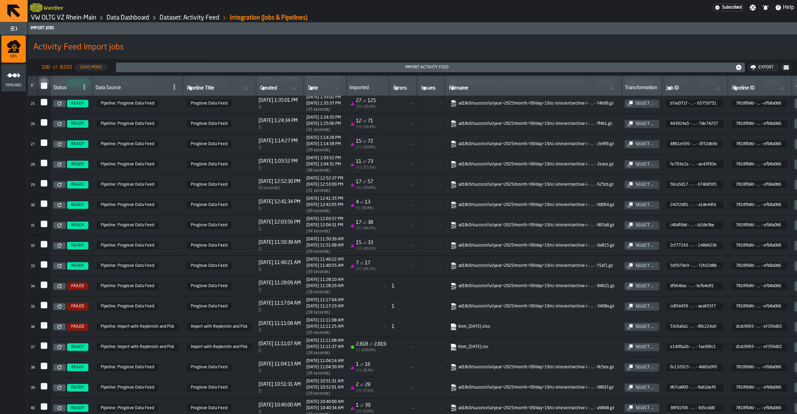
scroll to position [476, 0]
click at [657, 350] on div "Select ..." at bounding box center [645, 347] width 24 height 5
click at [62, 19] on link "VW OLTG VZ Rhein-Main" at bounding box center [63, 18] width 65 height 8
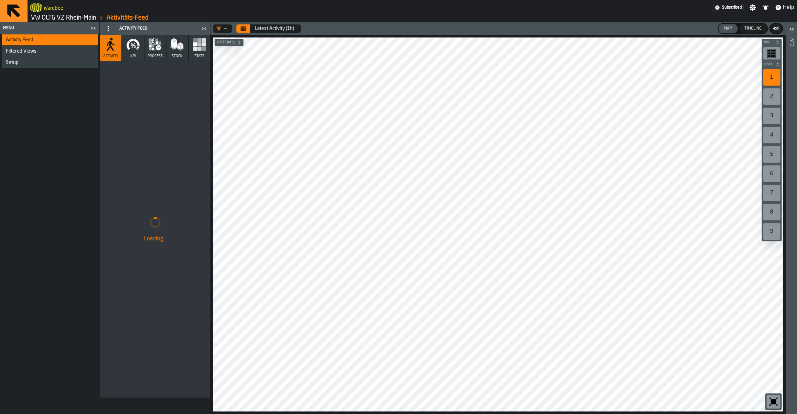
click at [134, 44] on icon "button" at bounding box center [132, 45] width 3 height 5
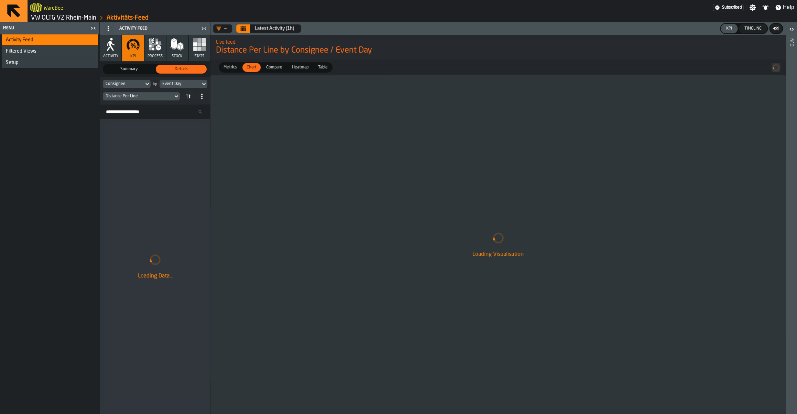
click at [244, 37] on div "Live feed Distance Per Line by Consignee / Event Day" at bounding box center [499, 47] width 576 height 29
click at [242, 28] on icon "Calendar" at bounding box center [243, 29] width 6 height 6
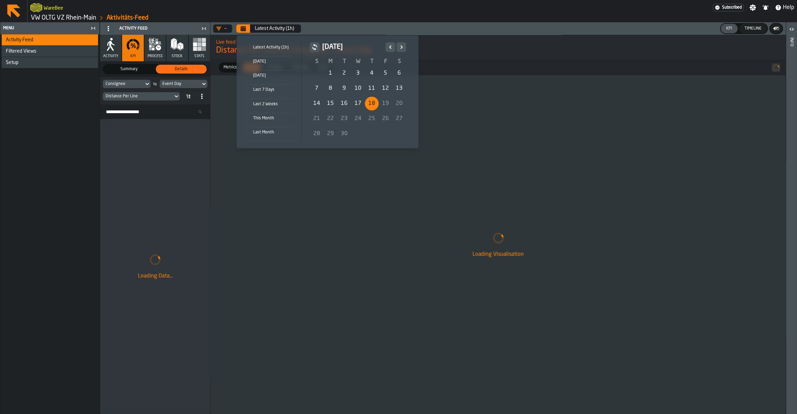
click at [329, 74] on div "1" at bounding box center [331, 73] width 14 height 14
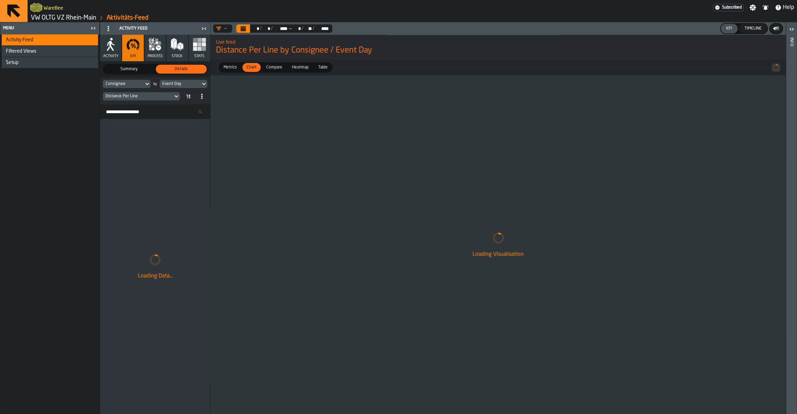
click at [248, 29] on button "Calendar" at bounding box center [243, 28] width 14 height 8
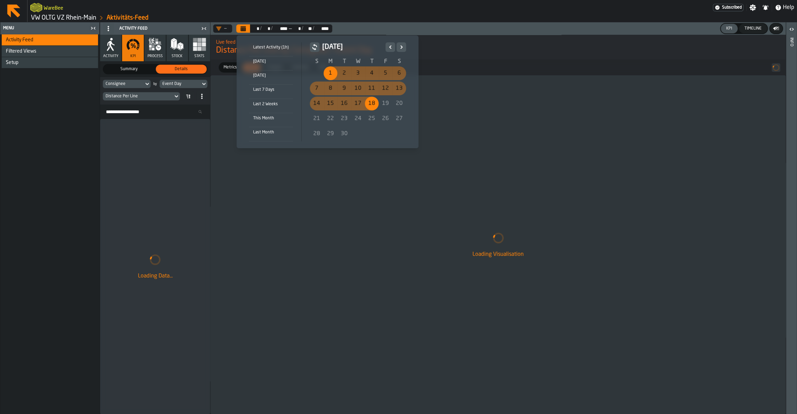
click at [391, 51] on icon "Previous" at bounding box center [390, 47] width 7 height 8
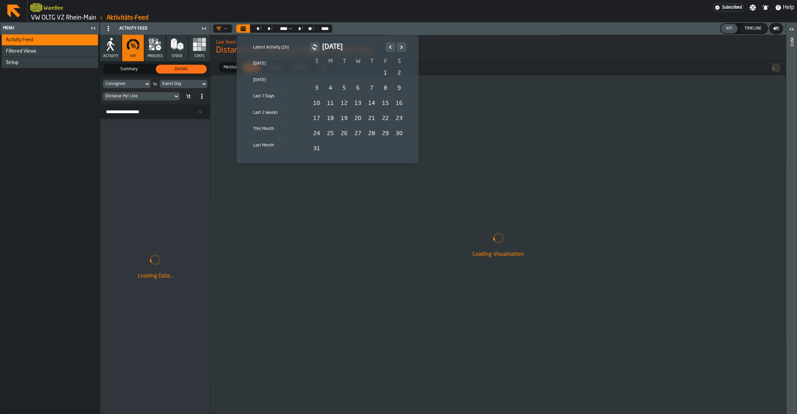
click at [335, 89] on div "4" at bounding box center [331, 89] width 14 height 14
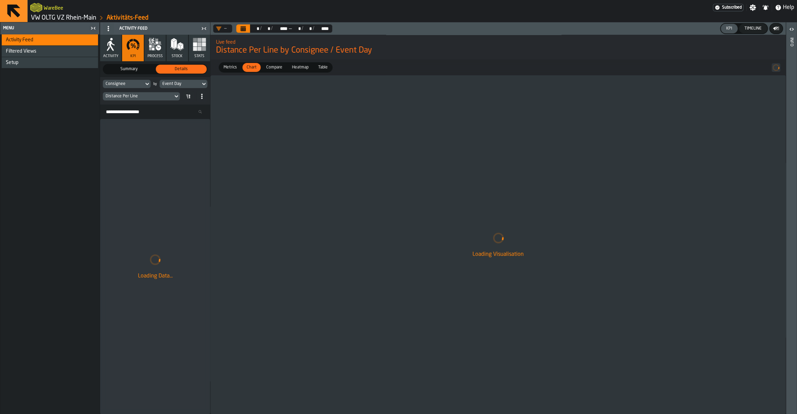
click at [247, 26] on button "Calendar" at bounding box center [243, 28] width 14 height 8
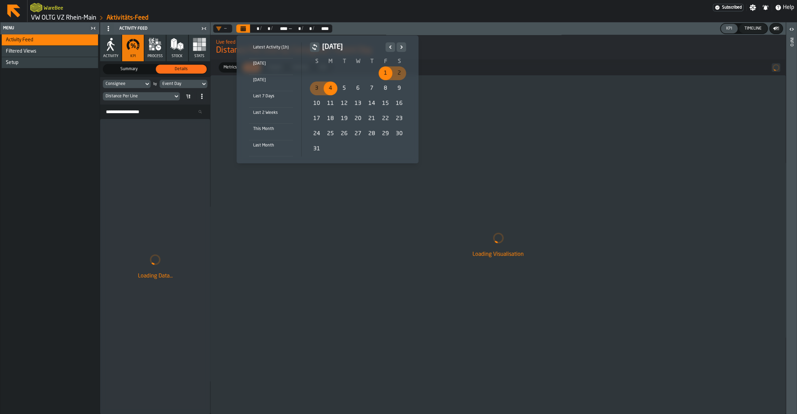
click at [331, 91] on div "4" at bounding box center [331, 89] width 14 height 14
click at [402, 50] on icon "Next" at bounding box center [401, 47] width 7 height 8
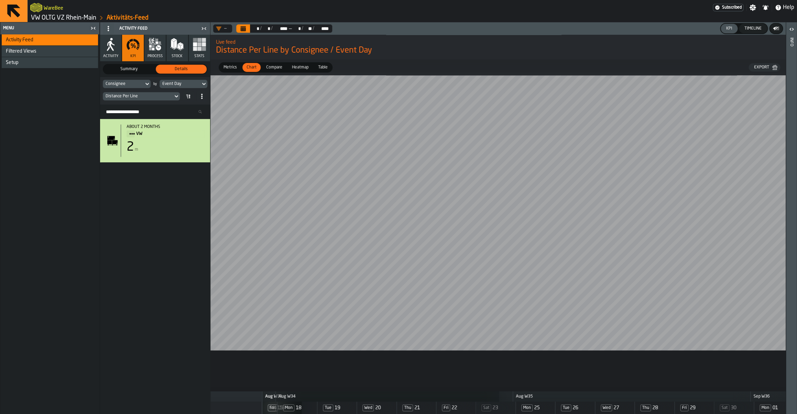
scroll to position [0, 952]
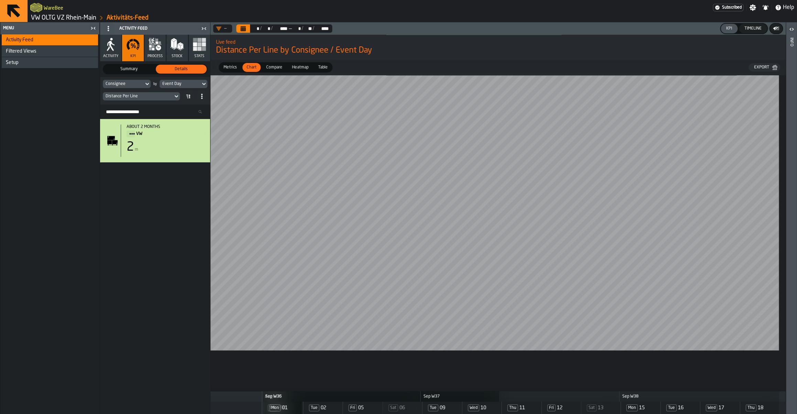
click at [72, 20] on link "VW OLTG VZ Rhein-Main" at bounding box center [63, 18] width 65 height 8
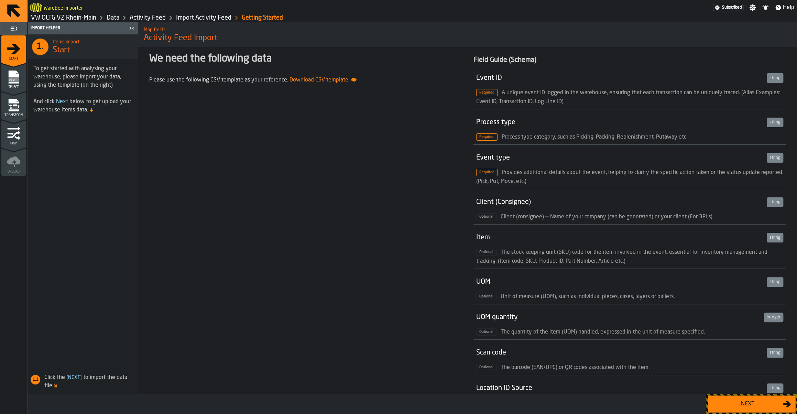
click at [738, 400] on div "Next" at bounding box center [747, 404] width 71 height 8
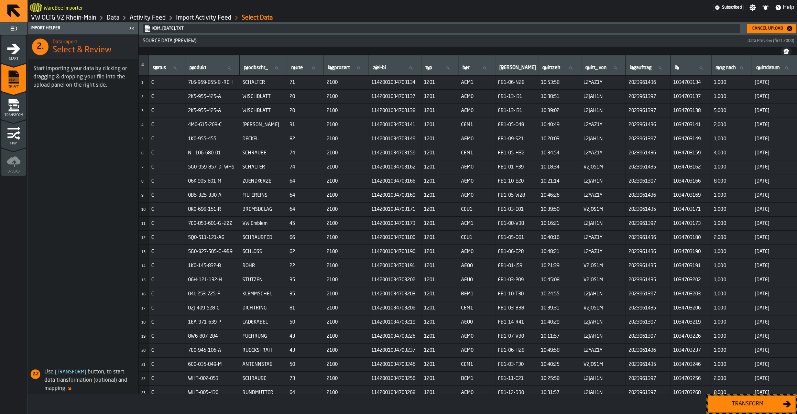
click at [738, 400] on div "Transform" at bounding box center [747, 404] width 71 height 8
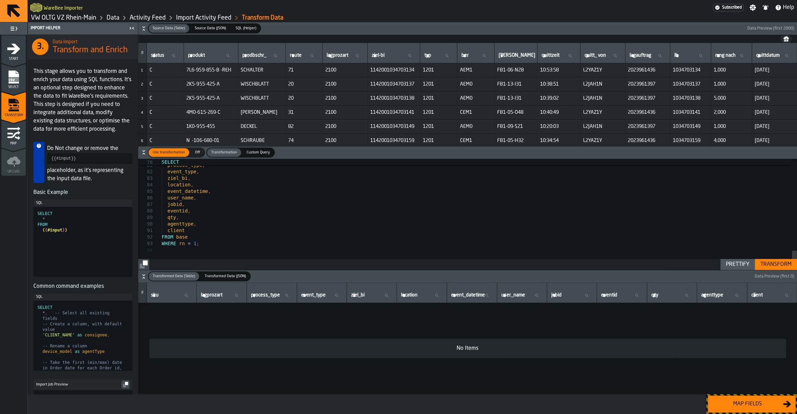
click at [775, 263] on div "Transform" at bounding box center [776, 264] width 37 height 8
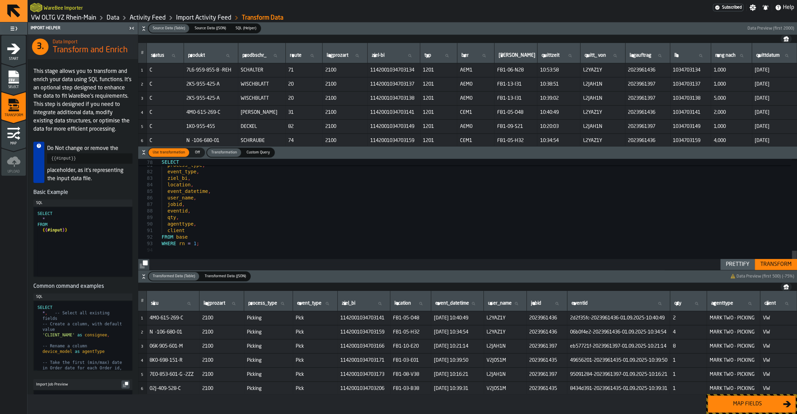
click at [741, 404] on div "Map fields" at bounding box center [747, 404] width 71 height 8
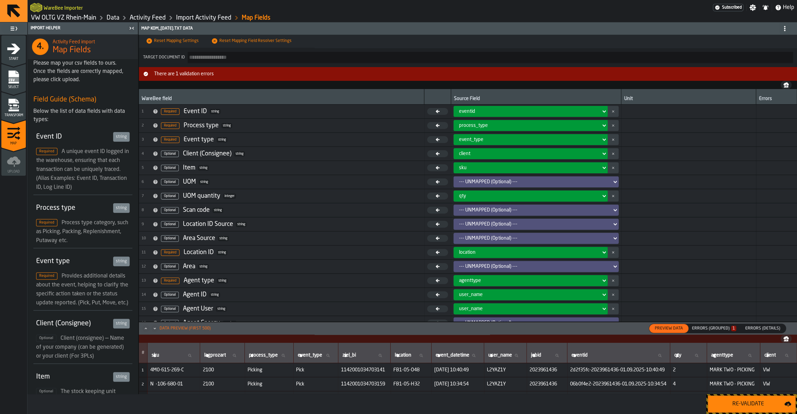
click at [741, 404] on div "Re-Validate" at bounding box center [748, 404] width 72 height 8
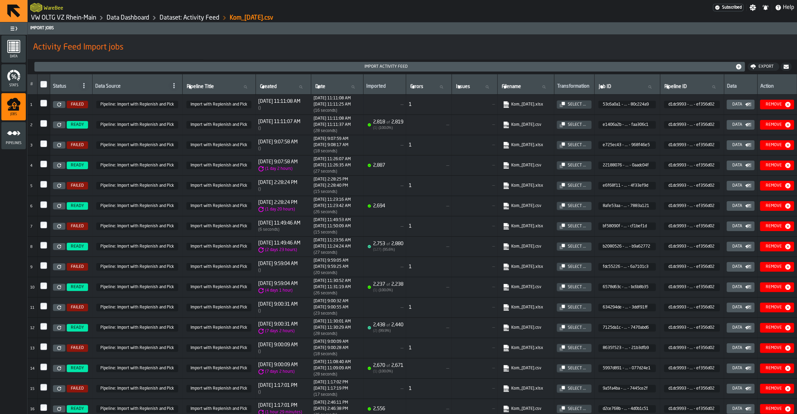
click at [571, 249] on div "Select ..." at bounding box center [577, 246] width 24 height 5
click at [571, 127] on div "Select ..." at bounding box center [577, 124] width 24 height 5
click at [569, 127] on div "Select ..." at bounding box center [577, 124] width 24 height 5
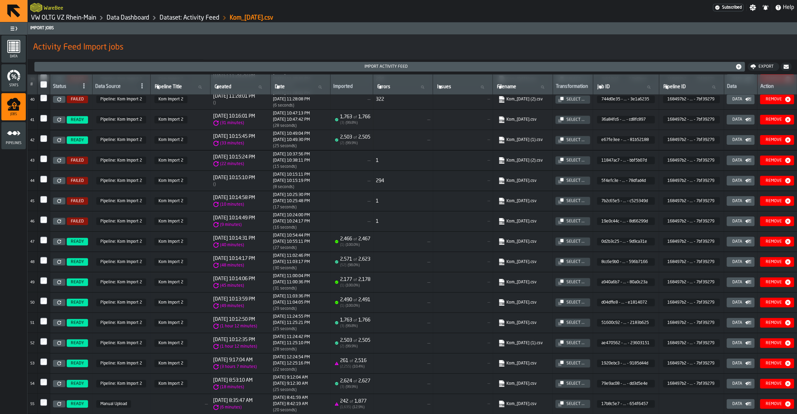
scroll to position [821, 0]
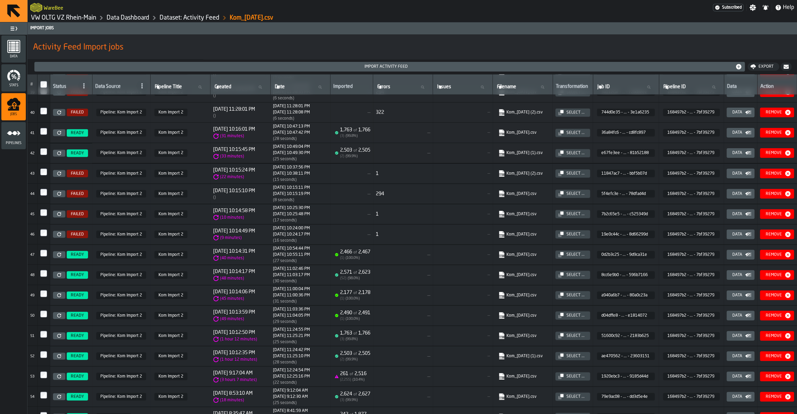
click at [564, 196] on div "Select ..." at bounding box center [576, 193] width 24 height 5
click at [372, 69] on div "Import Activity Feed" at bounding box center [386, 66] width 698 height 5
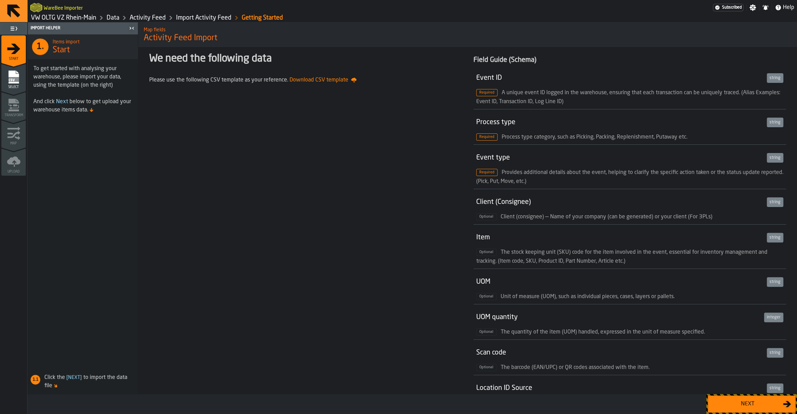
click at [741, 410] on button "Next" at bounding box center [752, 404] width 88 height 17
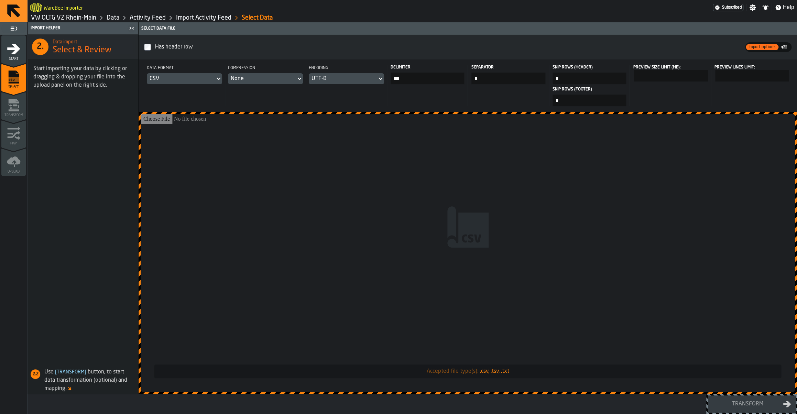
click at [412, 264] on input "Accepted file type(s): .csv, .tsv, .txt" at bounding box center [468, 253] width 655 height 278
type input "**********"
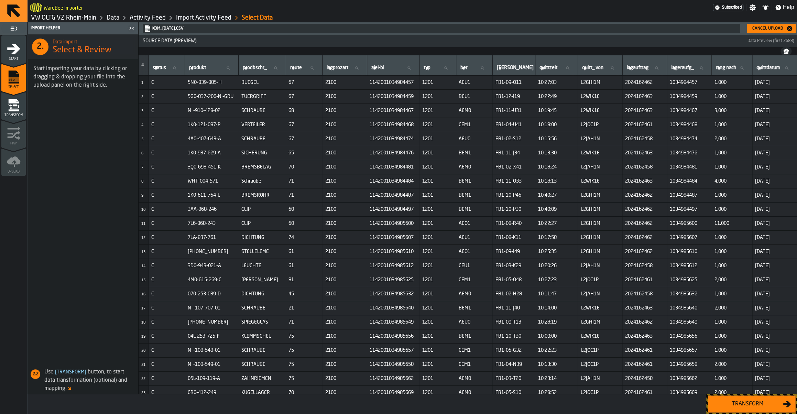
click at [750, 393] on td "2,000" at bounding box center [732, 393] width 41 height 14
click at [751, 400] on div "Transform" at bounding box center [747, 404] width 71 height 8
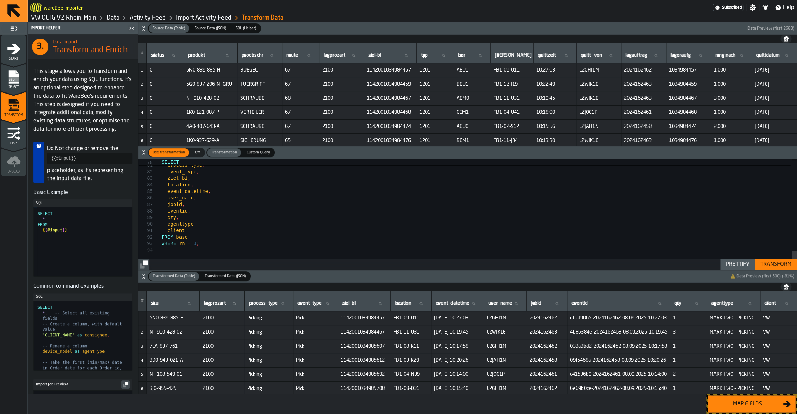
click at [777, 267] on div "Transform" at bounding box center [776, 264] width 37 height 8
click at [768, 403] on div "Map fields" at bounding box center [747, 404] width 71 height 8
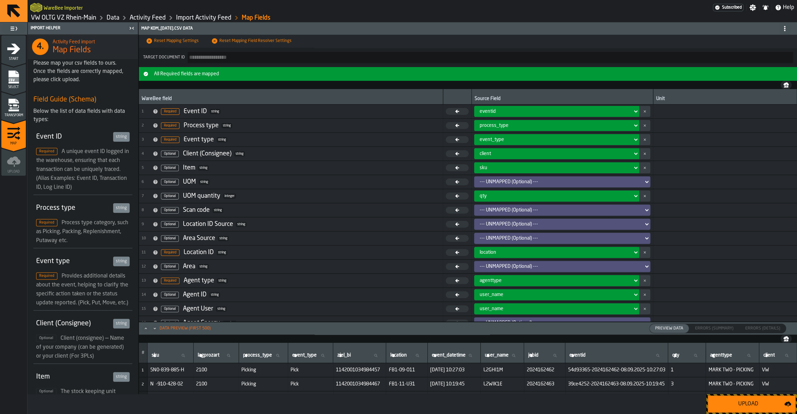
click at [768, 403] on div "Upload" at bounding box center [748, 404] width 72 height 8
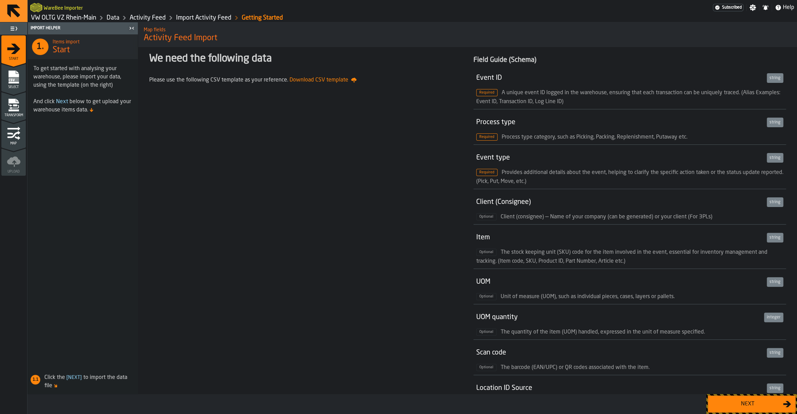
click at [755, 408] on div "Next" at bounding box center [747, 404] width 71 height 8
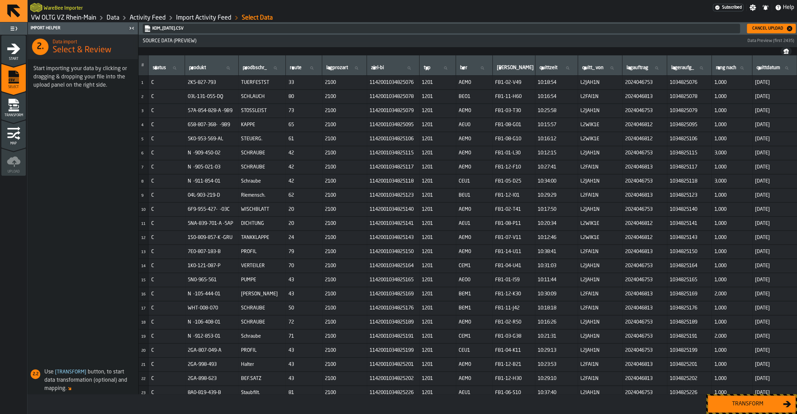
click at [747, 405] on div "Transform" at bounding box center [747, 404] width 71 height 8
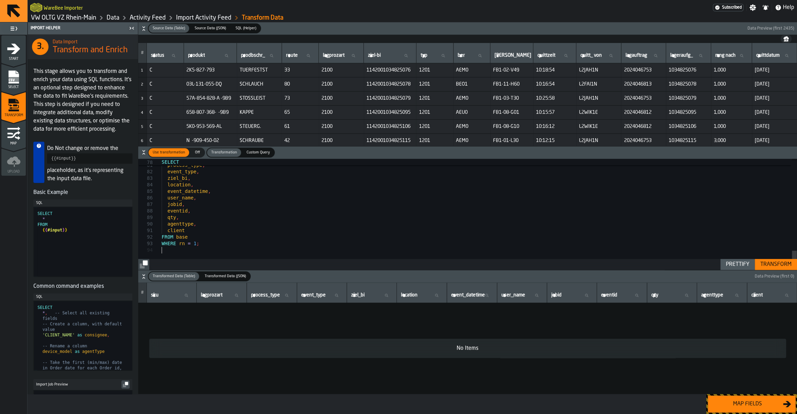
click at [780, 262] on div "Transform" at bounding box center [776, 264] width 37 height 8
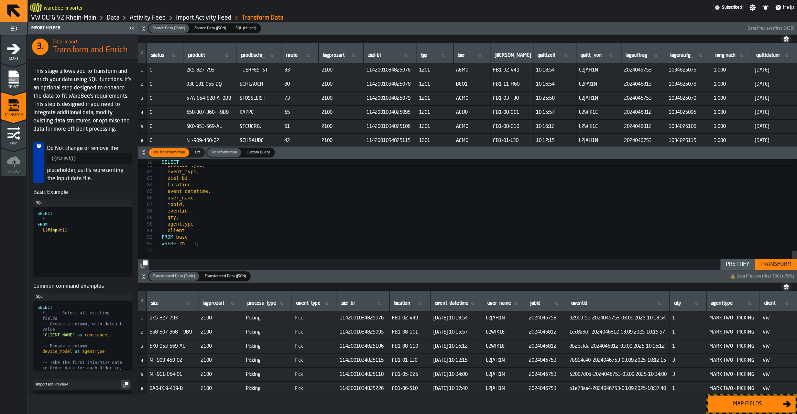
click at [747, 404] on div "Map fields" at bounding box center [747, 404] width 71 height 8
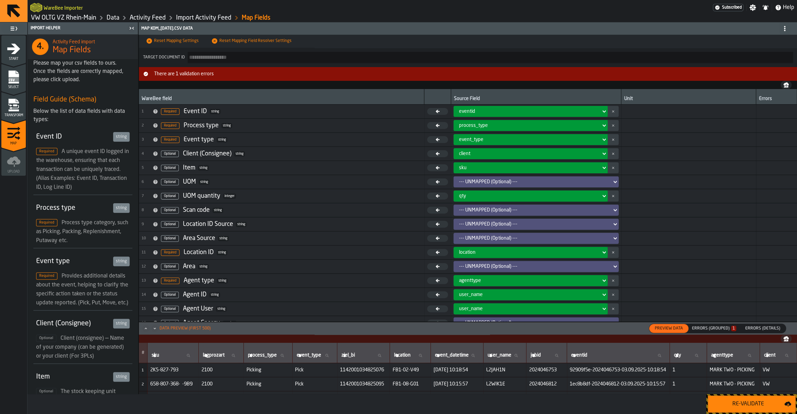
click at [747, 404] on div "Re-Validate" at bounding box center [748, 404] width 72 height 8
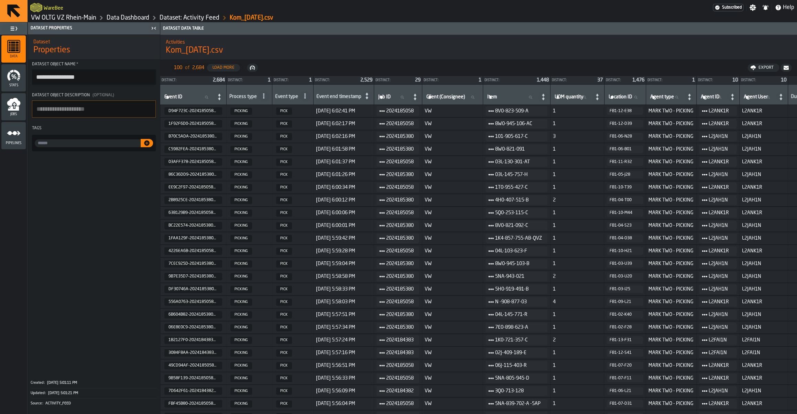
click at [81, 16] on link "VW OLTG VZ Rhein-Main" at bounding box center [63, 18] width 65 height 8
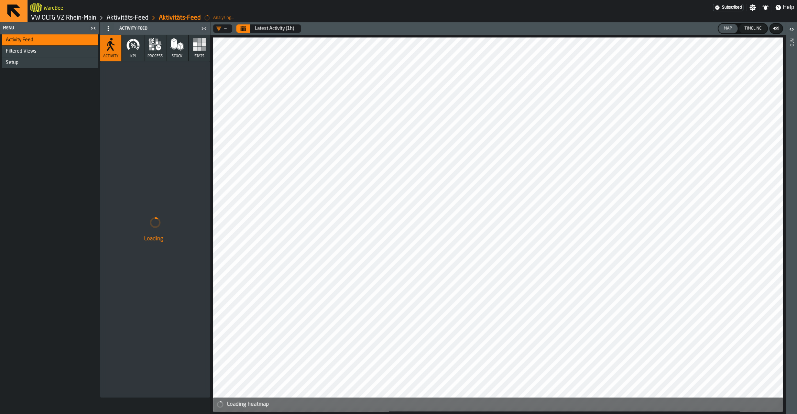
click at [242, 29] on icon "Calendar" at bounding box center [243, 29] width 6 height 6
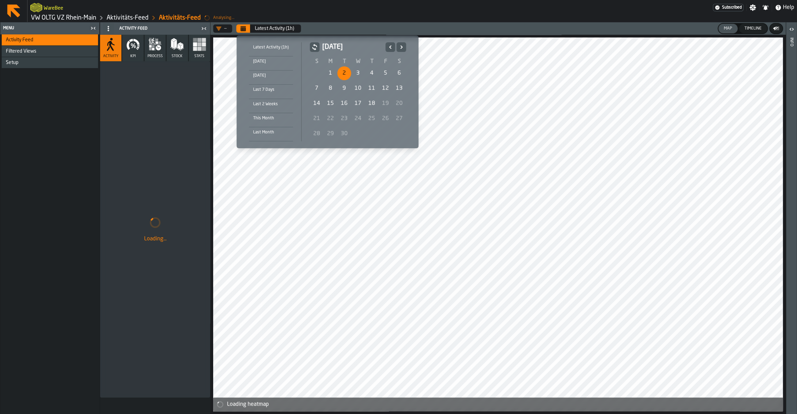
click at [343, 74] on div "2" at bounding box center [344, 73] width 14 height 14
